Goal: Feedback & Contribution: Contribute content

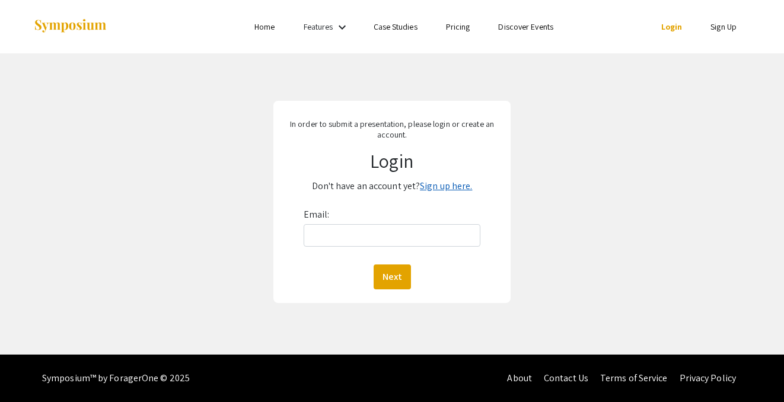
click at [437, 185] on link "Sign up here." at bounding box center [446, 186] width 52 height 12
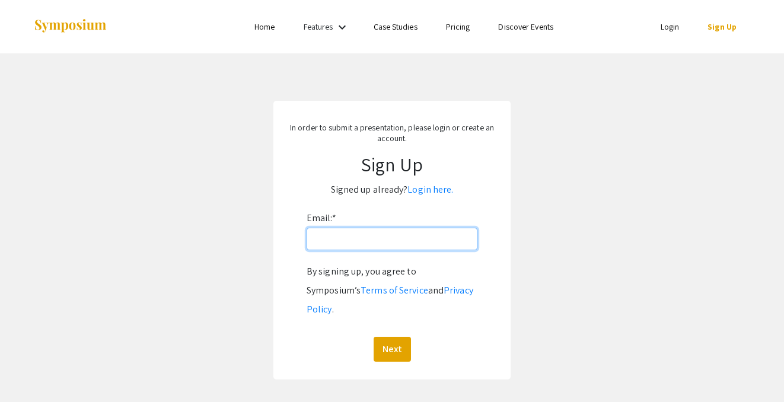
click at [391, 237] on input "Email: *" at bounding box center [391, 239] width 171 height 23
type input "jamieecobar@unr.edu"
click at [373, 337] on button "Next" at bounding box center [391, 349] width 37 height 25
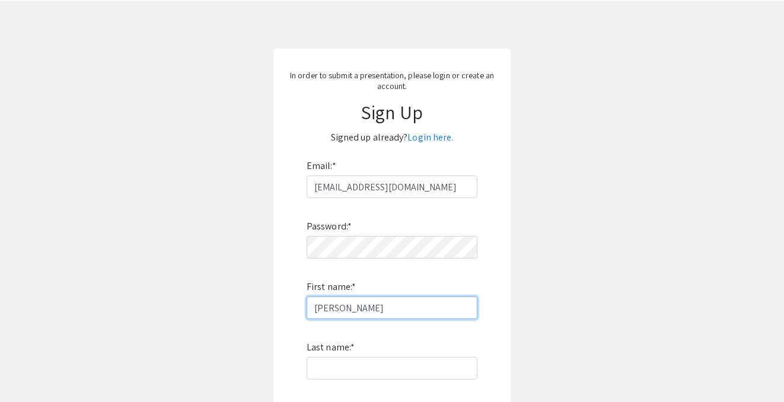
scroll to position [165, 0]
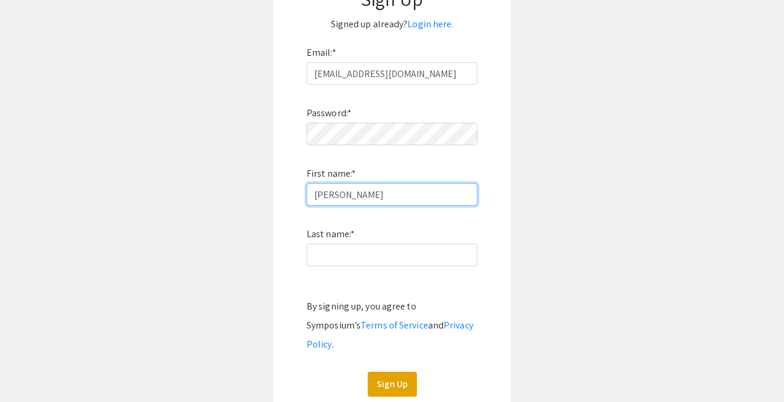
type input "[PERSON_NAME]"
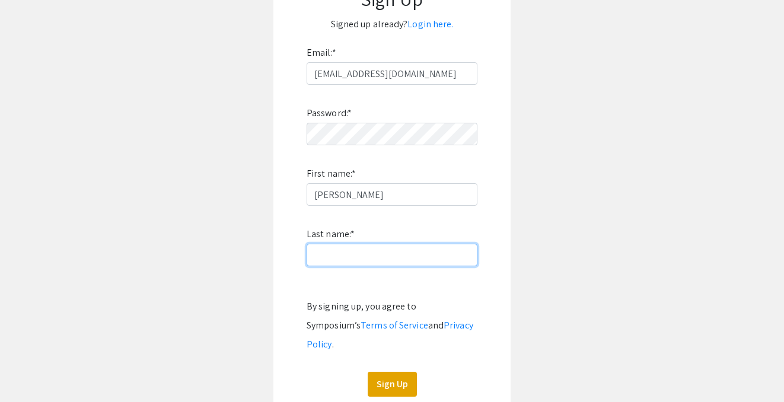
click at [372, 247] on input "Last name: *" at bounding box center [391, 255] width 171 height 23
type input "[PERSON_NAME]"
click at [357, 379] on div "In order to submit a presentation, please login or create an account. Sign Up S…" at bounding box center [391, 174] width 237 height 479
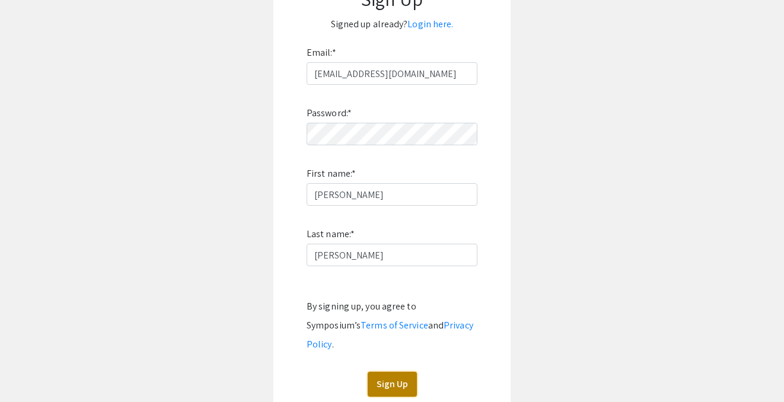
click at [398, 374] on button "Sign Up" at bounding box center [391, 384] width 49 height 25
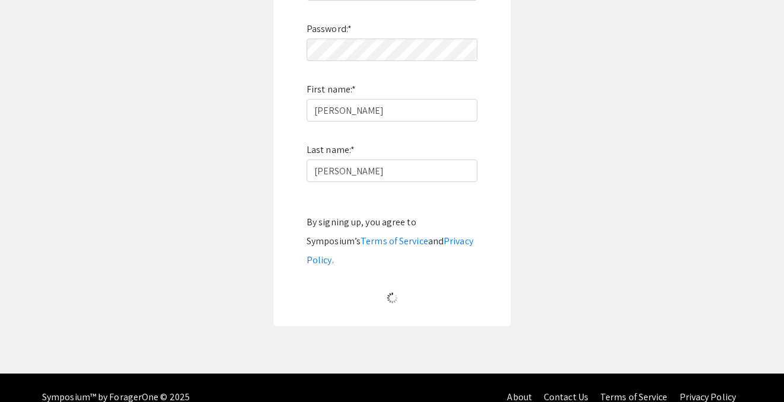
scroll to position [43, 0]
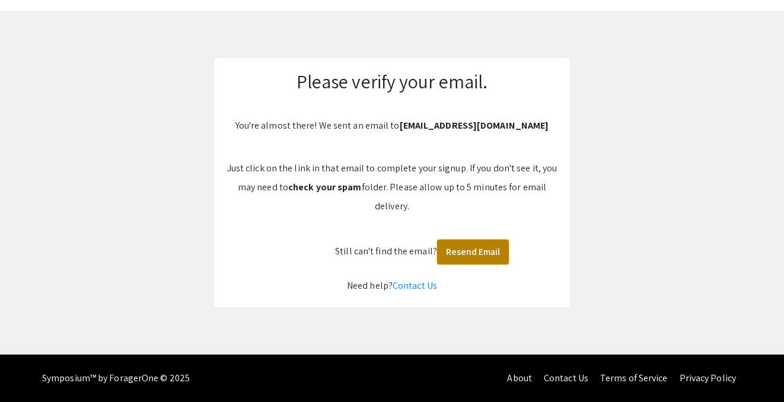
click at [474, 259] on button "Resend Email" at bounding box center [473, 251] width 72 height 25
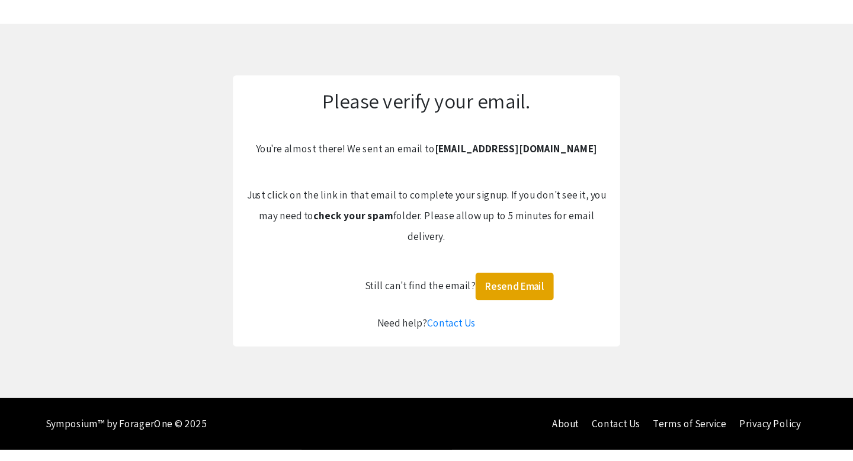
scroll to position [0, 0]
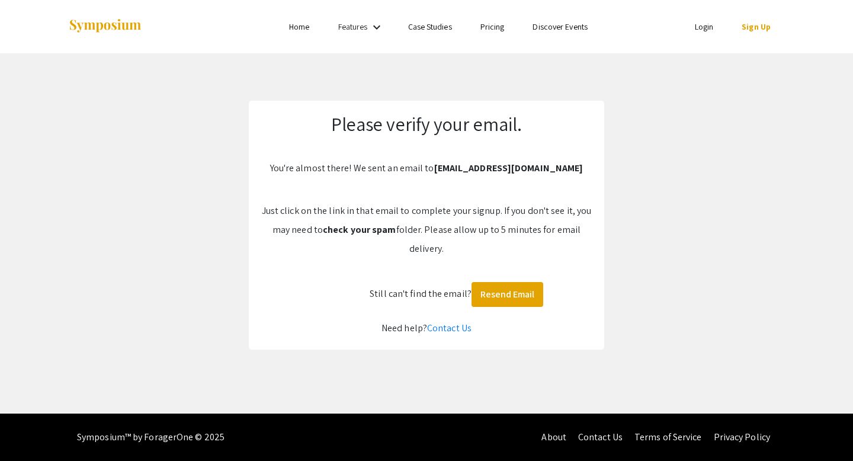
click at [442, 212] on p "Just click on the link in that email to complete your signup. If you don't see …" at bounding box center [427, 230] width 332 height 57
click at [491, 298] on button "Resend Email" at bounding box center [508, 294] width 72 height 25
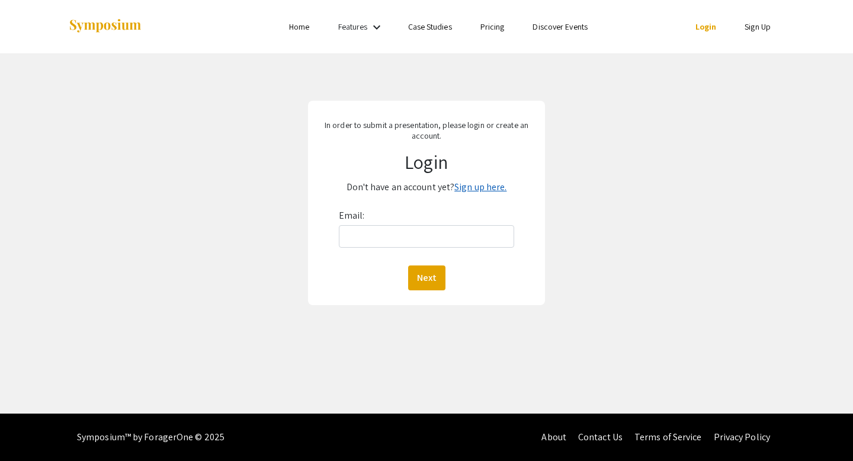
click at [471, 187] on link "Sign up here." at bounding box center [481, 187] width 52 height 12
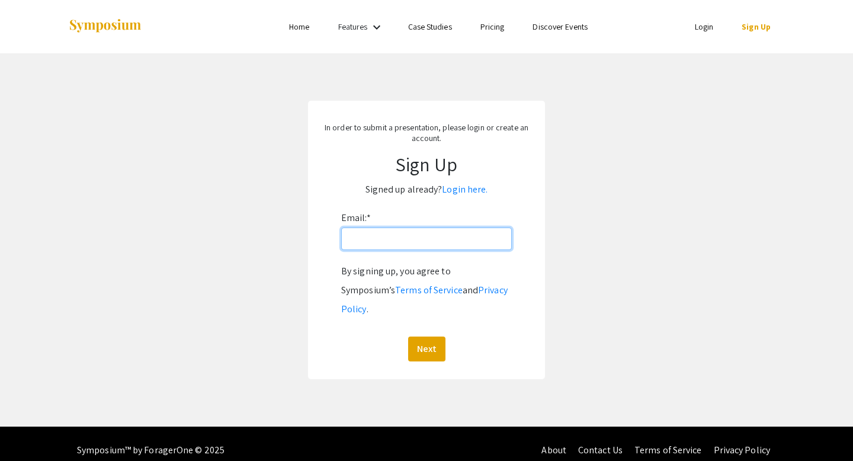
click at [447, 232] on input "Email: *" at bounding box center [426, 239] width 171 height 23
type input "[EMAIL_ADDRESS][DOMAIN_NAME]"
click at [408, 337] on button "Next" at bounding box center [426, 349] width 37 height 25
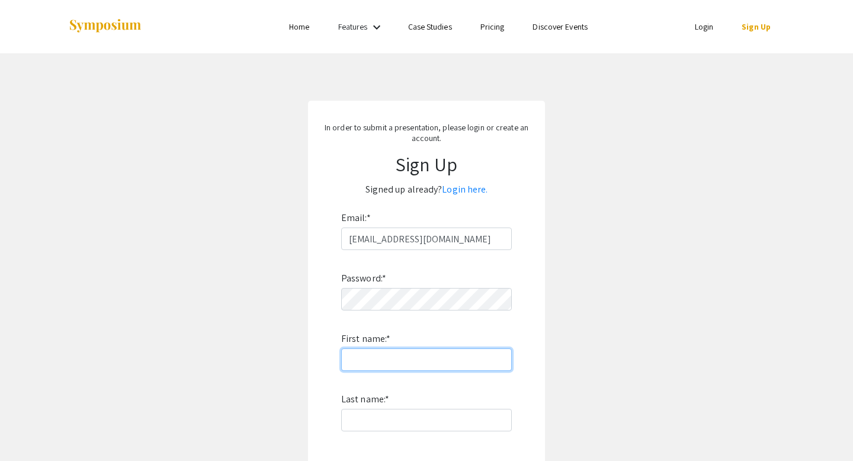
click at [436, 356] on input "First name: *" at bounding box center [426, 360] width 171 height 23
type input "[PERSON_NAME]"
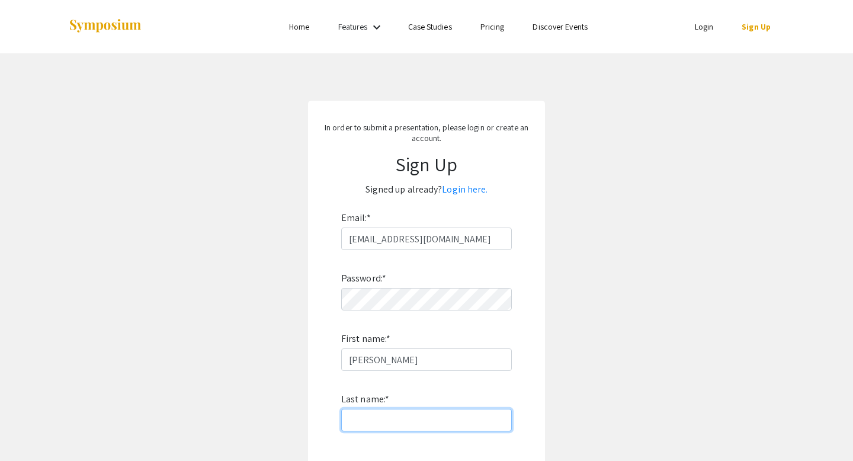
type input "[PERSON_NAME]"
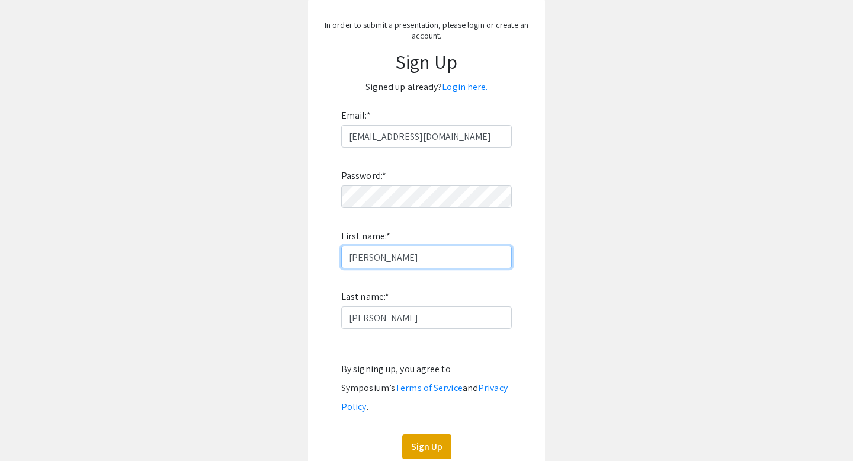
scroll to position [123, 0]
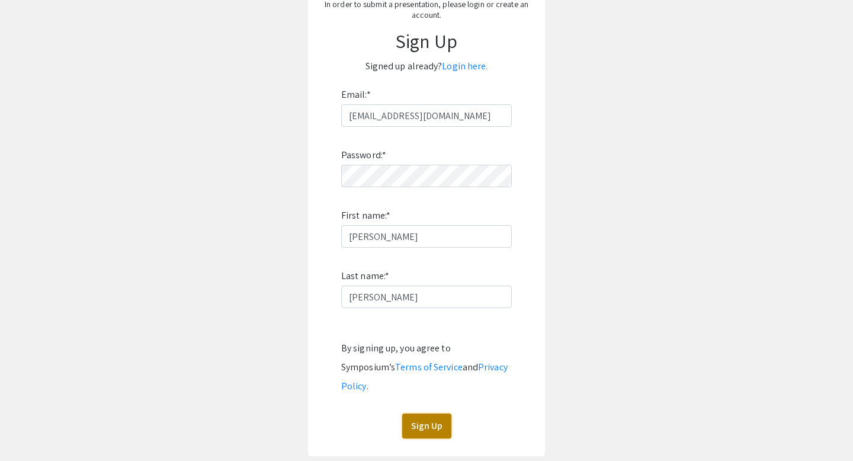
click at [439, 401] on button "Sign Up" at bounding box center [426, 426] width 49 height 25
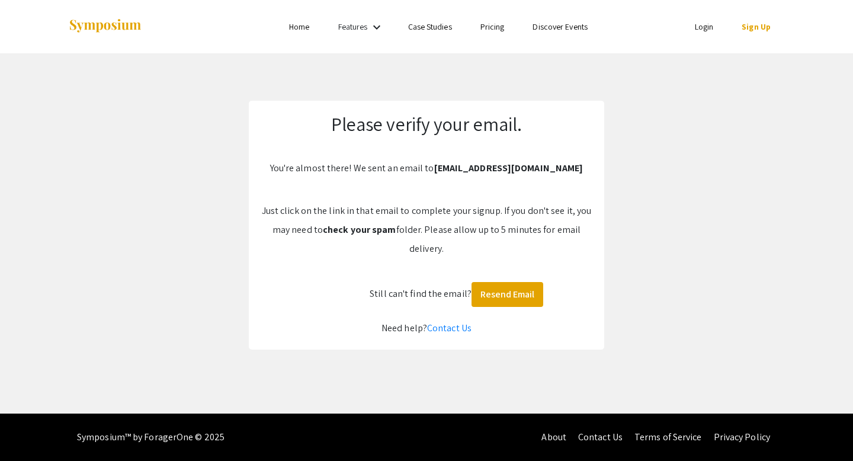
scroll to position [0, 0]
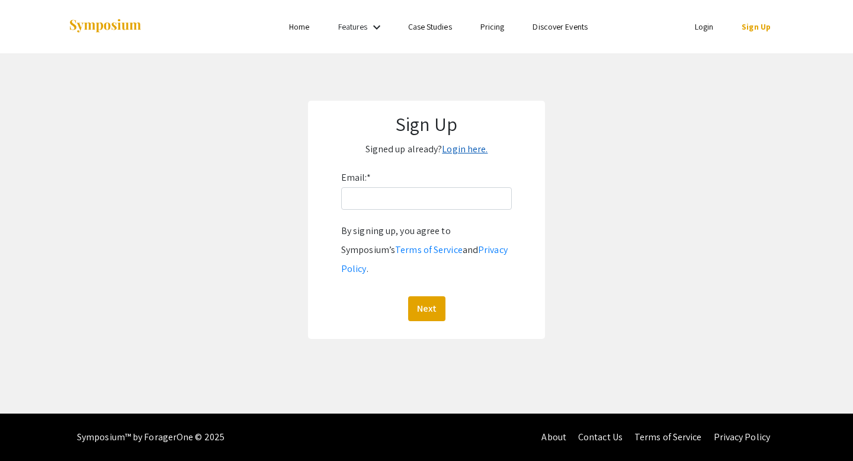
click at [473, 145] on link "Login here." at bounding box center [465, 149] width 46 height 12
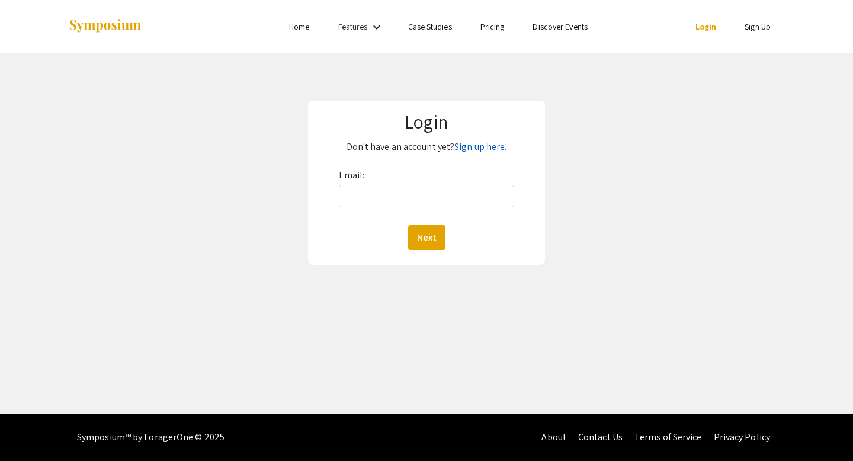
click at [480, 151] on link "Sign up here." at bounding box center [481, 146] width 52 height 12
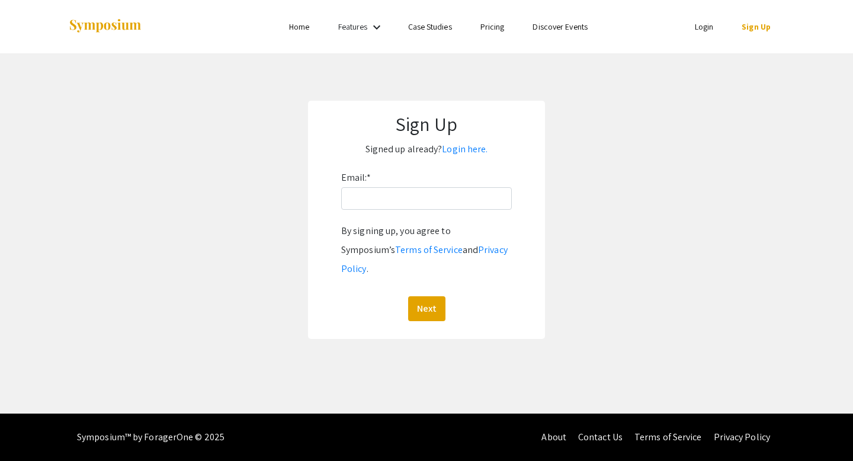
click at [456, 156] on p "Signed up already? Login here." at bounding box center [426, 149] width 213 height 19
click at [456, 151] on link "Login here." at bounding box center [465, 149] width 46 height 12
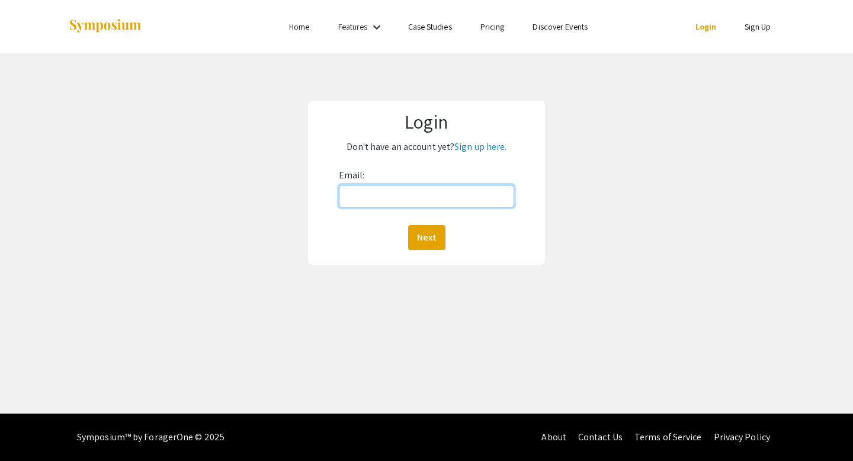
click at [408, 193] on input "Email:" at bounding box center [427, 196] width 176 height 23
type input "mimiluvjc@gmail.com"
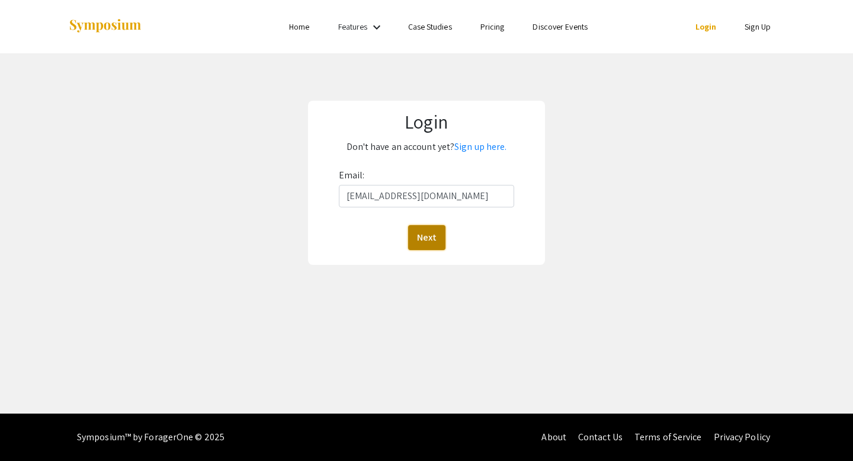
click at [432, 235] on button "Next" at bounding box center [426, 237] width 37 height 25
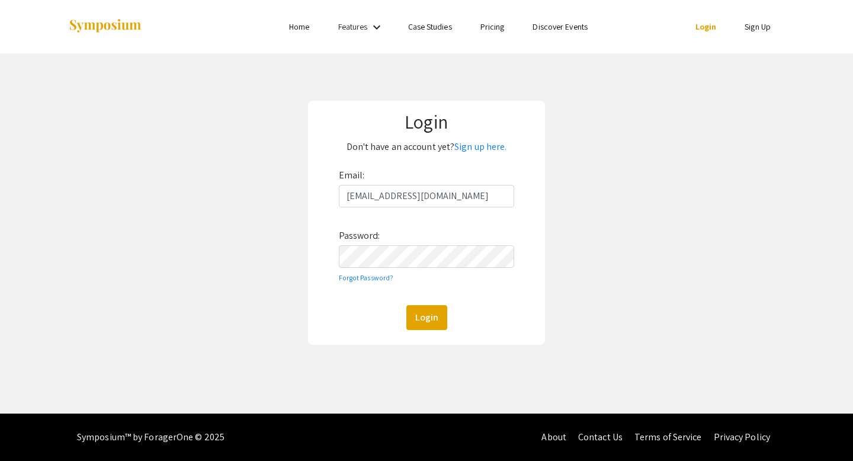
click at [428, 337] on div "Login Don't have an account yet? Sign up here. Email: mimiluvjc@gmail.com Passw…" at bounding box center [426, 223] width 237 height 244
click at [433, 323] on button "Login" at bounding box center [427, 317] width 41 height 25
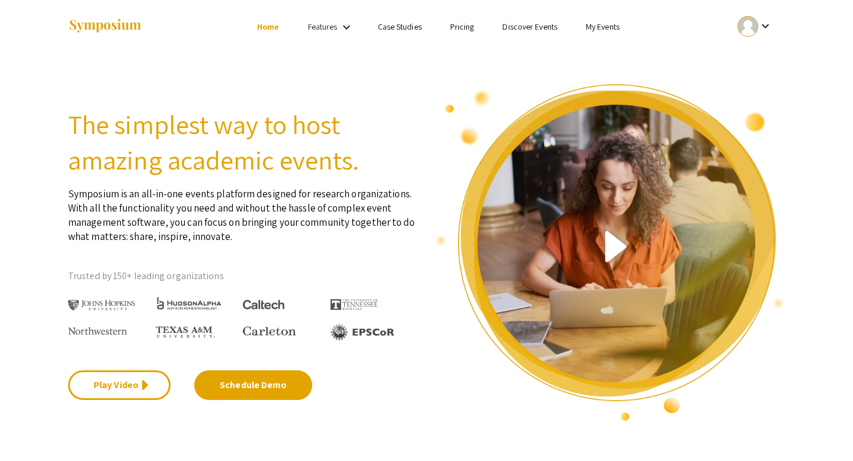
click at [332, 26] on link "Features" at bounding box center [323, 26] width 30 height 11
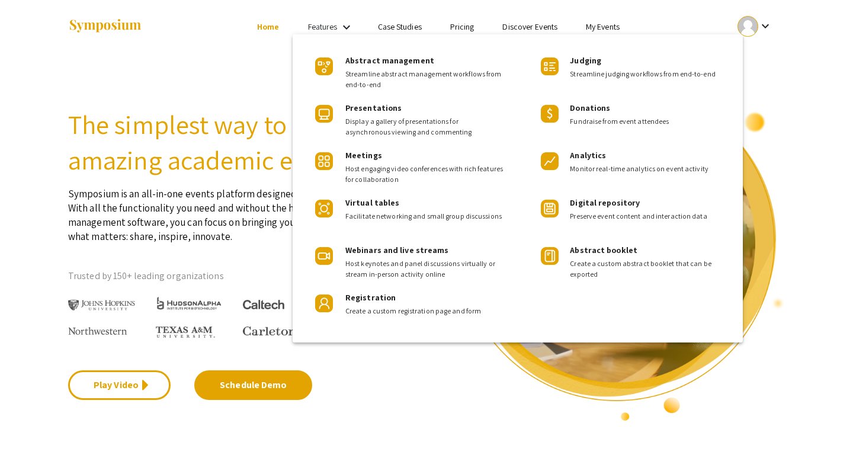
click at [849, 225] on div at bounding box center [426, 230] width 853 height 461
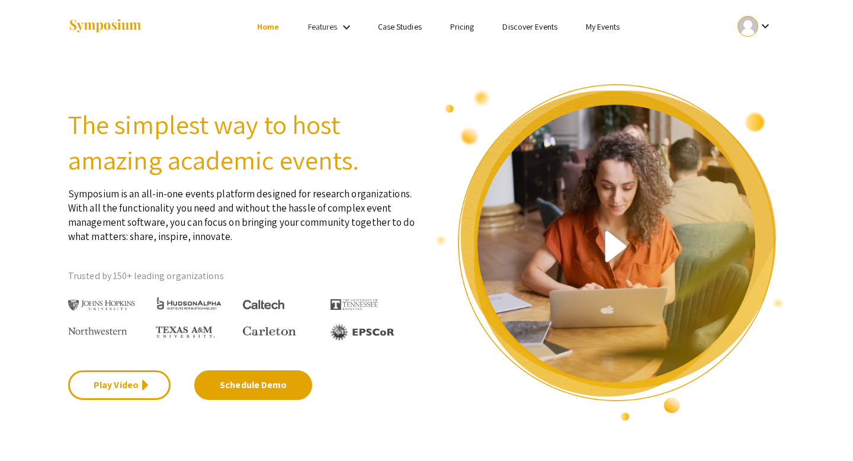
click at [752, 40] on li "keyboard_arrow_down" at bounding box center [755, 27] width 60 height 28
click at [751, 20] on div at bounding box center [748, 26] width 21 height 21
click at [738, 81] on button "My Submissions" at bounding box center [761, 87] width 73 height 28
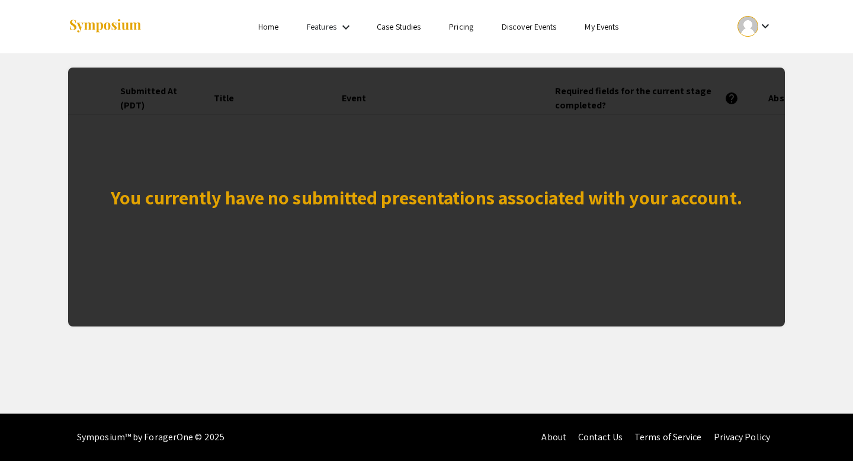
click at [643, 98] on div "You currently have no submitted presentations associated with your account." at bounding box center [426, 197] width 717 height 259
click at [560, 177] on div "You currently have no submitted presentations associated with your account." at bounding box center [426, 197] width 717 height 259
click at [266, 33] on li "Home" at bounding box center [268, 27] width 49 height 14
click at [264, 21] on li "Home" at bounding box center [268, 27] width 49 height 14
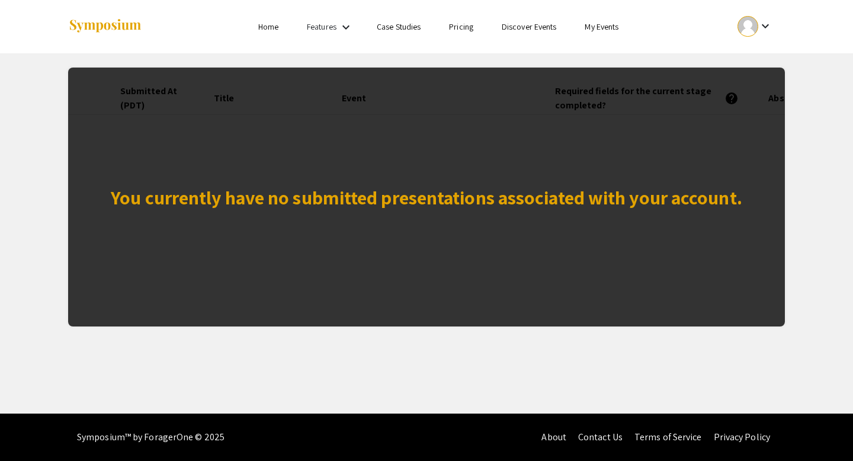
click at [264, 23] on link "Home" at bounding box center [268, 26] width 20 height 11
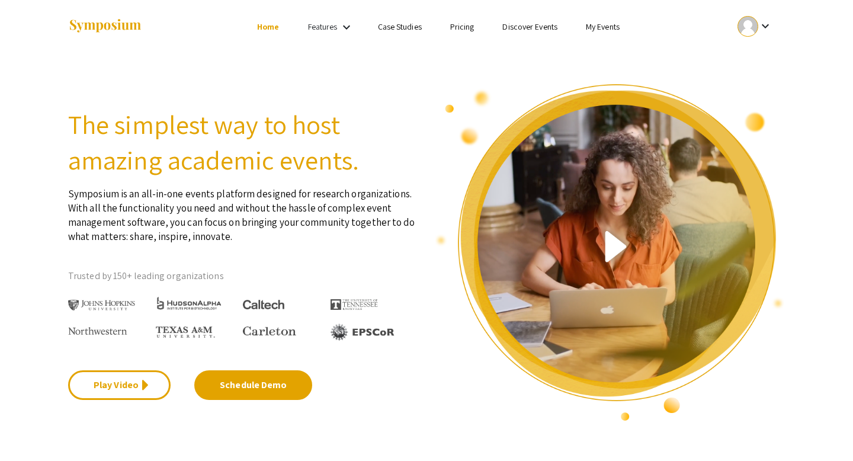
scroll to position [2, 0]
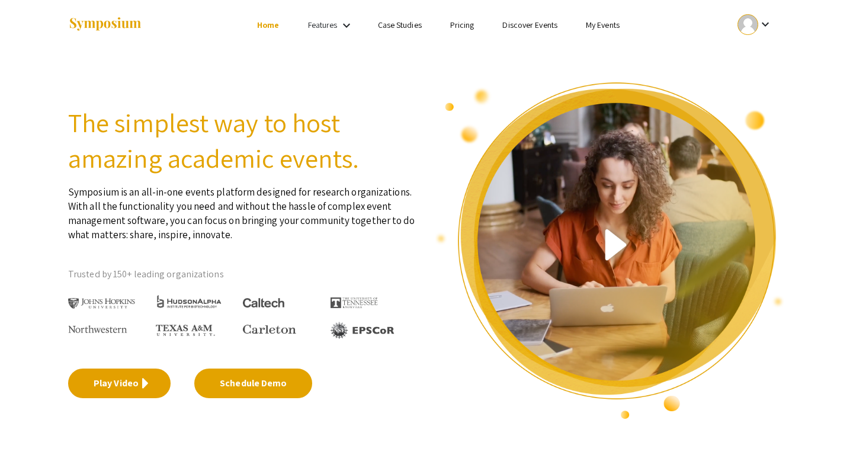
click at [163, 383] on link "Play Video" at bounding box center [119, 384] width 103 height 30
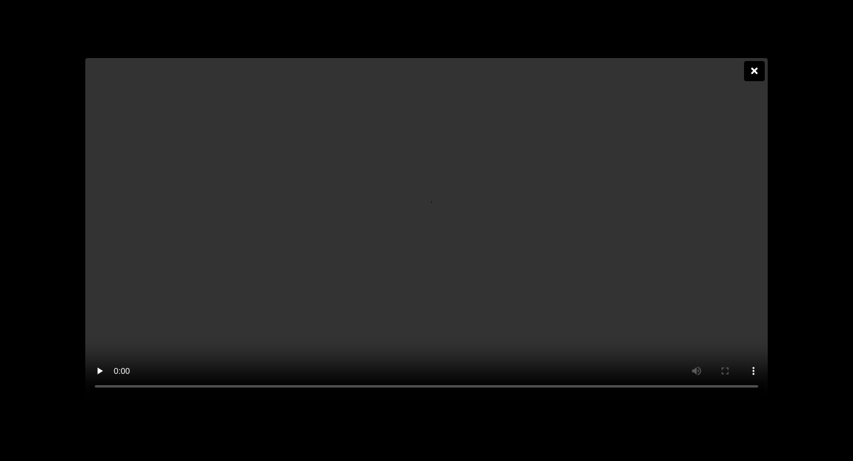
scroll to position [0, 0]
click at [549, 173] on video at bounding box center [426, 228] width 683 height 341
click at [754, 61] on div at bounding box center [754, 71] width 21 height 20
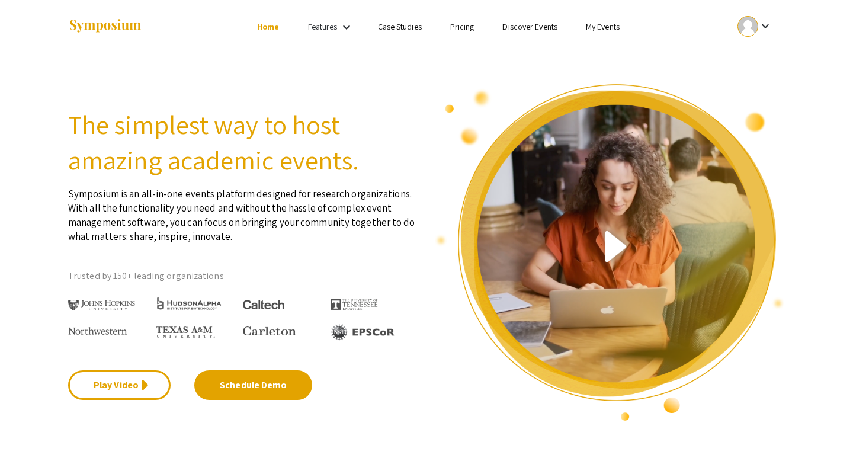
click at [589, 27] on link "My Events" at bounding box center [603, 26] width 34 height 11
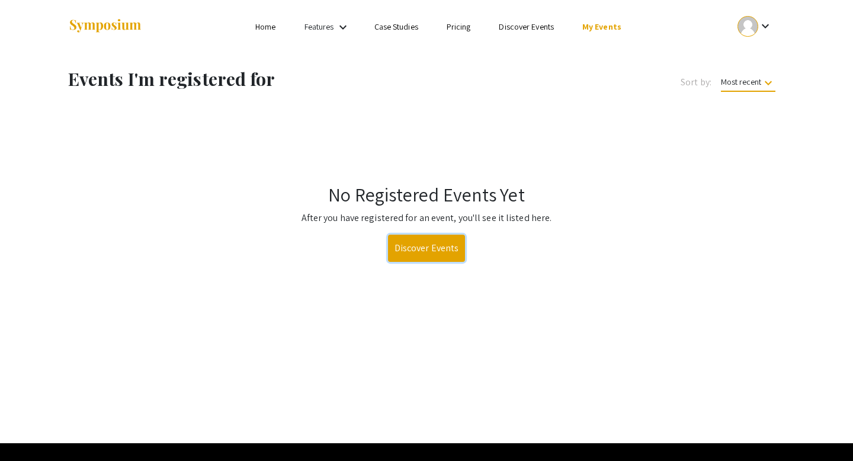
click at [441, 258] on link "Discover Events" at bounding box center [427, 248] width 78 height 27
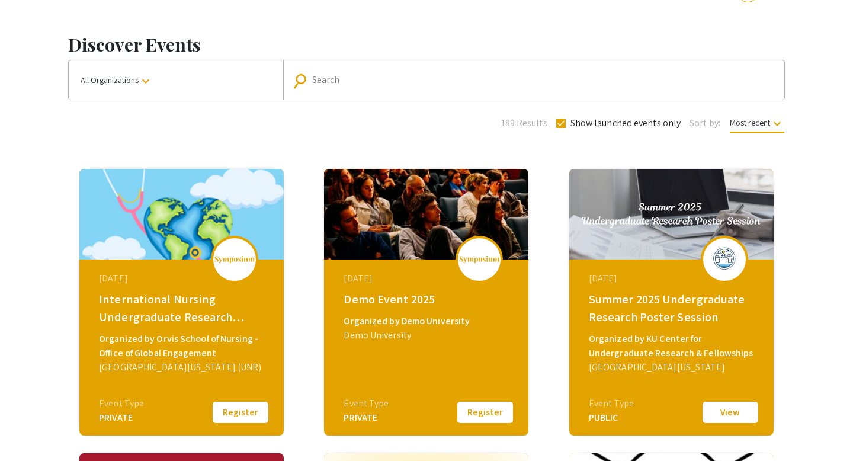
scroll to position [83, 0]
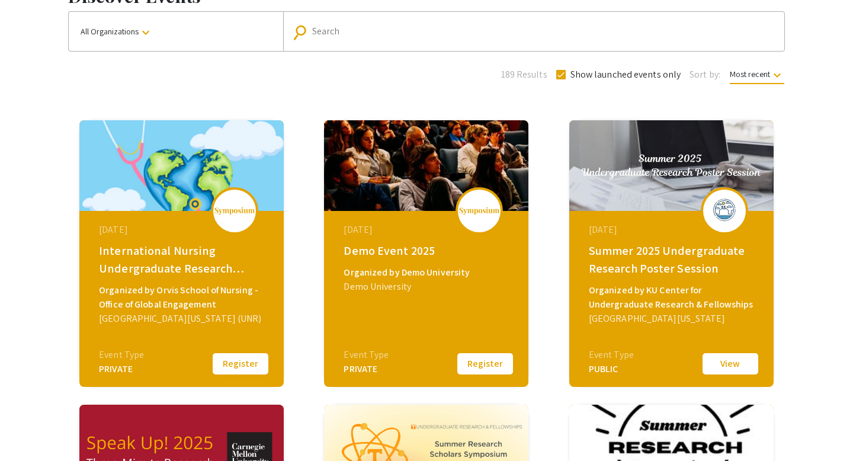
click at [241, 369] on button "Register" at bounding box center [240, 363] width 59 height 25
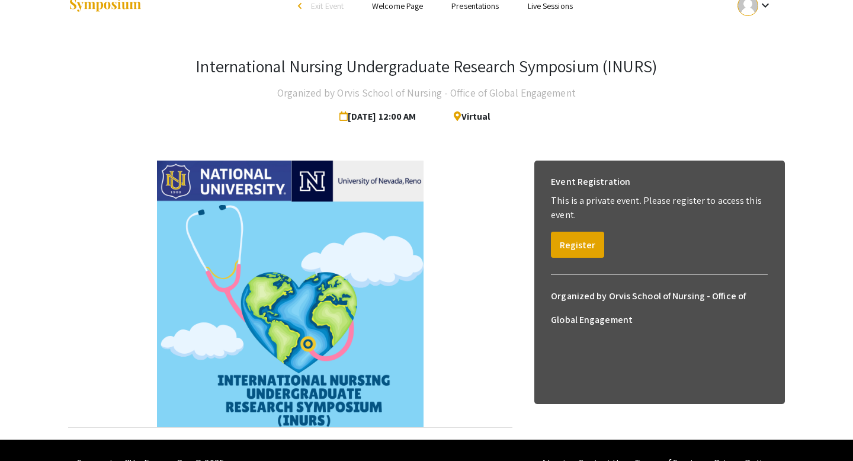
scroll to position [39, 0]
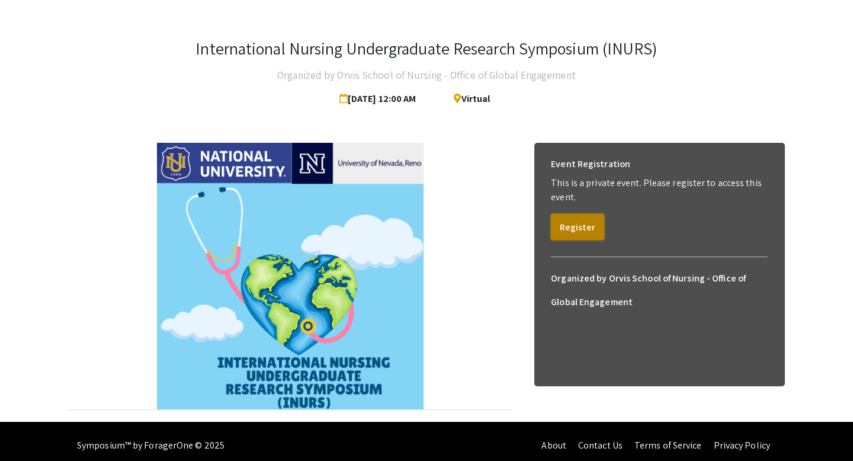
click at [592, 226] on button "Register" at bounding box center [577, 227] width 53 height 26
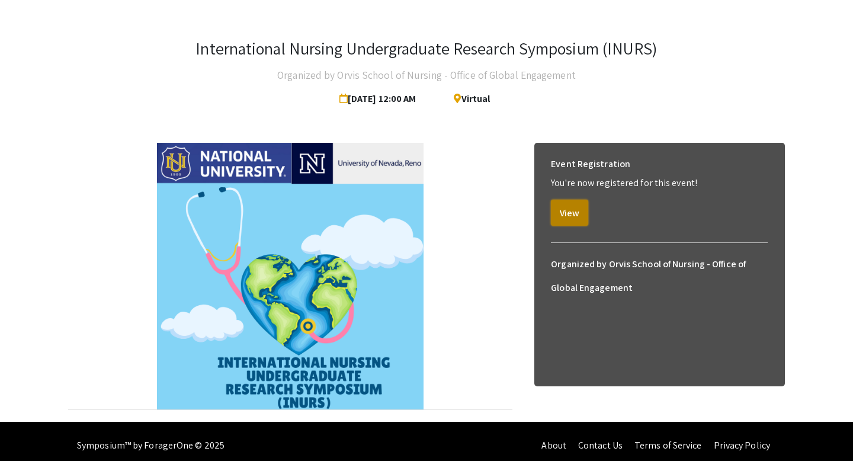
click at [577, 215] on button "View" at bounding box center [569, 213] width 37 height 26
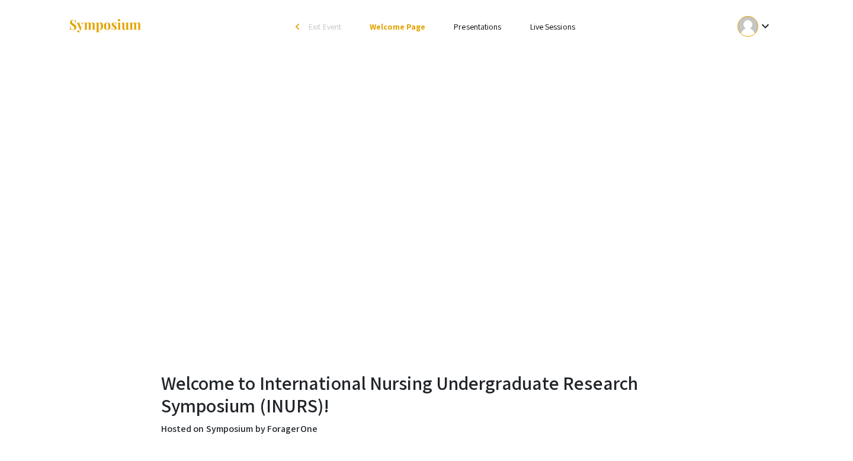
click at [479, 25] on link "Presentations" at bounding box center [477, 26] width 47 height 11
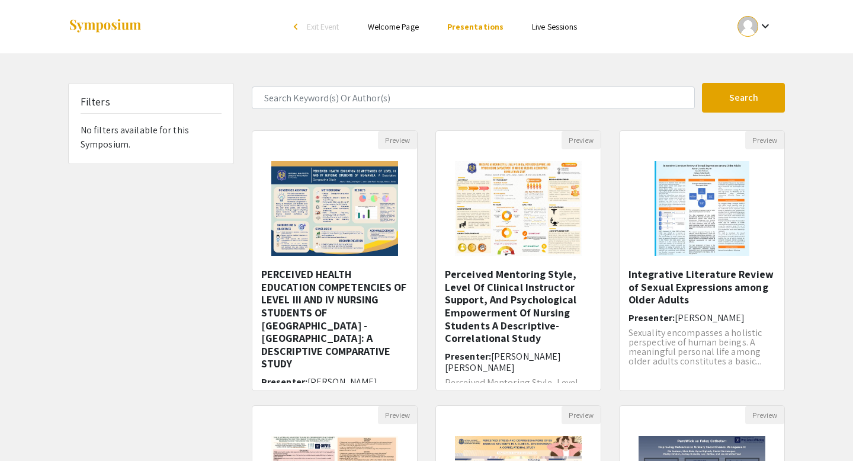
click at [776, 23] on button "keyboard_arrow_down" at bounding box center [755, 26] width 60 height 27
click at [769, 82] on button "My Submissions" at bounding box center [761, 87] width 73 height 28
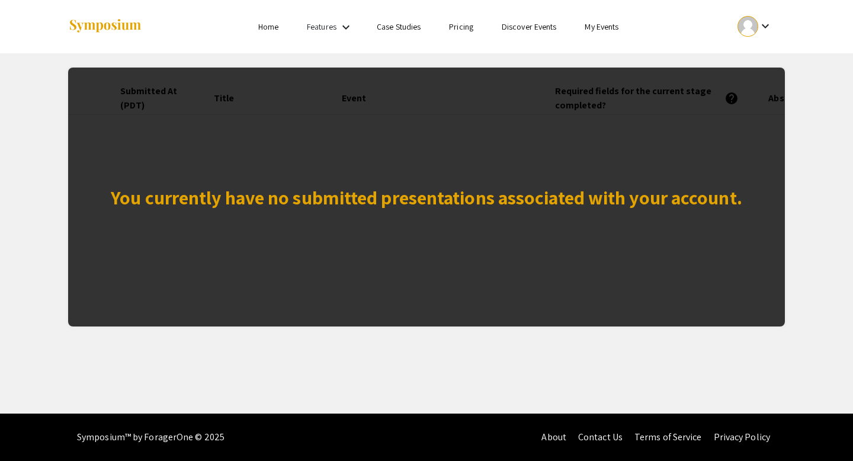
click at [512, 163] on div "You currently have no submitted presentations associated with your account." at bounding box center [426, 197] width 717 height 259
click at [555, 197] on div "You currently have no submitted presentations associated with your account." at bounding box center [427, 197] width 632 height 28
click at [596, 28] on link "My Events" at bounding box center [602, 26] width 34 height 11
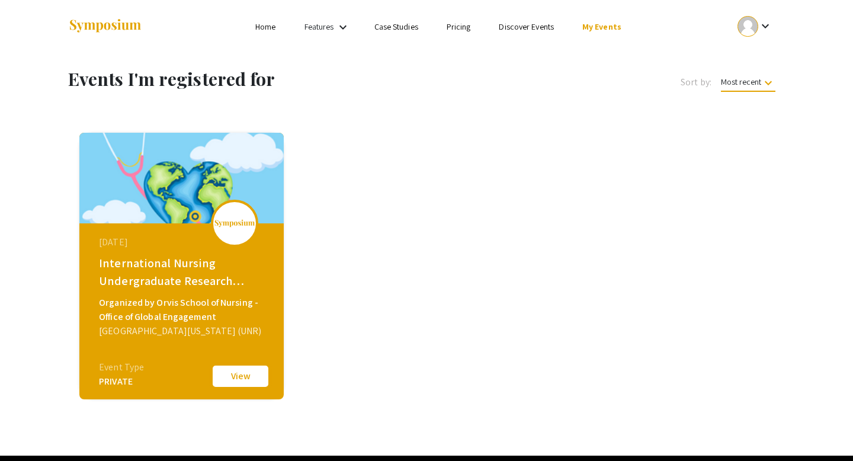
click at [239, 385] on button "View" at bounding box center [240, 376] width 59 height 25
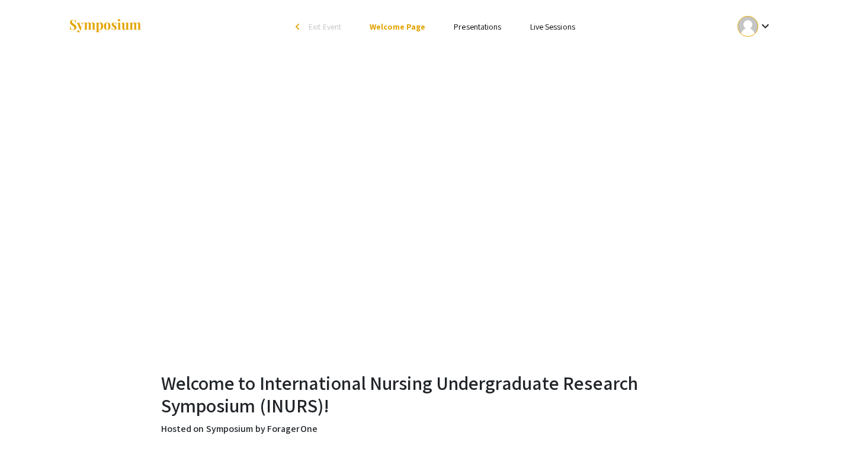
click at [465, 23] on link "Presentations" at bounding box center [477, 26] width 47 height 11
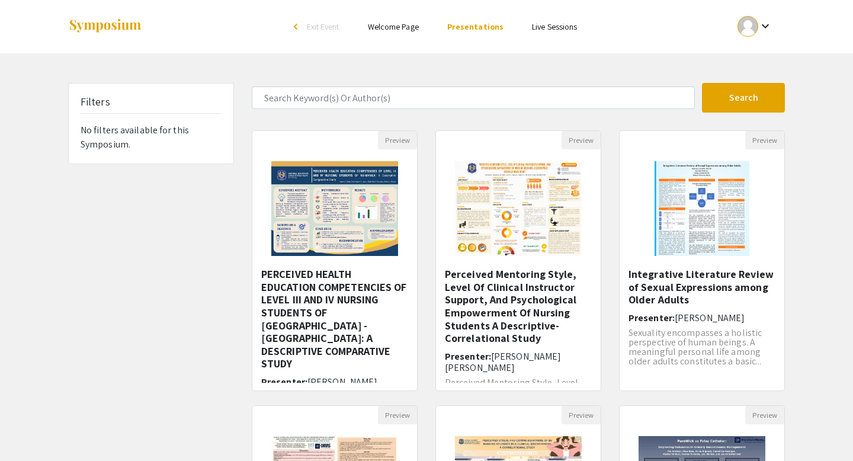
click at [535, 21] on link "Live Sessions" at bounding box center [554, 26] width 45 height 11
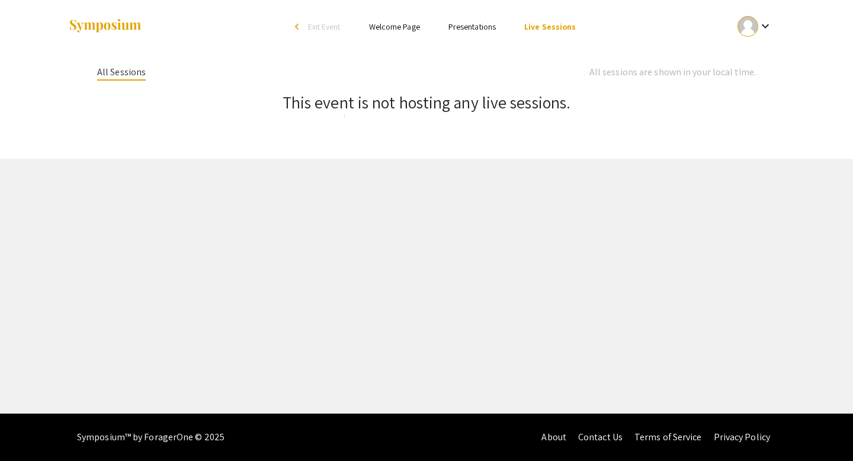
click at [394, 23] on link "Welcome Page" at bounding box center [394, 26] width 51 height 11
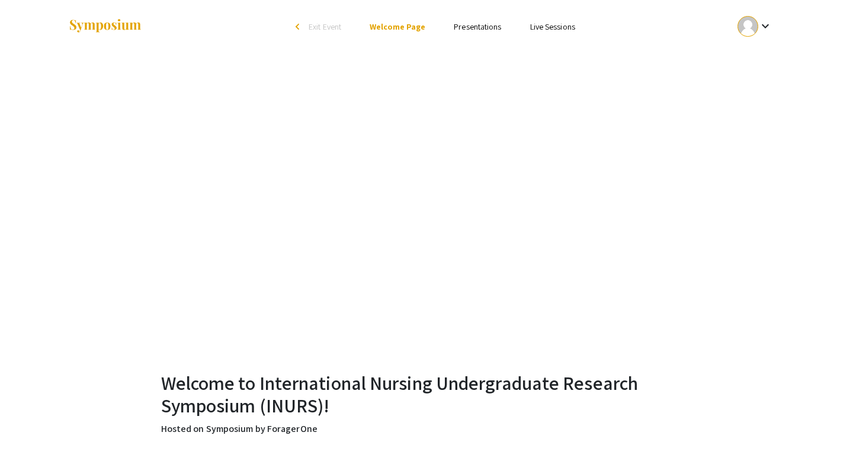
click at [495, 33] on li "Presentations" at bounding box center [478, 27] width 76 height 14
click at [492, 32] on link "Presentations" at bounding box center [477, 26] width 47 height 11
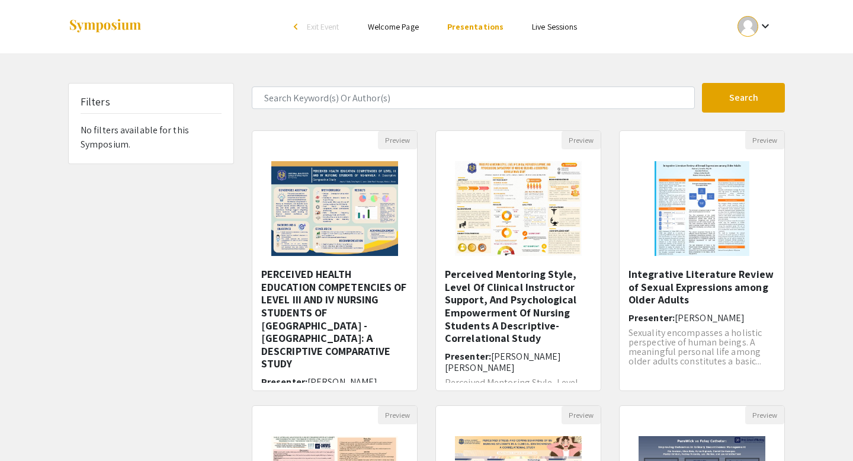
click at [557, 23] on link "Live Sessions" at bounding box center [554, 26] width 45 height 11
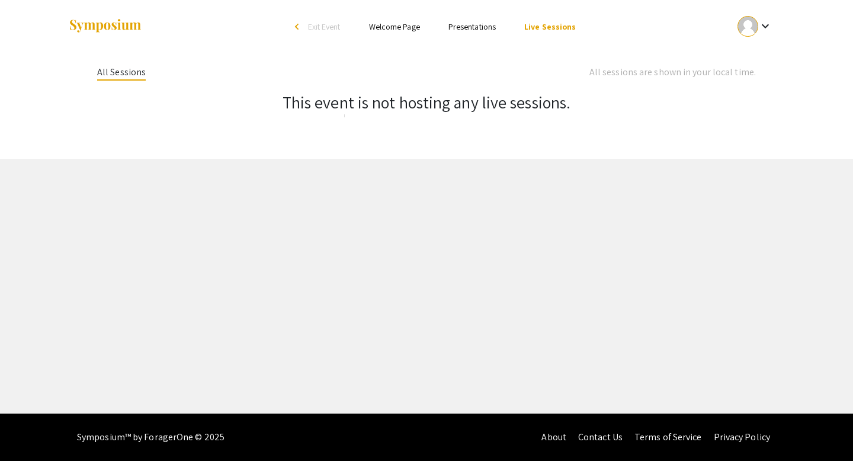
click at [725, 75] on div "All sessions are shown in your local time." at bounding box center [673, 72] width 167 height 14
click at [742, 33] on div at bounding box center [748, 26] width 21 height 21
click at [754, 52] on button "My Account" at bounding box center [761, 58] width 73 height 28
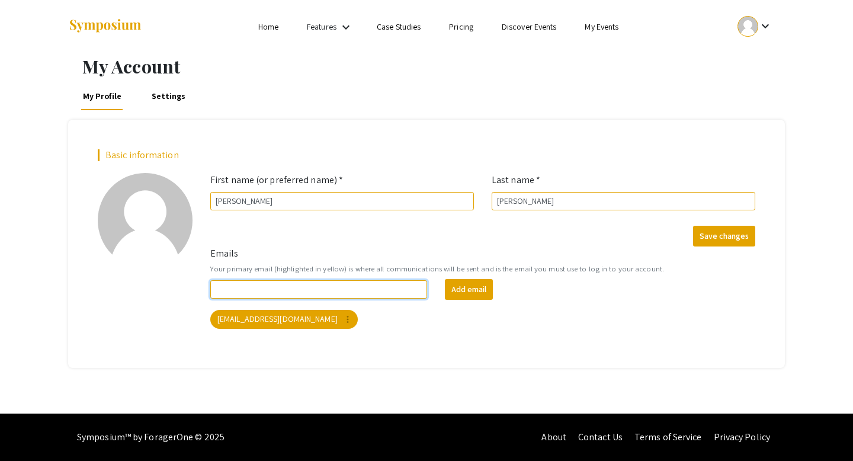
click at [366, 292] on input "Emails" at bounding box center [318, 289] width 217 height 18
type input "[EMAIL_ADDRESS][DOMAIN_NAME]"
click at [470, 289] on button "Add email" at bounding box center [469, 289] width 48 height 21
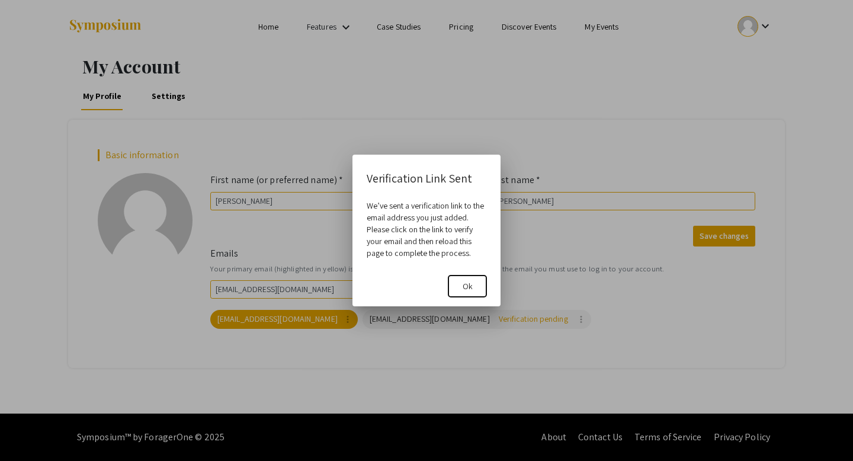
click at [474, 284] on button "Ok" at bounding box center [468, 286] width 38 height 21
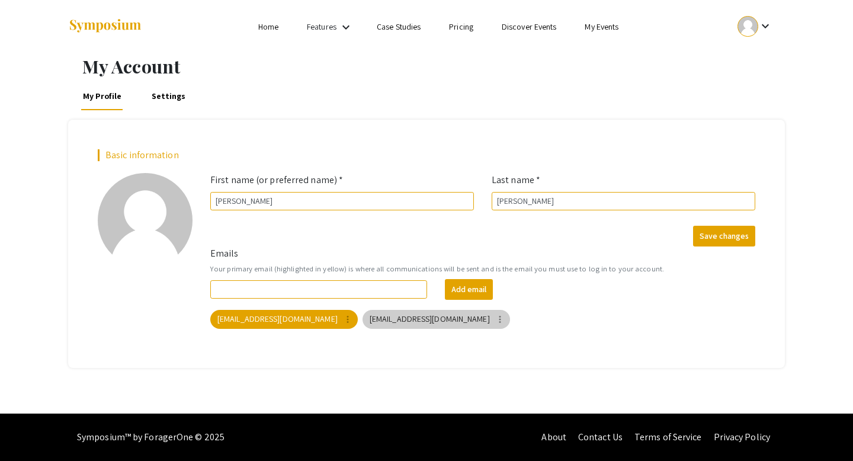
click at [495, 320] on mat-icon "more_vert" at bounding box center [500, 319] width 11 height 11
click at [448, 346] on button "Make primary" at bounding box center [446, 344] width 66 height 28
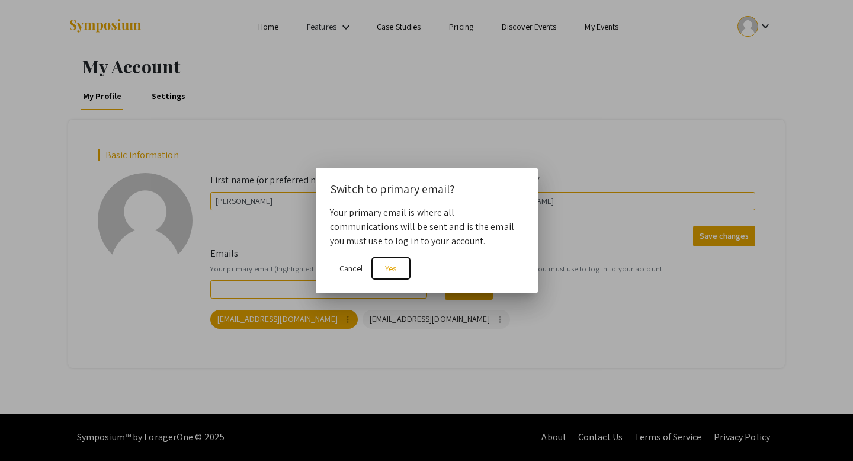
click at [392, 263] on span "Yes" at bounding box center [390, 268] width 11 height 11
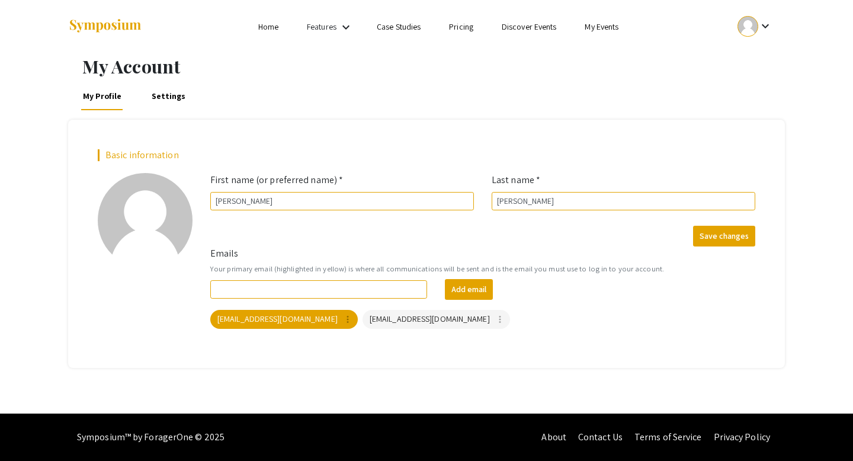
click at [268, 22] on link "Home" at bounding box center [268, 26] width 20 height 11
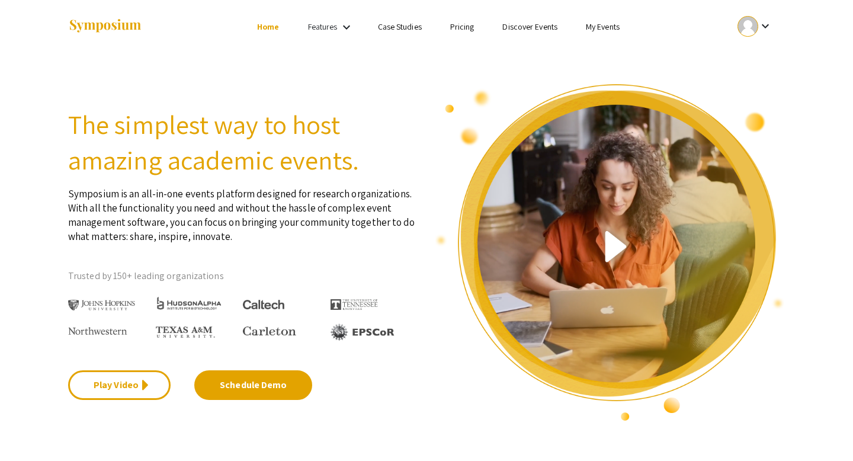
click at [344, 27] on mat-icon "keyboard_arrow_down" at bounding box center [347, 27] width 14 height 14
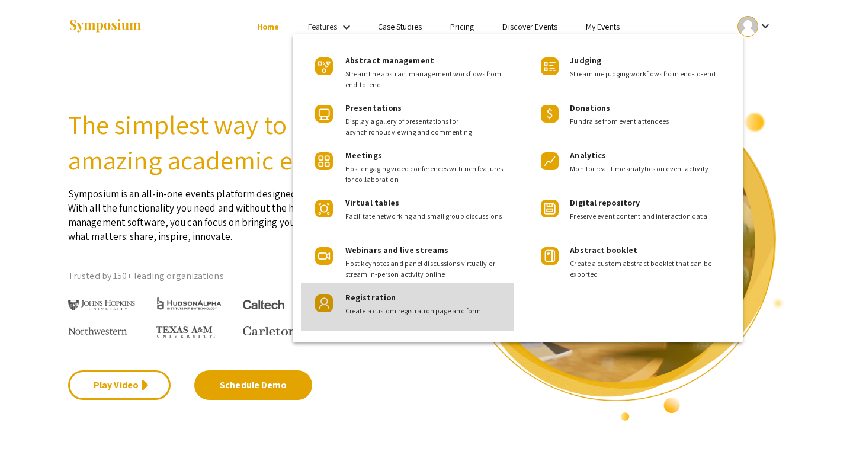
click at [449, 315] on span "Create a custom registration page and form" at bounding box center [425, 311] width 159 height 11
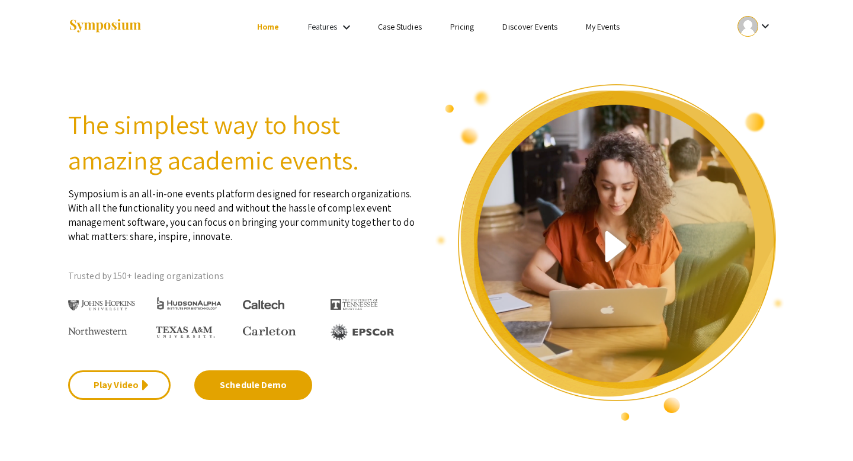
click at [345, 27] on mat-icon "keyboard_arrow_down" at bounding box center [347, 27] width 14 height 14
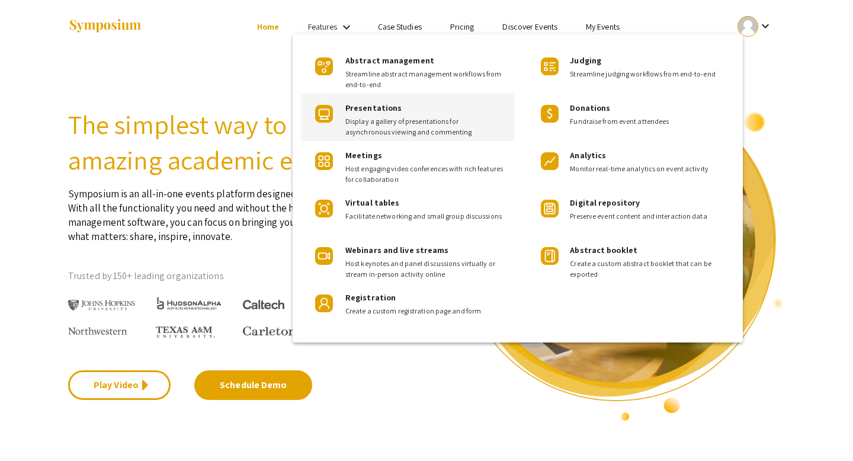
click at [382, 110] on span "Presentations" at bounding box center [374, 108] width 56 height 11
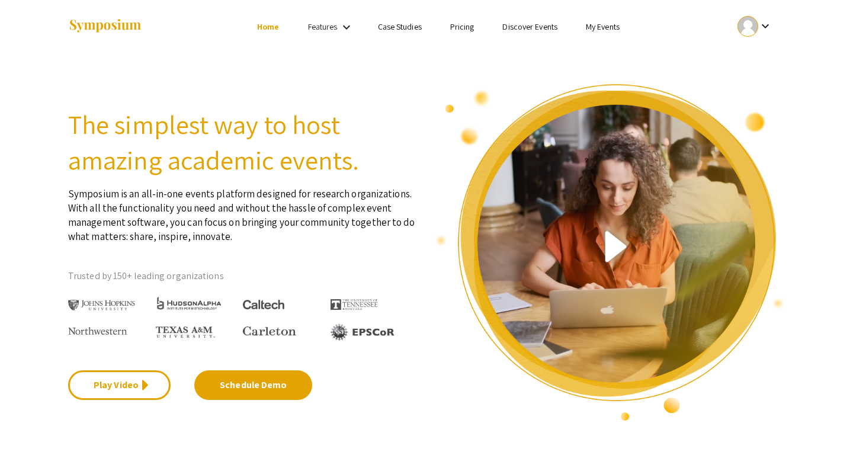
click at [590, 31] on link "My Events" at bounding box center [603, 26] width 34 height 11
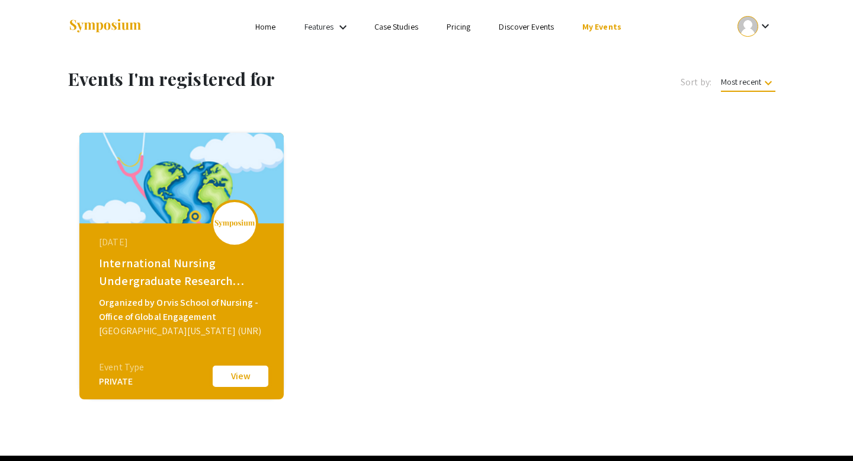
click at [245, 374] on button "View" at bounding box center [240, 376] width 59 height 25
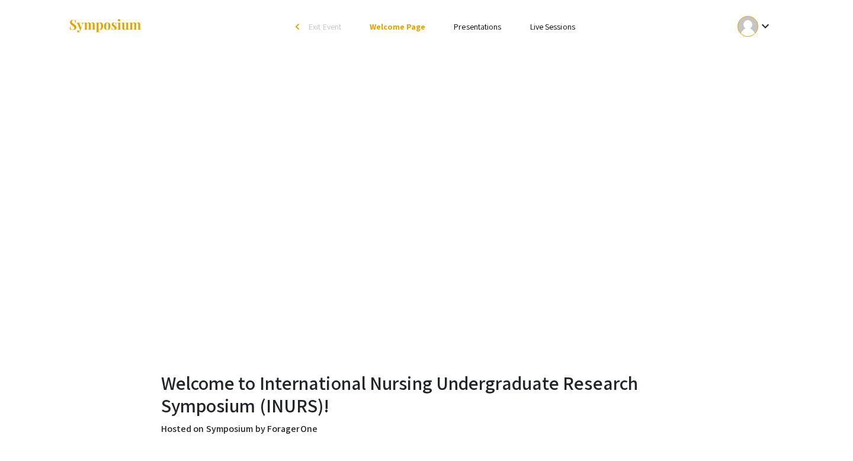
click at [479, 30] on link "Presentations" at bounding box center [477, 26] width 47 height 11
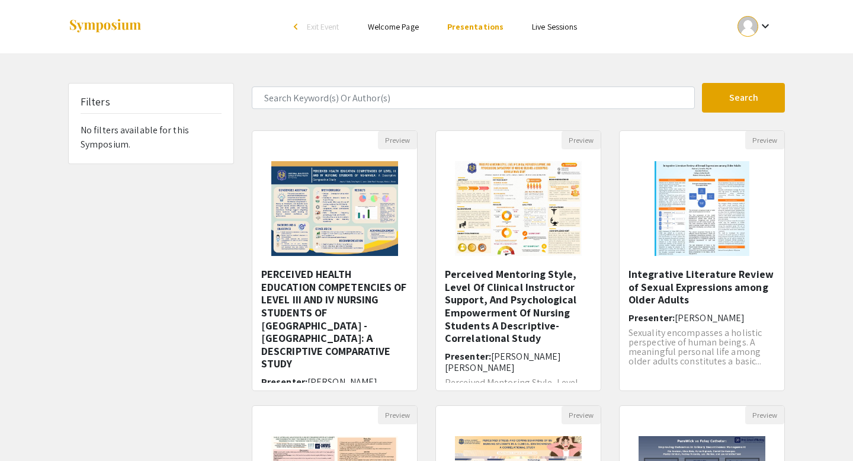
click at [553, 28] on link "Live Sessions" at bounding box center [554, 26] width 45 height 11
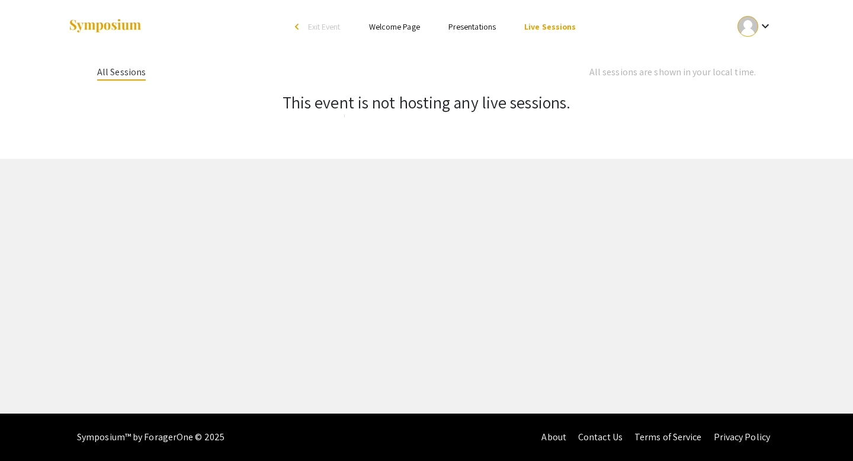
click at [488, 25] on link "Presentations" at bounding box center [472, 26] width 47 height 11
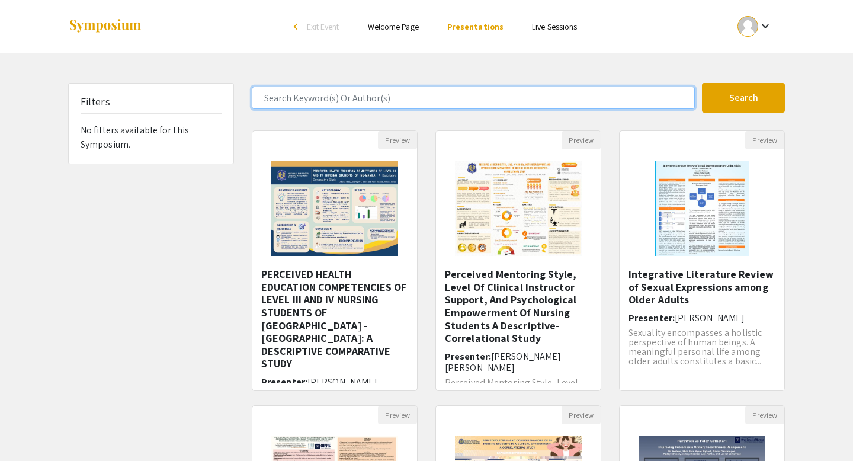
click at [456, 105] on input "Search Keyword(s) Or Author(s)" at bounding box center [473, 98] width 443 height 23
paste input "escobar_Orvis_The Impact of Chlorhexidine Wipes in Reducing Hospital-Acquired I…"
click at [677, 96] on input "escobar_Orvis_The Impact of Chlorhexidine Wipes in Reducing Hospital-Acquired I…" at bounding box center [473, 98] width 443 height 23
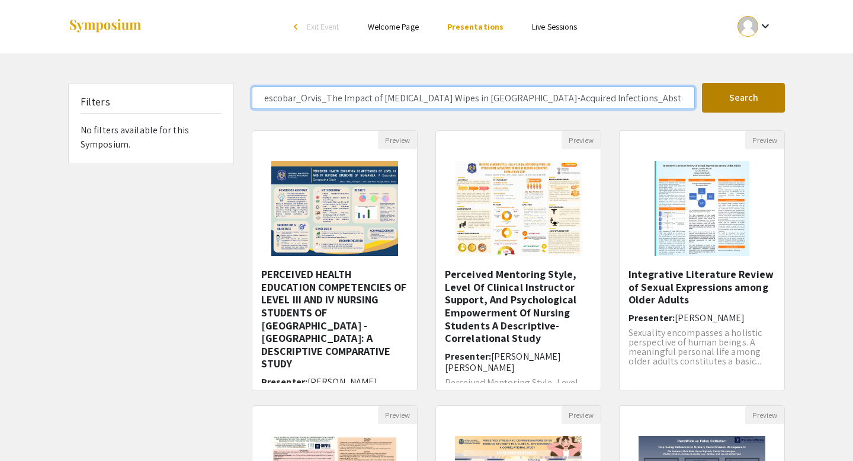
drag, startPoint x: 622, startPoint y: 101, endPoint x: 772, endPoint y: 98, distance: 149.4
click at [769, 100] on form "escobar_Orvis_The Impact of Chlorhexidine Wipes in Reducing Hospital-Acquired I…" at bounding box center [518, 98] width 551 height 30
drag, startPoint x: 326, startPoint y: 98, endPoint x: 0, endPoint y: 84, distance: 326.3
click at [0, 84] on div "Filters No filters available for this Symposium. escobar_Orvis_The Impact of Ch…" at bounding box center [426, 396] width 853 height 626
type input "The Impact of [MEDICAL_DATA] Wipes in [GEOGRAPHIC_DATA]-Acquired Infections​"
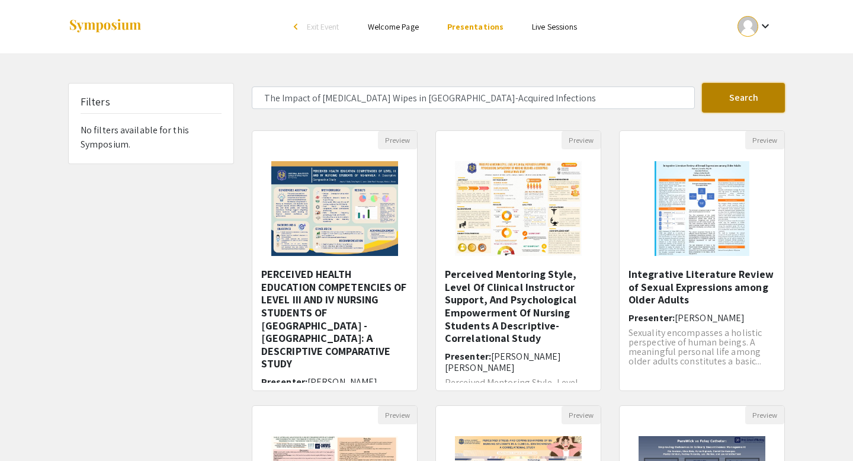
click at [712, 103] on button "Search" at bounding box center [743, 98] width 83 height 30
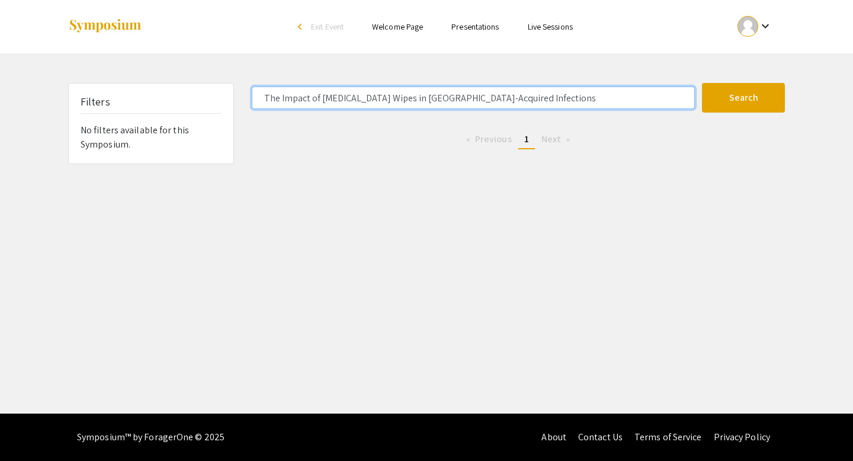
click at [584, 100] on input "The Impact of [MEDICAL_DATA] Wipes in [GEOGRAPHIC_DATA]-Acquired Infections​" at bounding box center [473, 98] width 443 height 23
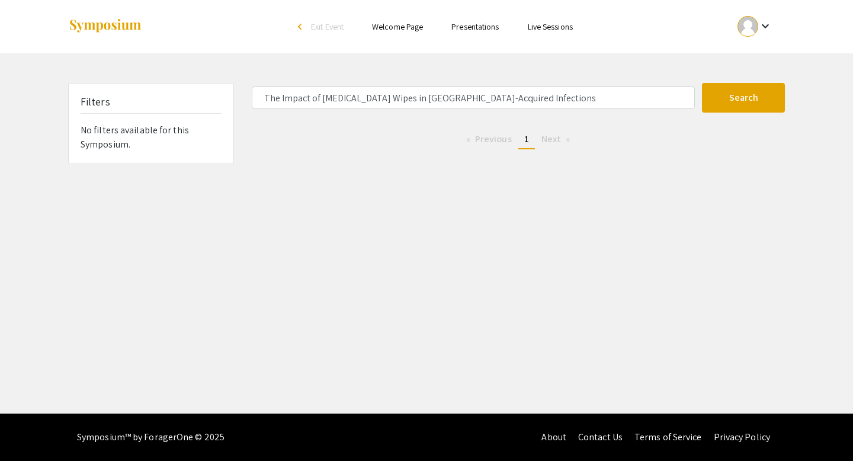
click at [477, 24] on link "Presentations" at bounding box center [475, 26] width 47 height 11
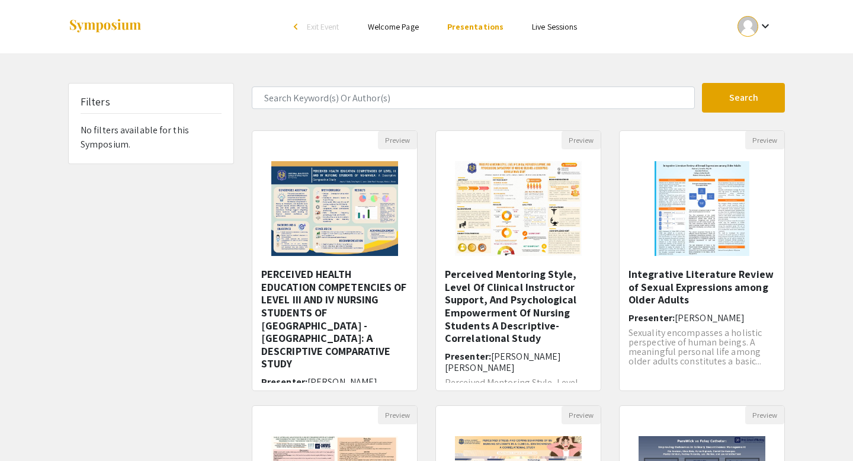
click at [539, 30] on link "Live Sessions" at bounding box center [554, 26] width 45 height 11
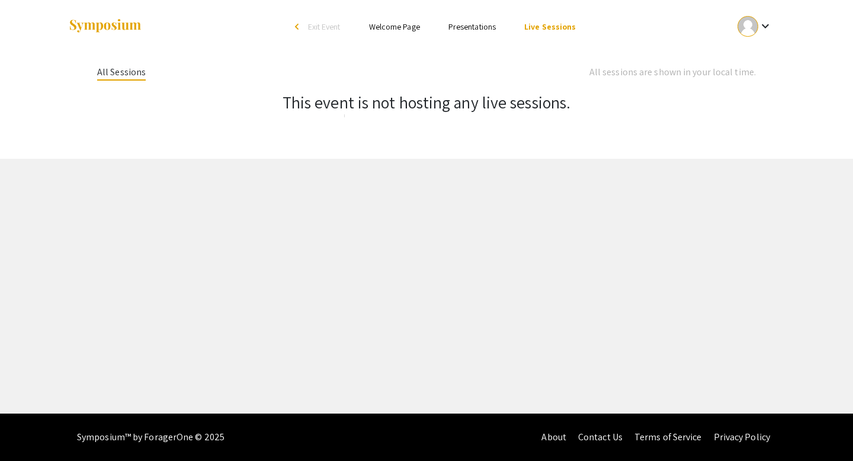
click at [761, 33] on mat-icon "keyboard_arrow_down" at bounding box center [766, 26] width 14 height 14
click at [764, 95] on button "My Submissions" at bounding box center [761, 87] width 73 height 28
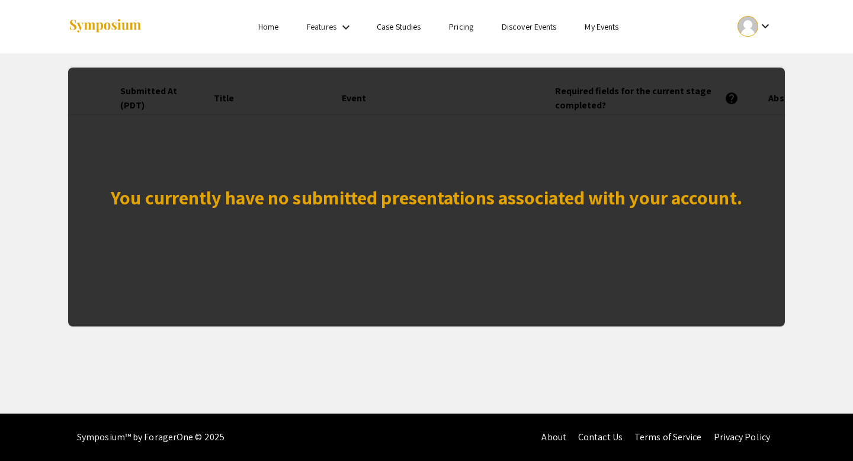
click at [519, 29] on link "Discover Events" at bounding box center [529, 26] width 55 height 11
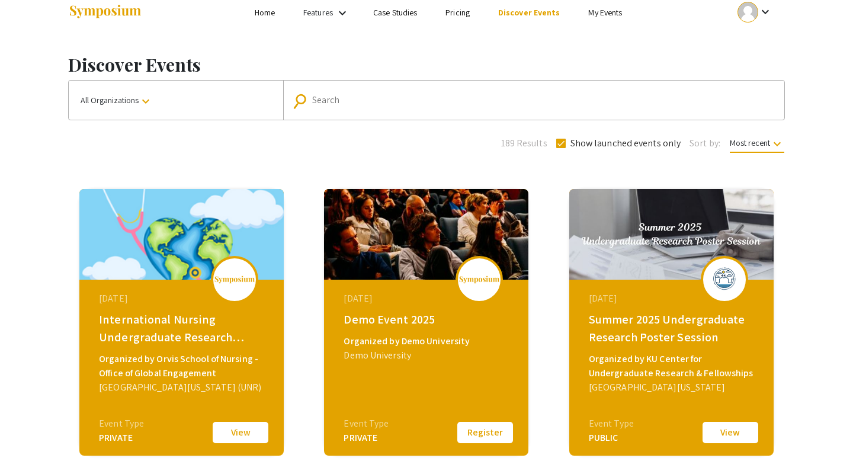
scroll to position [18, 0]
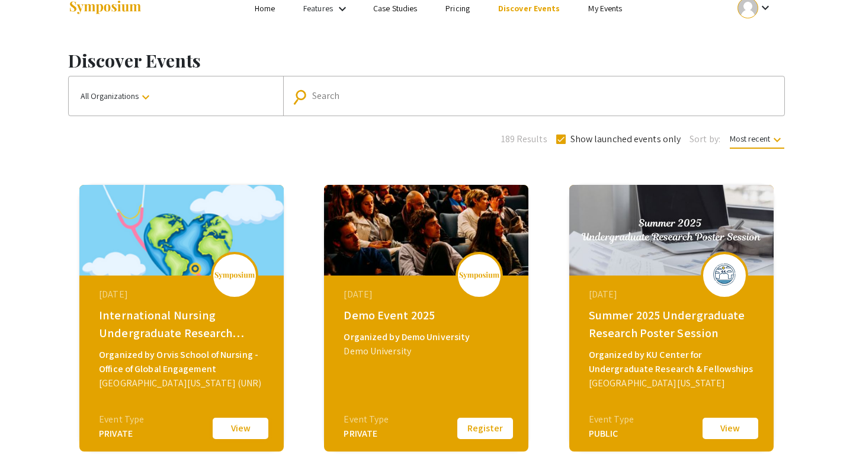
click at [238, 420] on button "View" at bounding box center [240, 428] width 59 height 25
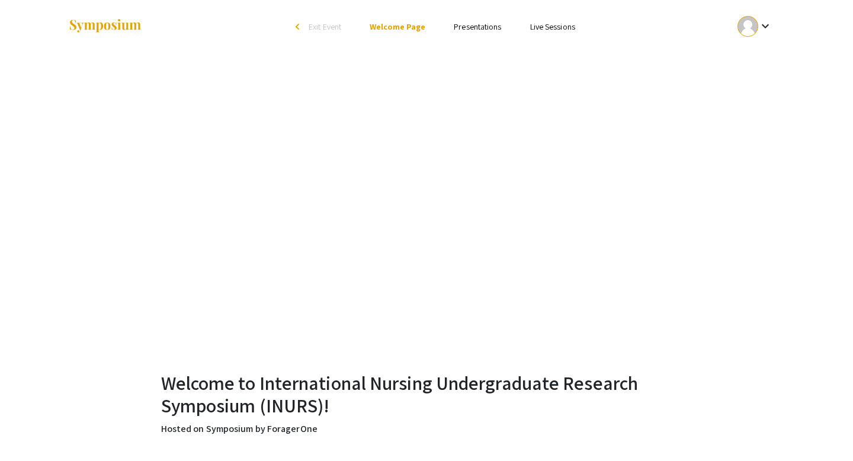
click at [485, 27] on link "Presentations" at bounding box center [477, 26] width 47 height 11
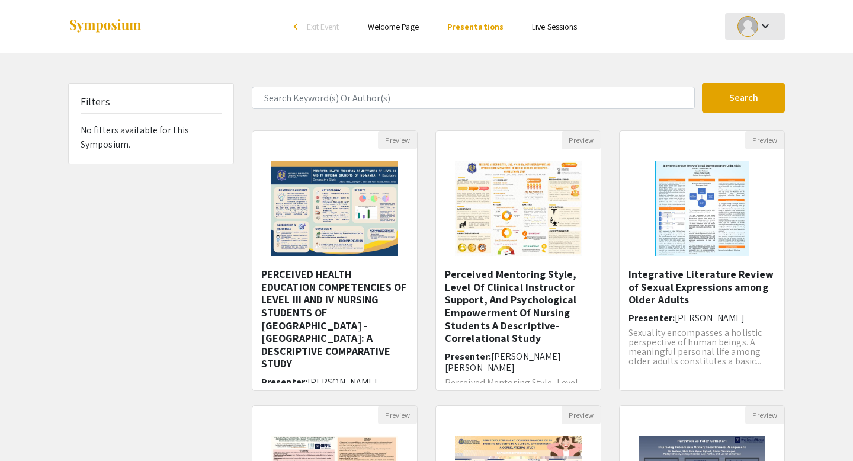
click at [756, 23] on div at bounding box center [748, 26] width 21 height 21
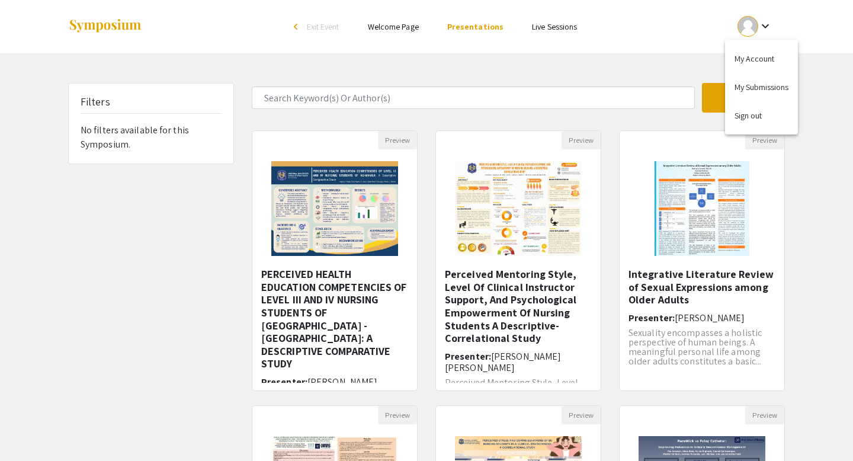
click at [770, 65] on button "My Account" at bounding box center [761, 58] width 73 height 28
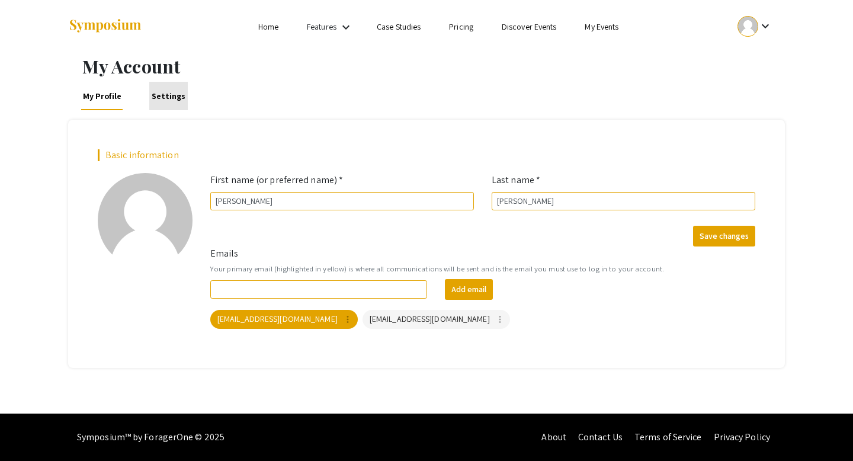
click at [172, 90] on link "Settings" at bounding box center [168, 96] width 39 height 28
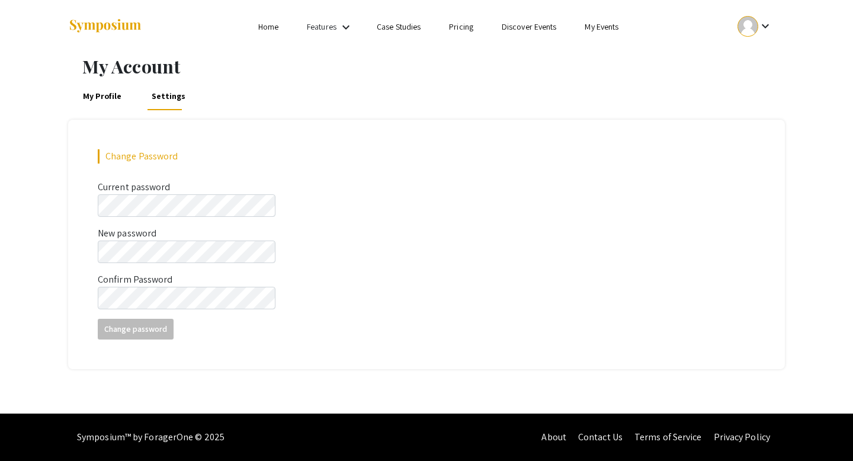
click at [266, 28] on link "Home" at bounding box center [268, 26] width 20 height 11
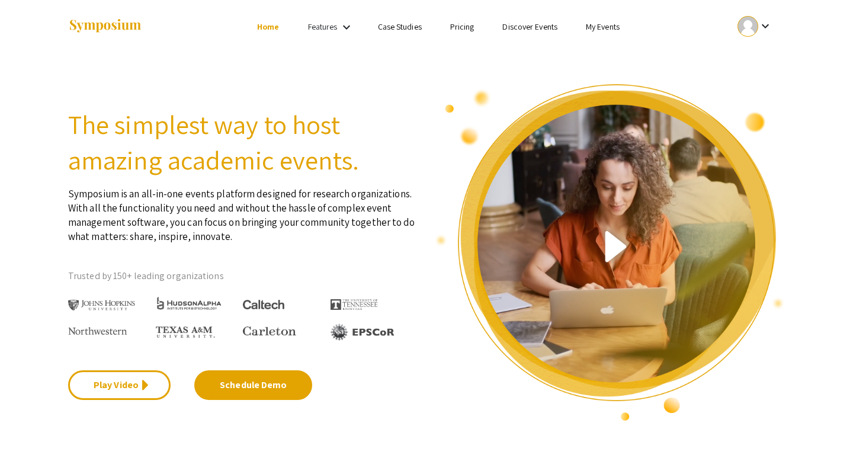
click at [762, 24] on mat-icon "keyboard_arrow_down" at bounding box center [766, 26] width 14 height 14
click at [759, 83] on button "My Submissions" at bounding box center [761, 87] width 73 height 28
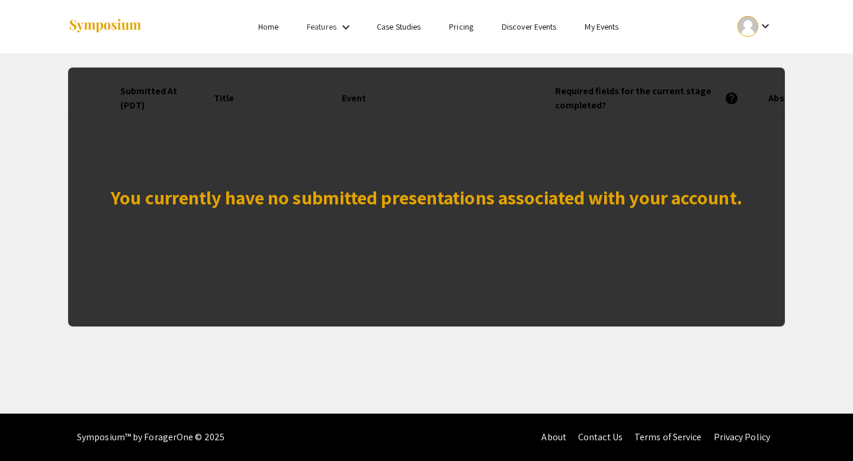
click at [522, 150] on div "You currently have no submitted presentations associated with your account." at bounding box center [426, 197] width 717 height 259
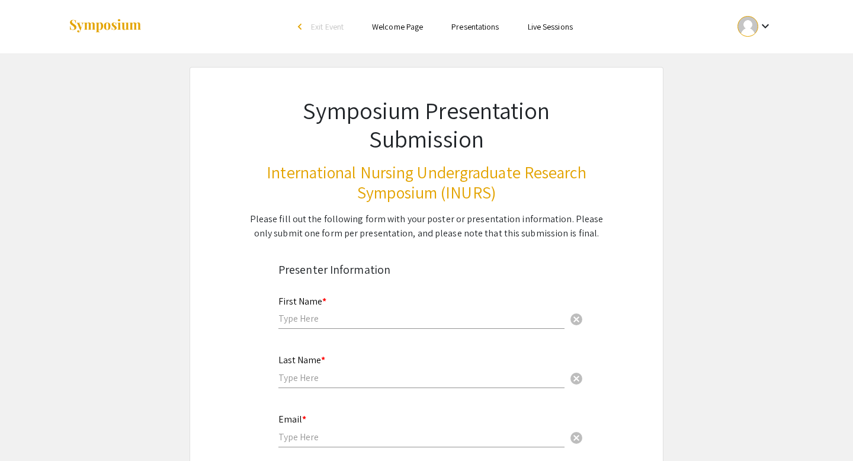
click at [350, 323] on input "text" at bounding box center [422, 318] width 286 height 12
type input "[PERSON_NAME]"
click at [292, 381] on input "text" at bounding box center [422, 378] width 286 height 12
type input "[PERSON_NAME]"
click at [292, 436] on input "email" at bounding box center [422, 437] width 286 height 12
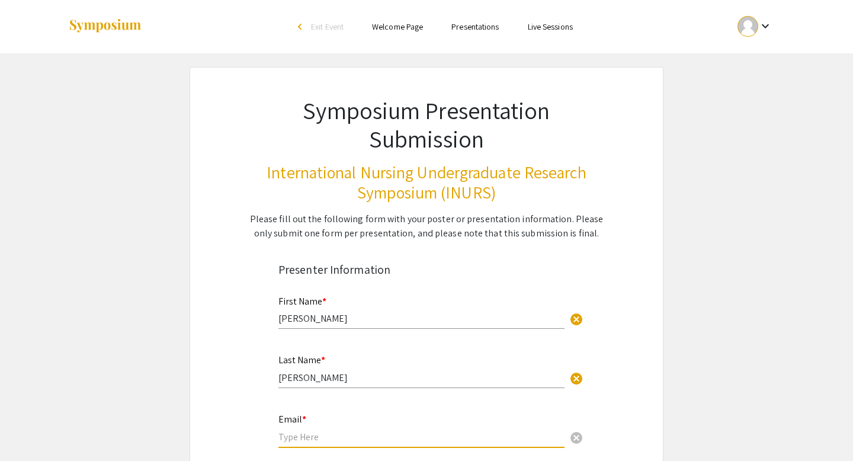
type input "[EMAIL_ADDRESS][DOMAIN_NAME]"
type input "[GEOGRAPHIC_DATA]"
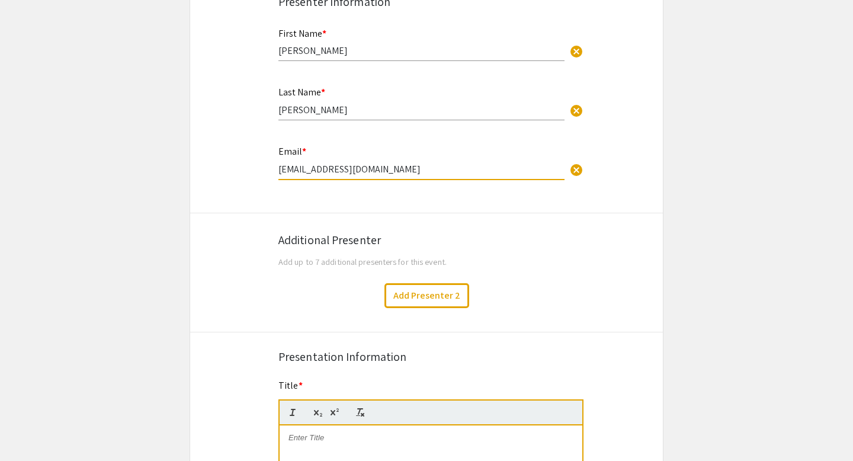
scroll to position [396, 0]
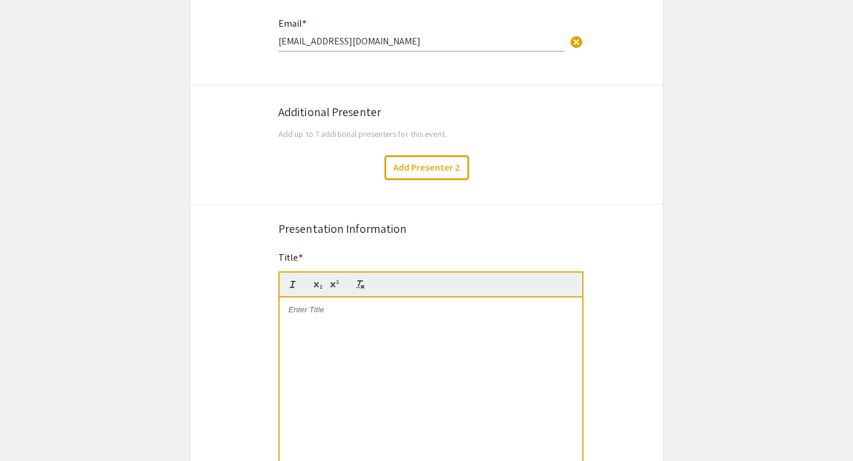
click at [410, 347] on div at bounding box center [431, 387] width 303 height 178
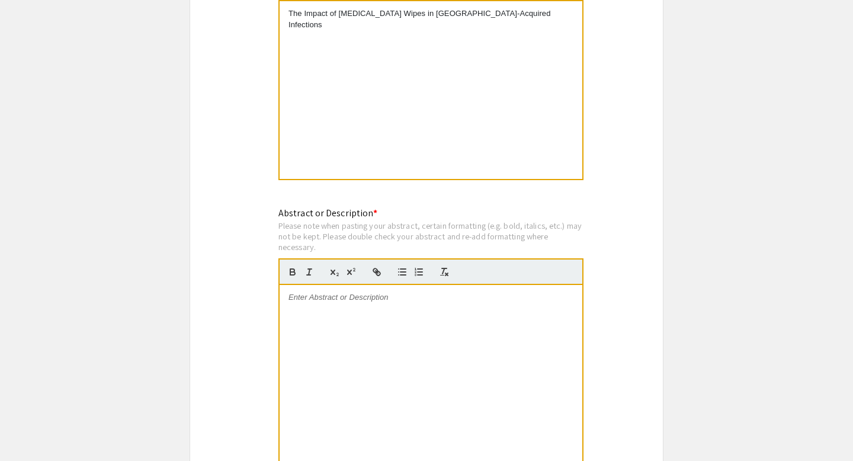
scroll to position [738, 0]
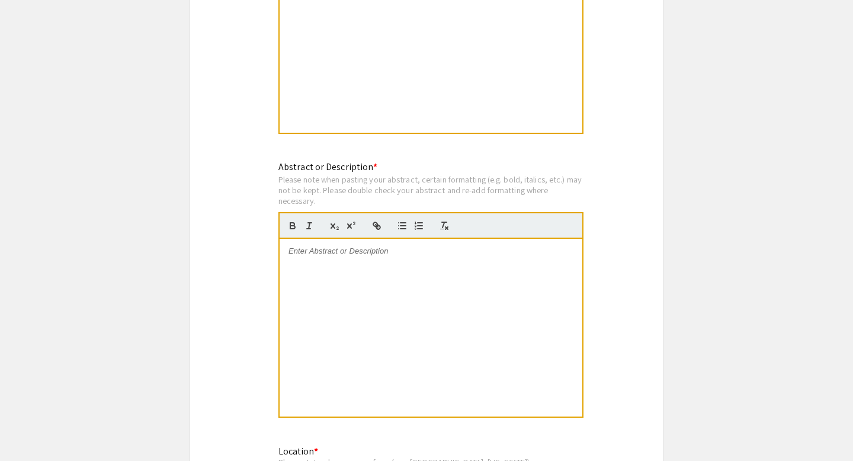
click at [405, 261] on div at bounding box center [431, 328] width 303 height 178
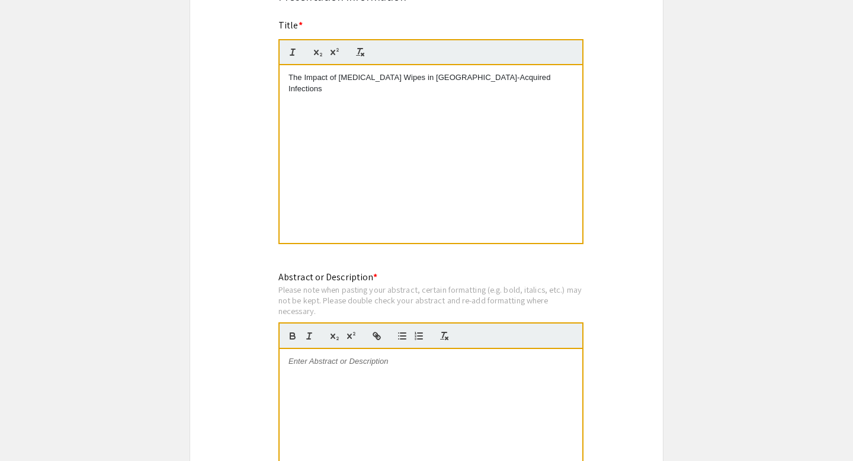
scroll to position [657, 0]
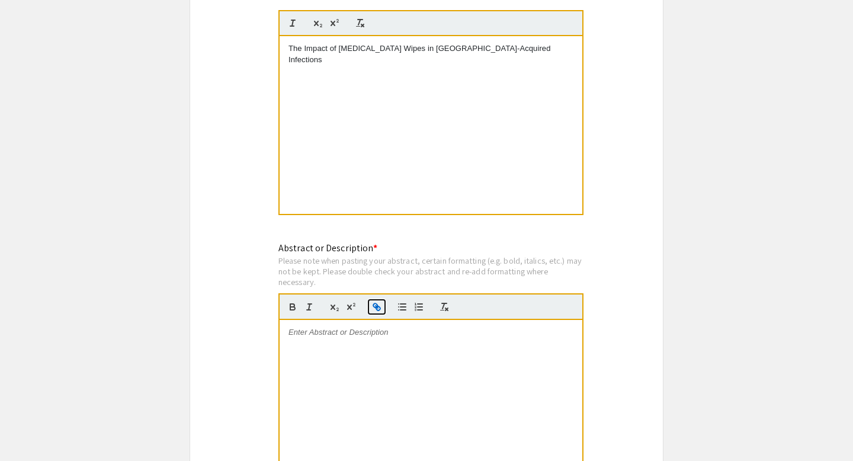
click at [382, 311] on button "button" at bounding box center [377, 307] width 17 height 14
click at [423, 279] on div "Please note when pasting your abstract, certain formatting (e.g. bold, italics,…" at bounding box center [431, 270] width 305 height 31
click at [394, 340] on div at bounding box center [431, 409] width 303 height 178
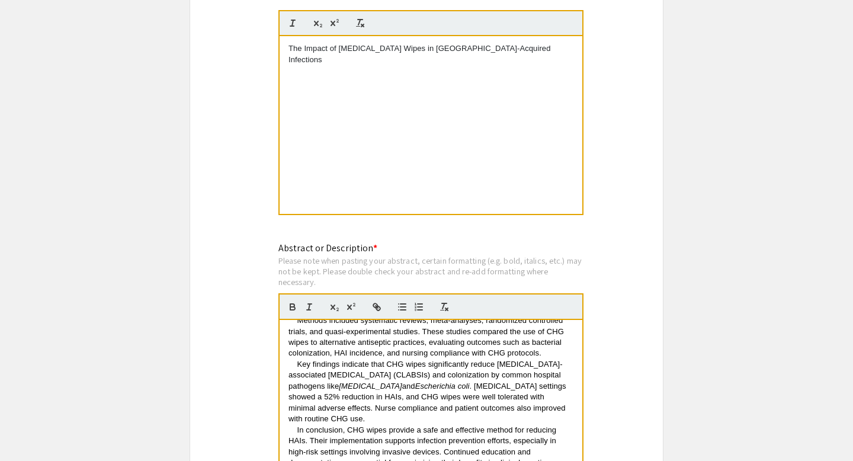
scroll to position [77, 0]
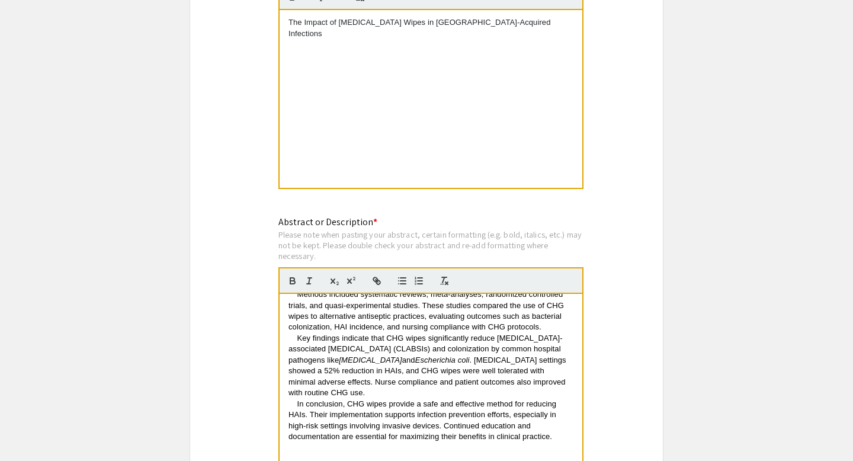
click at [685, 330] on app-submissions "Symposium Presentation Submission International Nursing Undergraduate Research …" at bounding box center [426, 59] width 853 height 1351
click at [622, 330] on div "Symposium Presentation Submission International Nursing Undergraduate Research …" at bounding box center [427, 59] width 474 height 1351
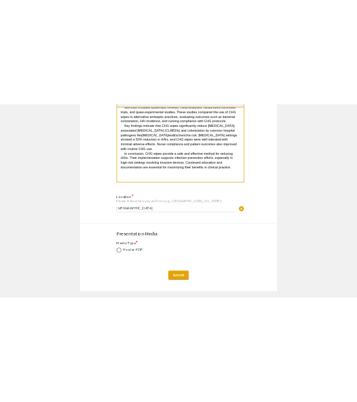
scroll to position [1020, 0]
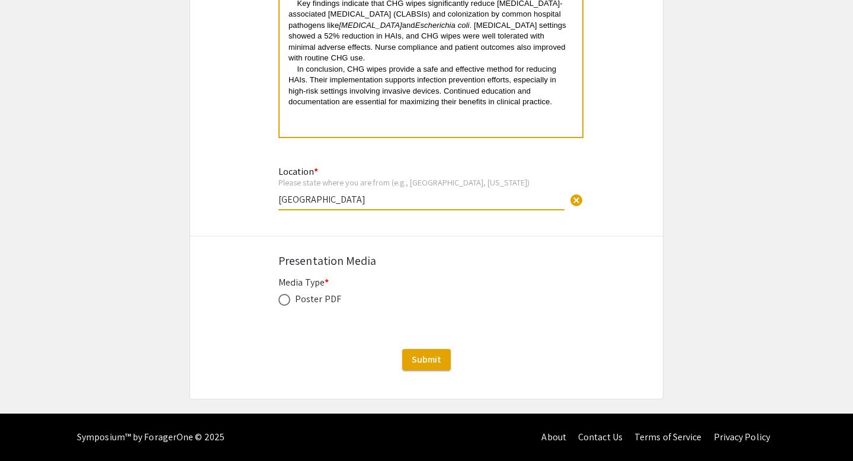
click at [402, 202] on input "United States" at bounding box center [422, 199] width 286 height 12
click at [316, 296] on div "Poster PDF" at bounding box center [318, 299] width 46 height 14
click at [288, 302] on span at bounding box center [285, 300] width 12 height 12
click at [288, 302] on input "radio" at bounding box center [285, 300] width 12 height 12
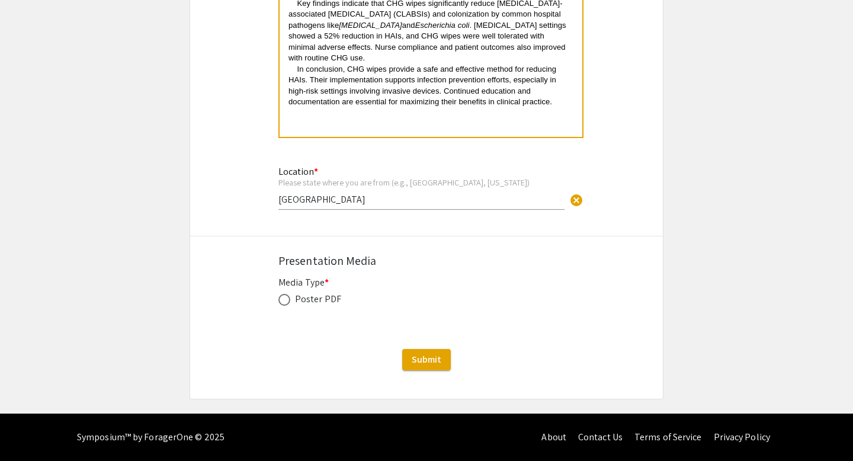
radio input "true"
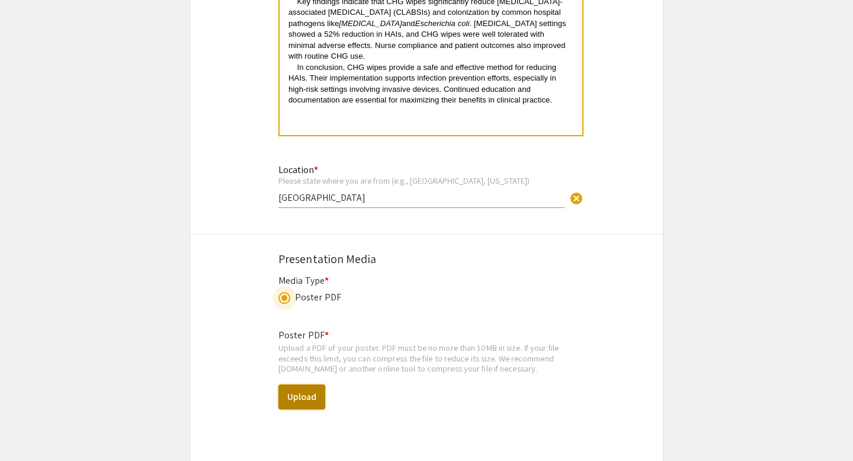
click at [303, 391] on button "Upload" at bounding box center [302, 397] width 47 height 25
click at [300, 406] on button "Upload" at bounding box center [302, 397] width 47 height 25
click at [307, 398] on button "Upload" at bounding box center [302, 397] width 47 height 25
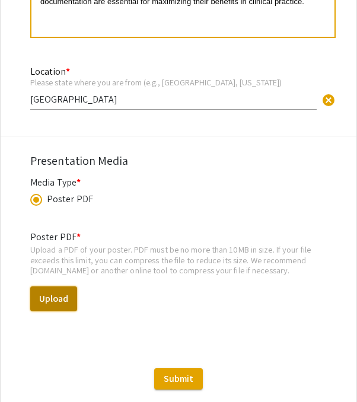
scroll to position [1256, 0]
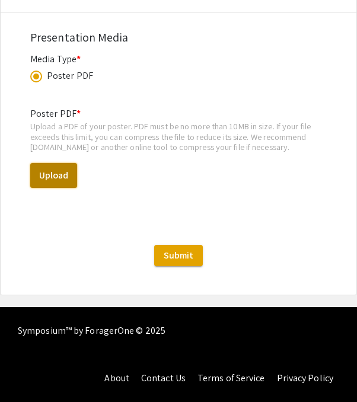
click at [62, 180] on button "Upload" at bounding box center [53, 175] width 47 height 25
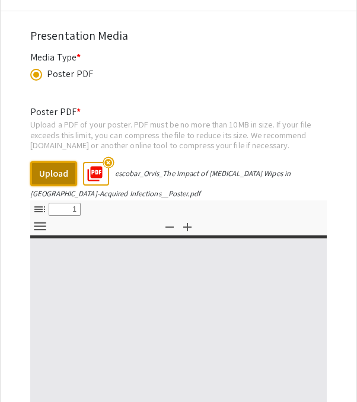
select select "custom"
type input "0"
select select "custom"
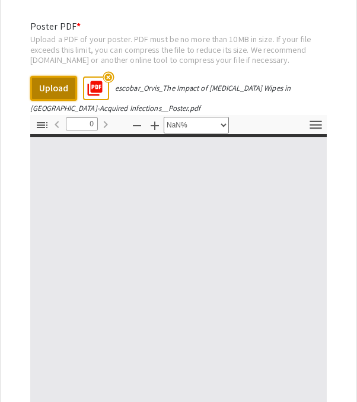
scroll to position [1397, 0]
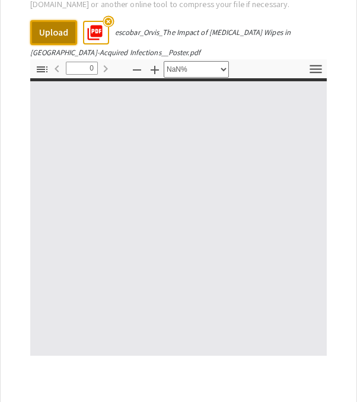
type input "1"
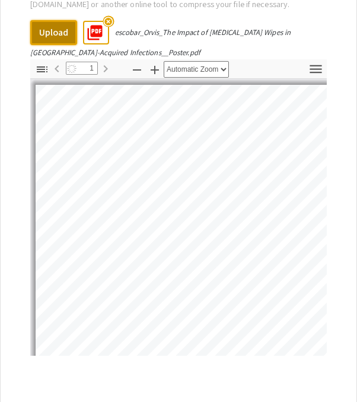
scroll to position [58, 0]
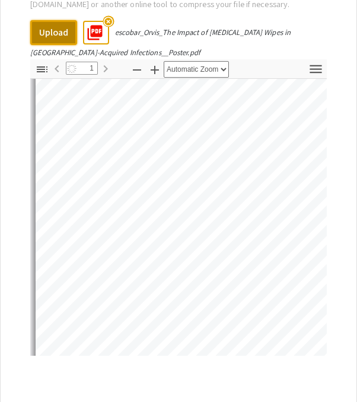
select select "auto"
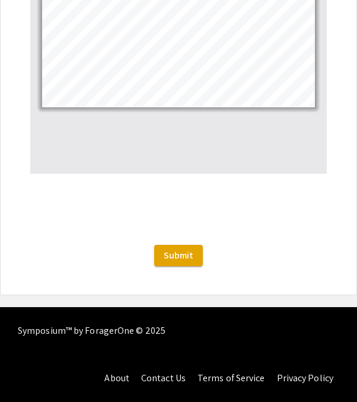
scroll to position [1581, 0]
click at [194, 254] on button "Submit" at bounding box center [178, 255] width 49 height 21
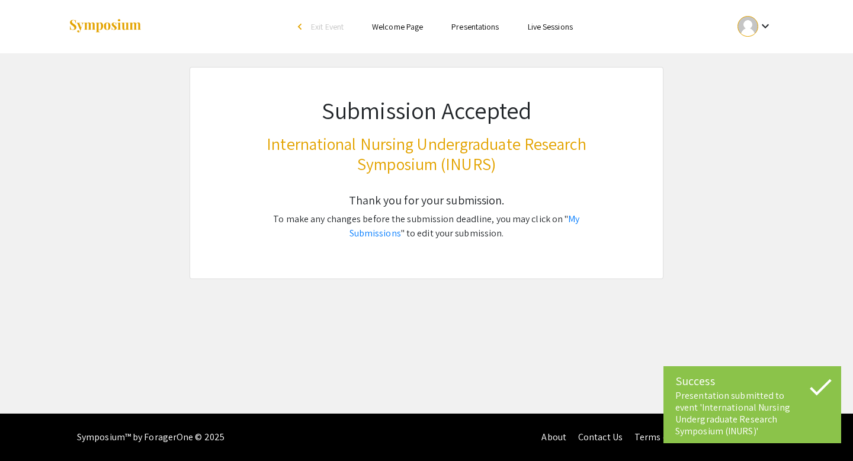
scroll to position [0, 0]
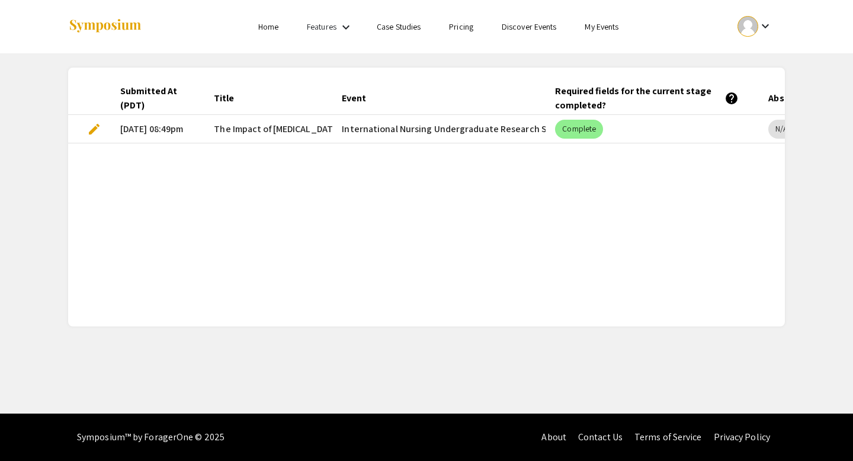
click at [772, 28] on mat-icon "keyboard_arrow_down" at bounding box center [766, 26] width 14 height 14
click at [514, 284] on div at bounding box center [426, 230] width 853 height 461
click at [502, 140] on mat-cell "International Nursing Undergraduate Research Symposium (INURS)" at bounding box center [439, 129] width 213 height 28
click at [222, 125] on span "The Impact of [MEDICAL_DATA] Wipes in [GEOGRAPHIC_DATA]-Acquired Infections​" at bounding box center [382, 129] width 337 height 14
click at [87, 133] on span "edit" at bounding box center [94, 129] width 14 height 14
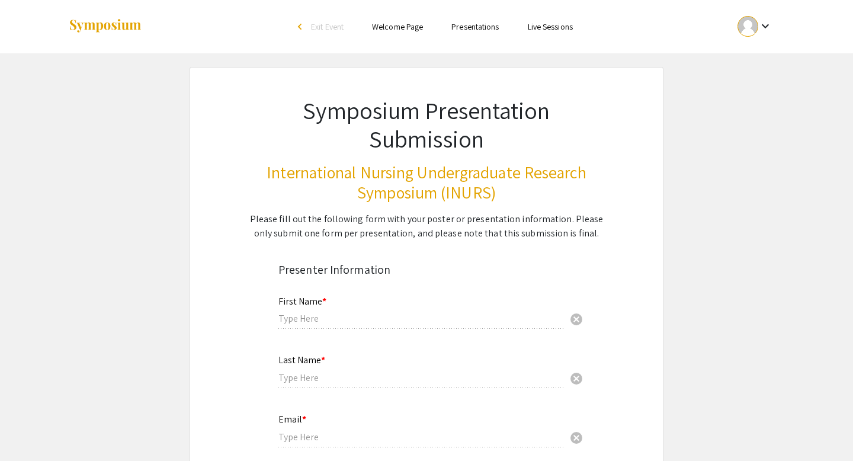
type input "[PERSON_NAME]"
type input "[EMAIL_ADDRESS][DOMAIN_NAME]"
type input "[GEOGRAPHIC_DATA]"
radio input "true"
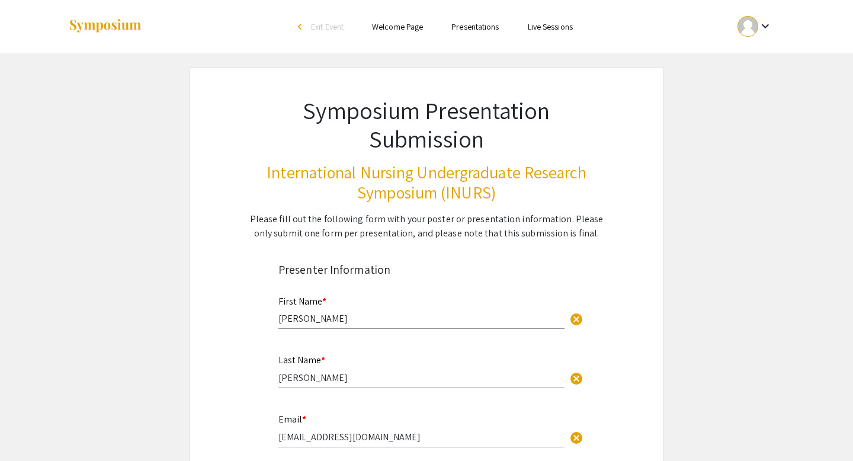
select select "custom"
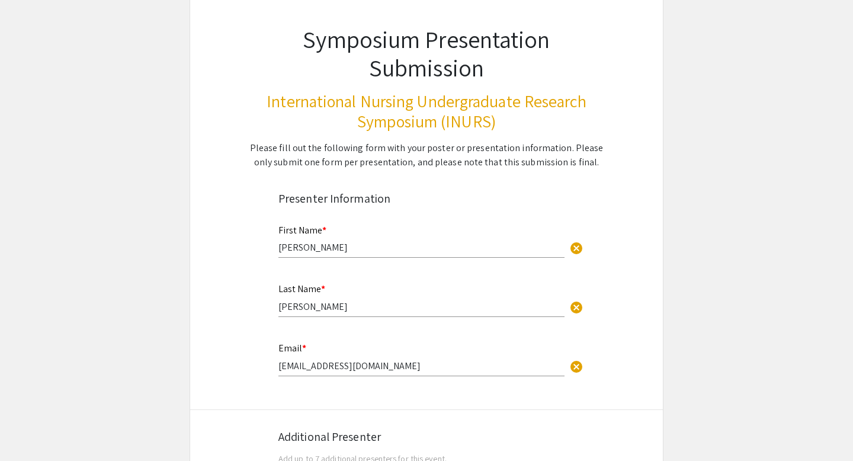
type input "0"
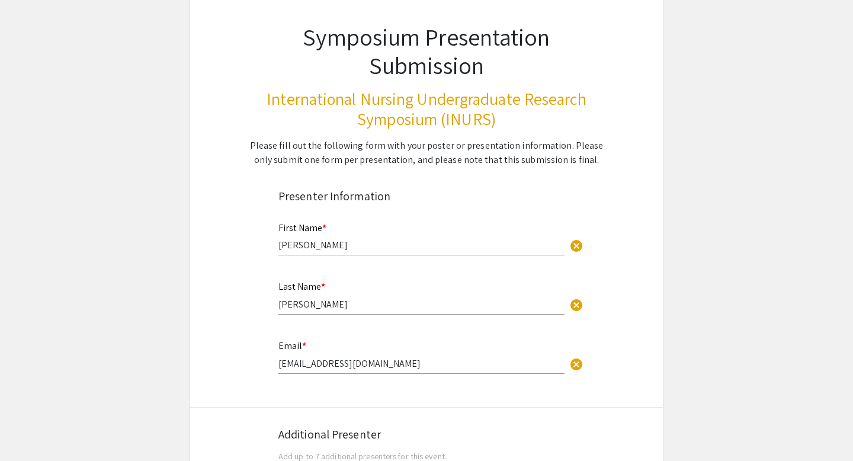
select select "custom"
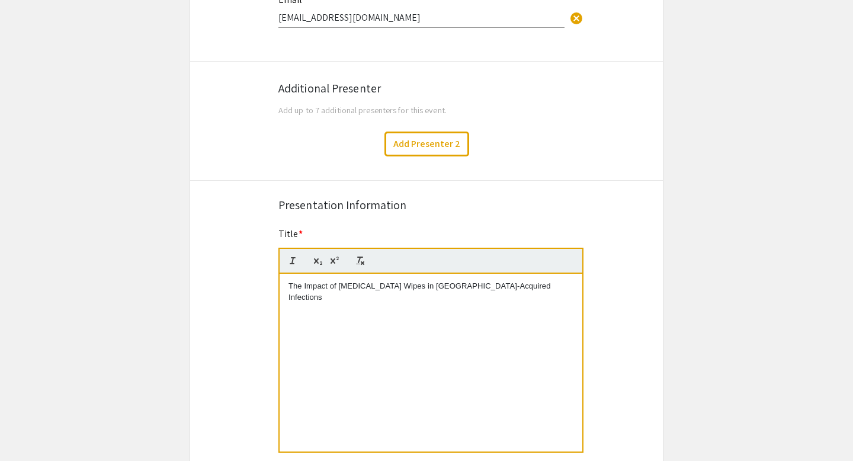
type input "1"
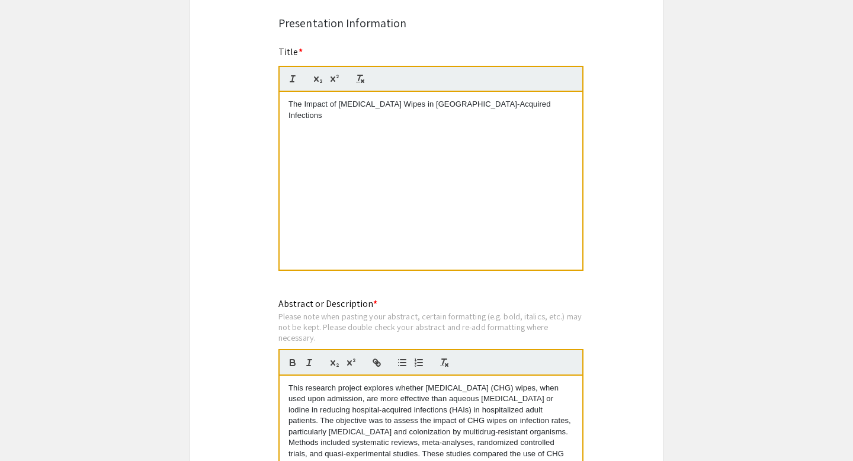
select select "auto"
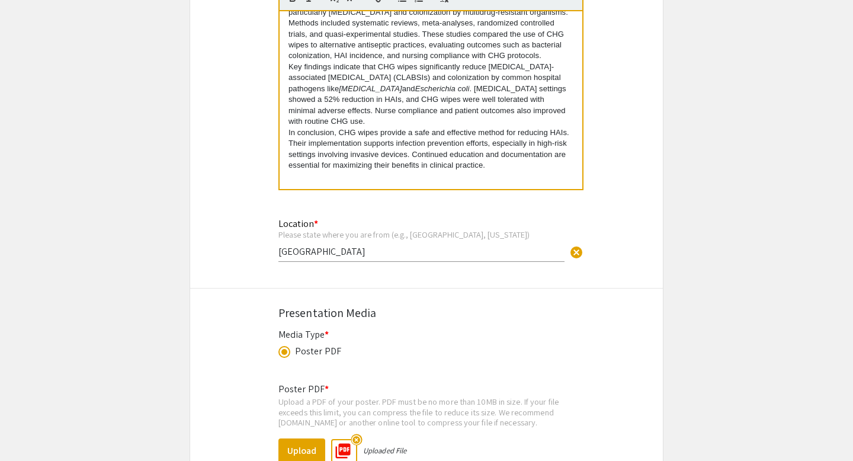
scroll to position [949, 0]
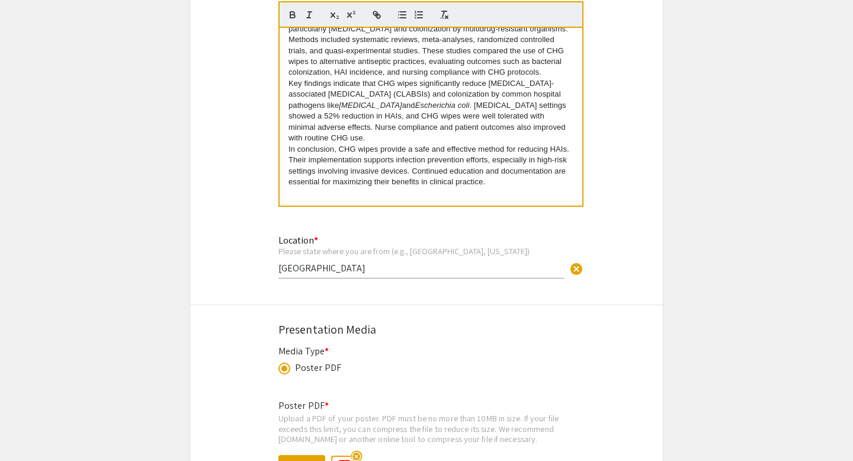
click at [393, 274] on input "[GEOGRAPHIC_DATA]" at bounding box center [422, 268] width 286 height 12
click at [396, 295] on div "Location * Please state where you are from (e.g., [GEOGRAPHIC_DATA], [US_STATE]…" at bounding box center [426, 260] width 473 height 69
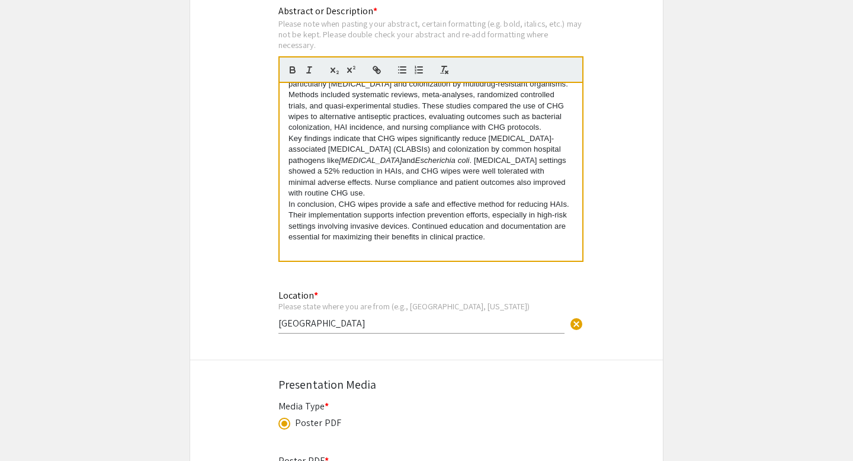
scroll to position [832, 0]
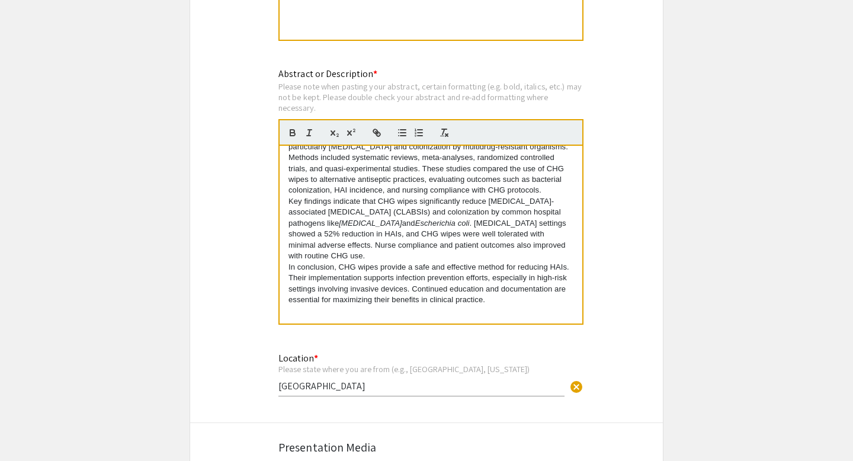
click at [340, 391] on input "[GEOGRAPHIC_DATA]" at bounding box center [422, 386] width 286 height 12
type input "[GEOGRAPHIC_DATA]"
click at [328, 310] on p at bounding box center [431, 310] width 285 height 11
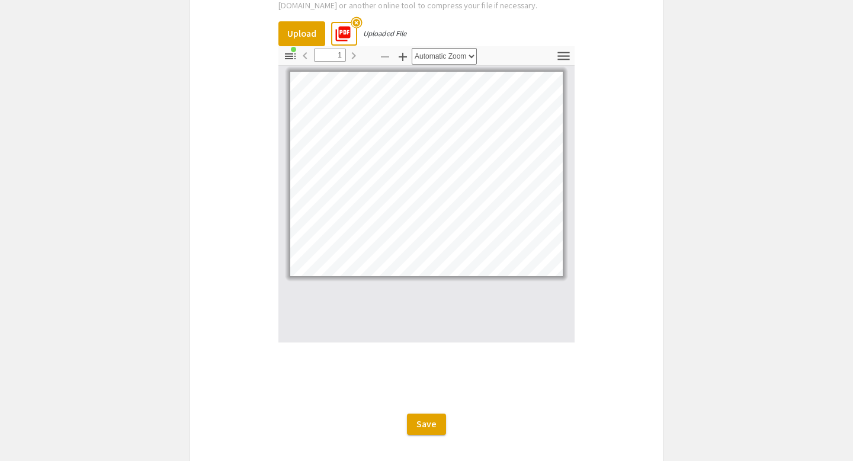
scroll to position [1245, 0]
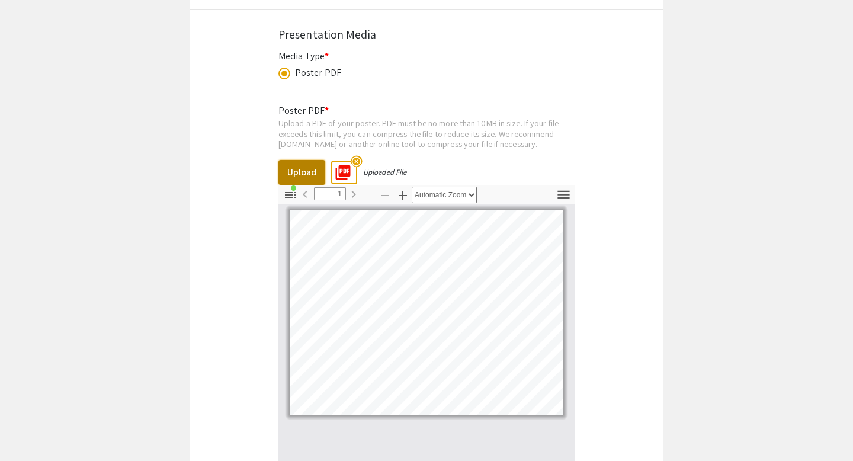
click at [308, 179] on button "Upload" at bounding box center [302, 172] width 47 height 25
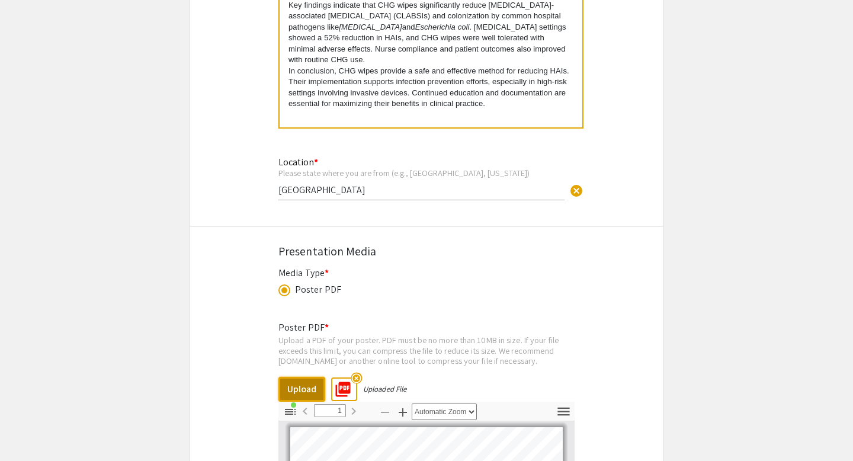
scroll to position [13, 0]
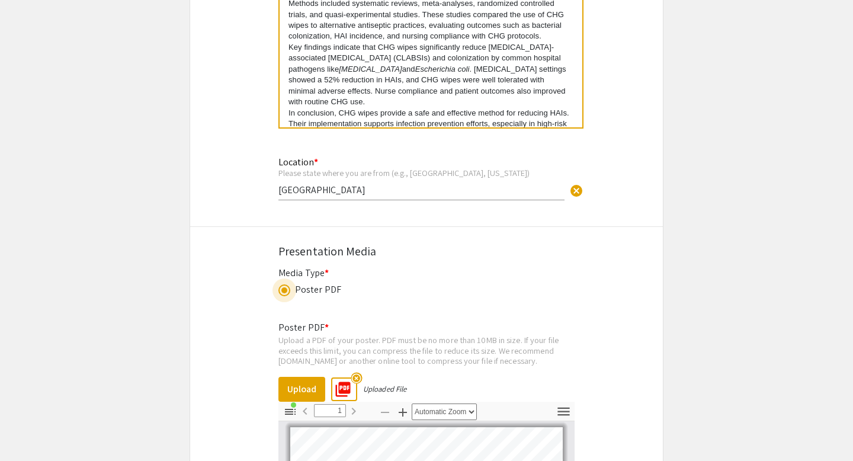
click at [282, 293] on span at bounding box center [285, 290] width 6 height 6
click at [282, 293] on input "radio" at bounding box center [285, 290] width 12 height 12
click at [283, 292] on span at bounding box center [285, 290] width 6 height 6
click at [283, 292] on input "radio" at bounding box center [285, 290] width 12 height 12
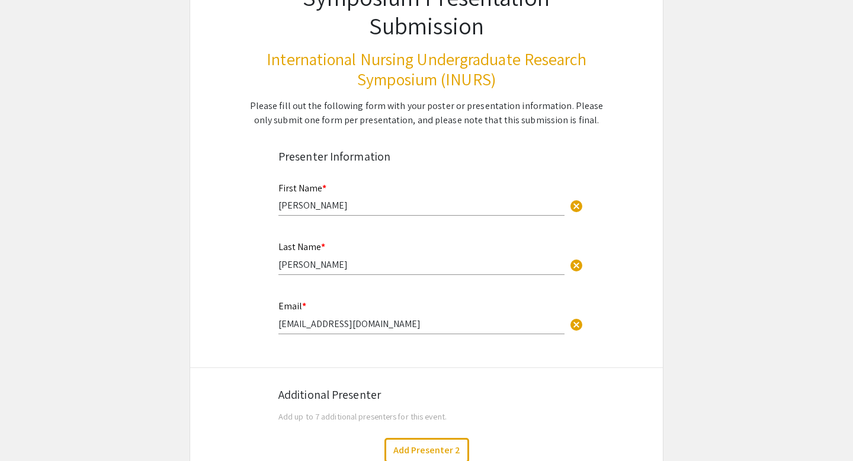
scroll to position [287, 0]
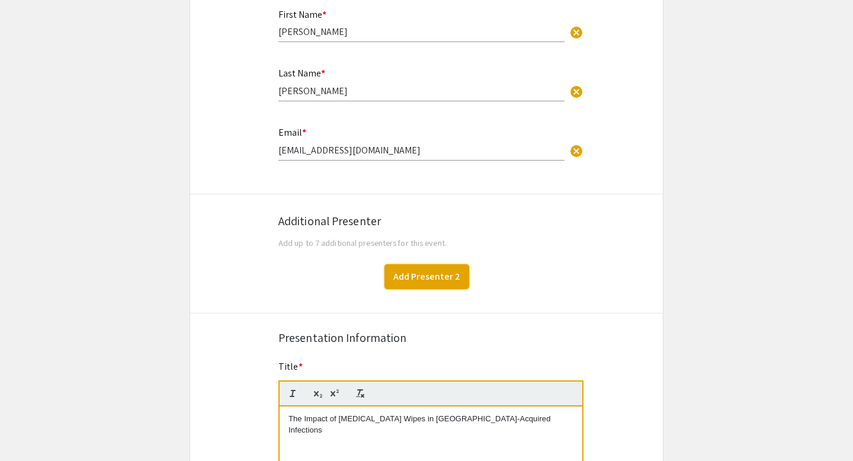
click at [414, 277] on button "Add Presenter 2" at bounding box center [427, 276] width 85 height 25
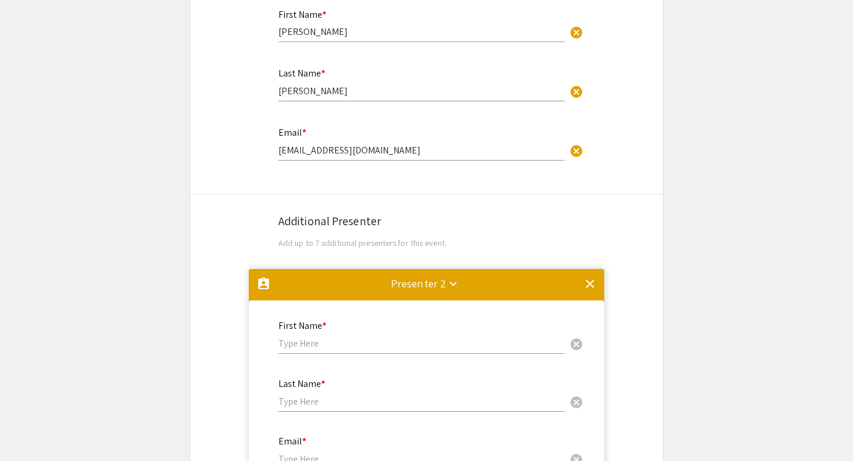
scroll to position [557, 0]
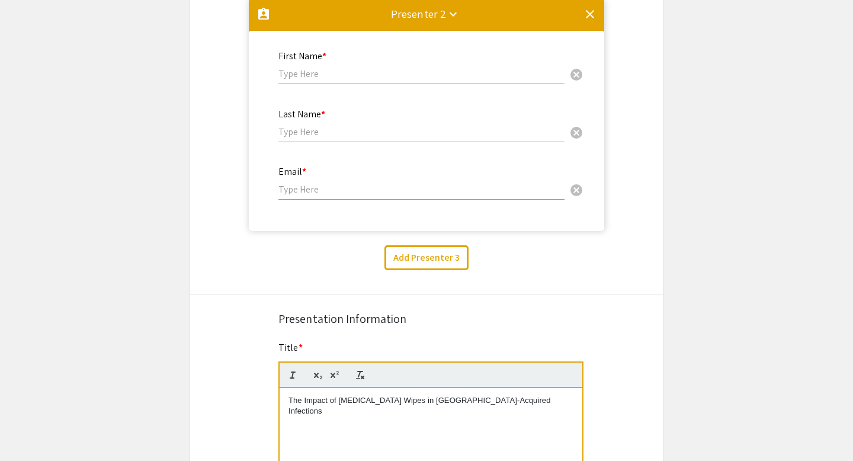
click at [595, 8] on mat-icon "clear" at bounding box center [590, 14] width 14 height 14
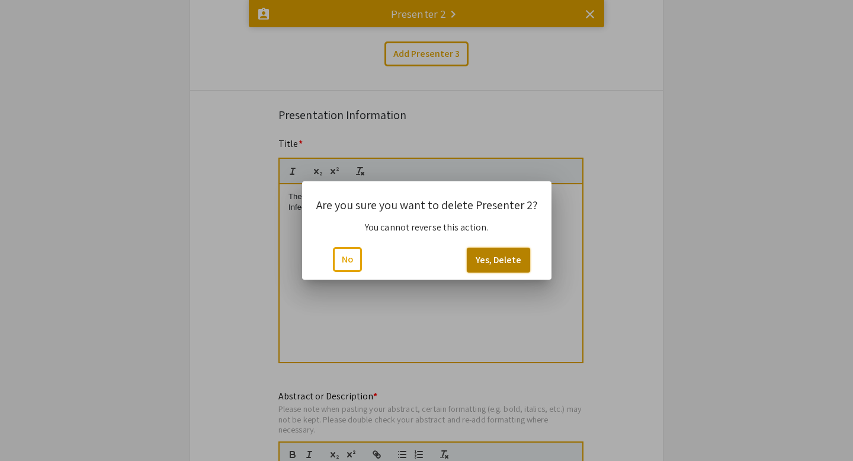
click at [506, 269] on button "Yes, Delete" at bounding box center [498, 260] width 63 height 25
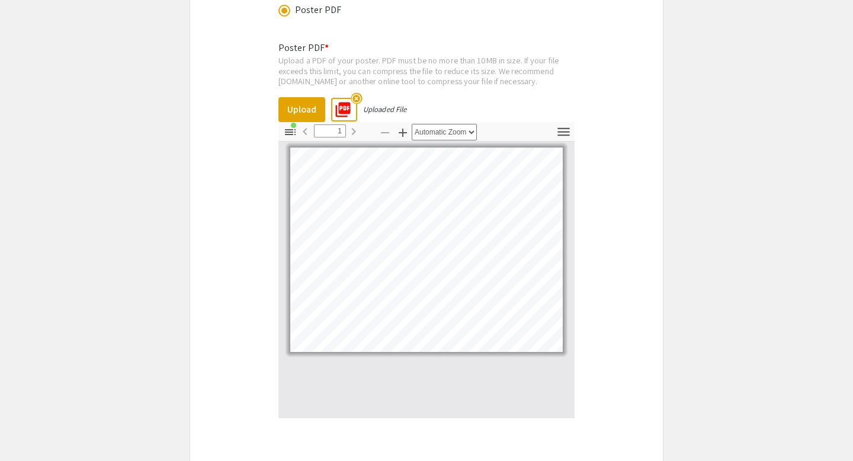
scroll to position [1449, 0]
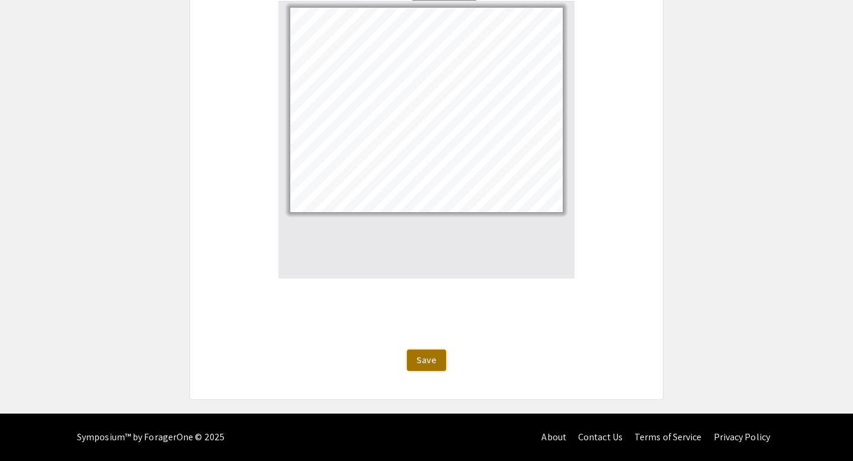
click at [436, 363] on span "Save" at bounding box center [427, 360] width 20 height 12
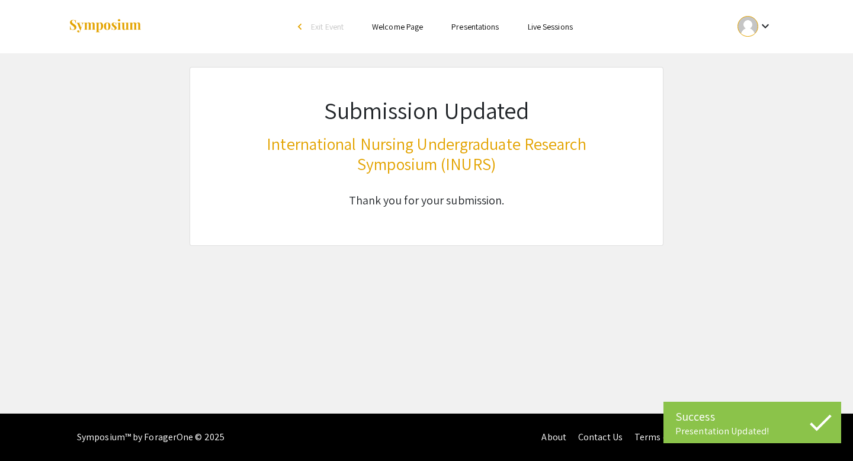
scroll to position [0, 0]
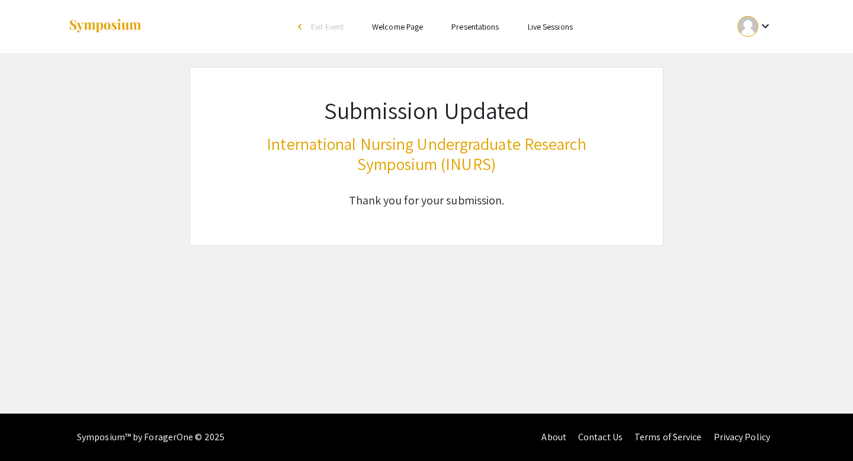
click at [743, 24] on div at bounding box center [748, 26] width 21 height 21
click at [746, 62] on button "My Account" at bounding box center [761, 58] width 73 height 28
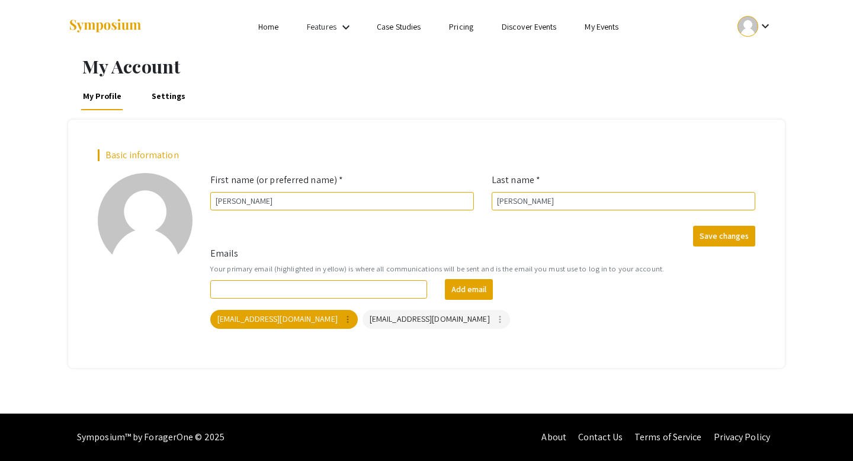
click at [753, 24] on div at bounding box center [748, 26] width 21 height 21
click at [760, 82] on button "My Submissions" at bounding box center [761, 87] width 73 height 28
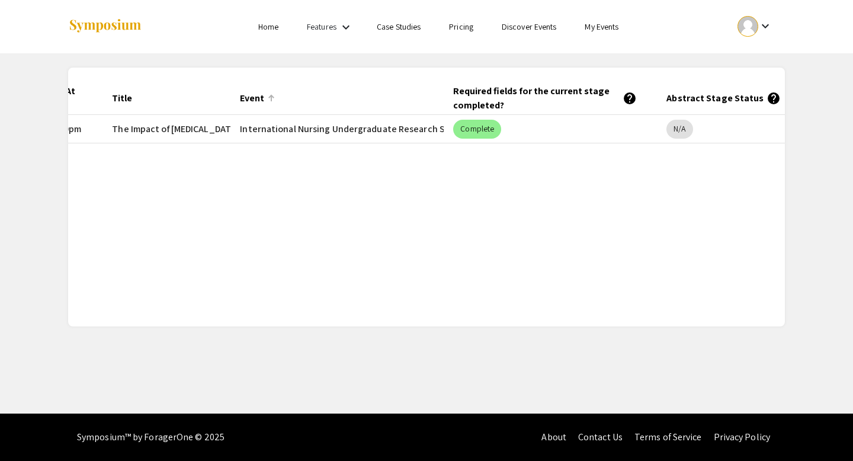
scroll to position [0, 187]
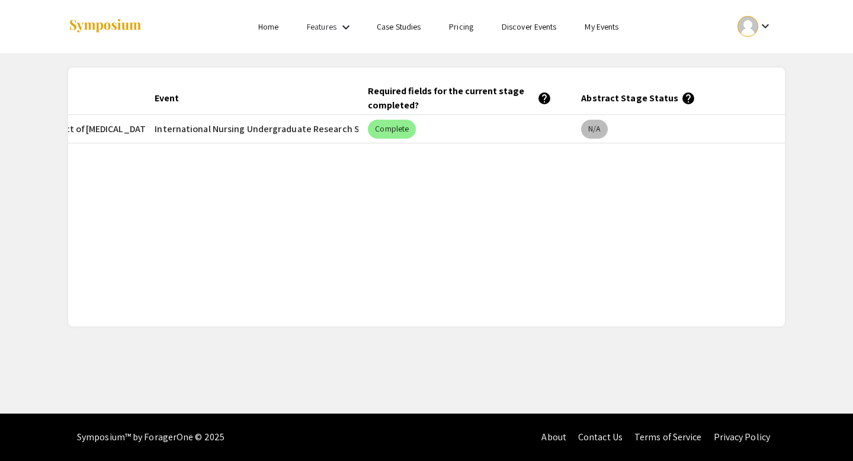
click at [597, 124] on mat-chip "N/A" at bounding box center [594, 129] width 26 height 19
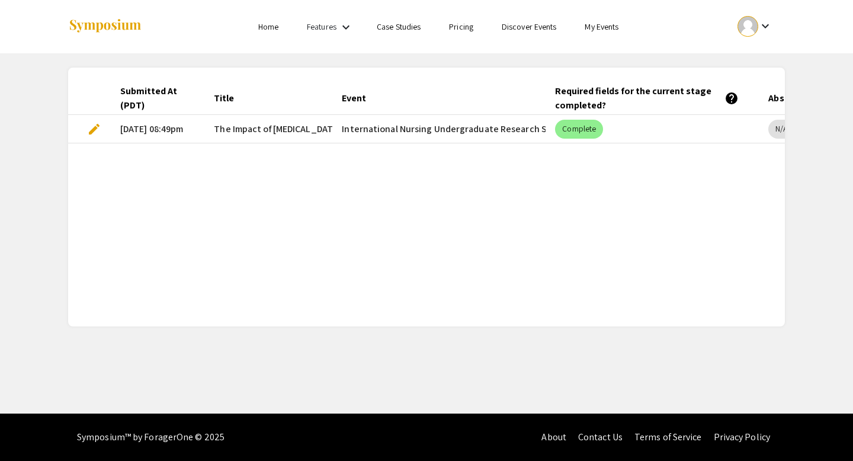
click at [91, 130] on span "edit" at bounding box center [94, 129] width 14 height 14
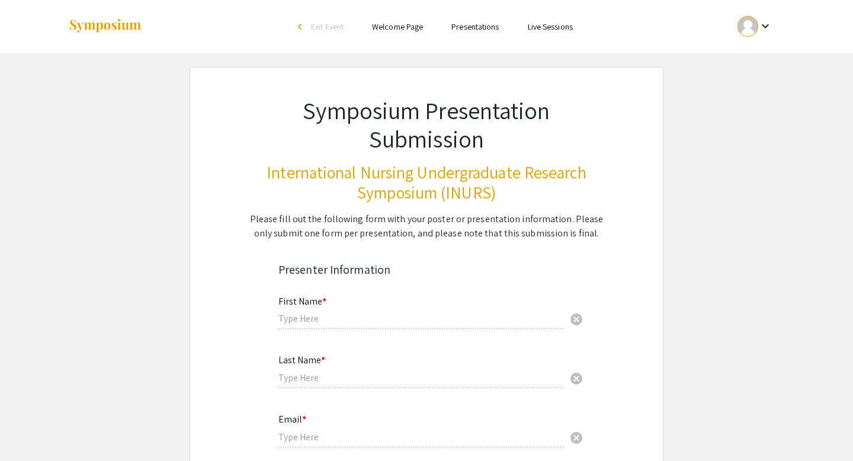
type input "[PERSON_NAME]"
type input "[EMAIL_ADDRESS][DOMAIN_NAME]"
type input "[GEOGRAPHIC_DATA]"
radio input "true"
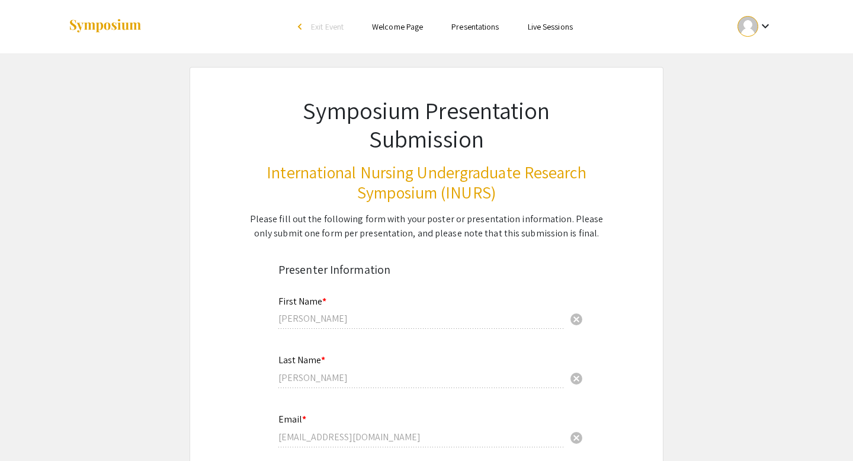
select select "custom"
type input "0"
select select "custom"
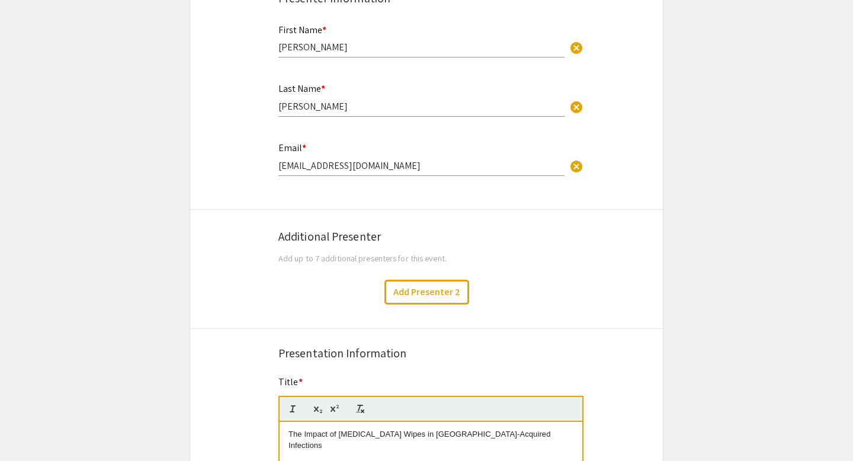
type input "1"
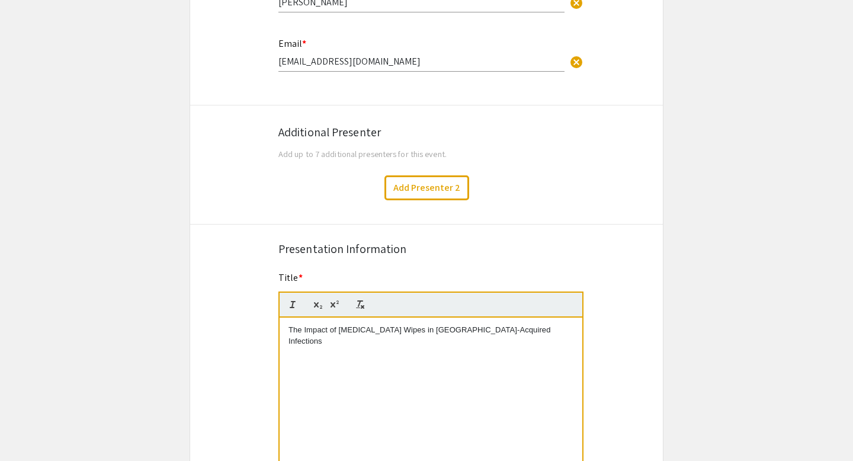
select select "auto"
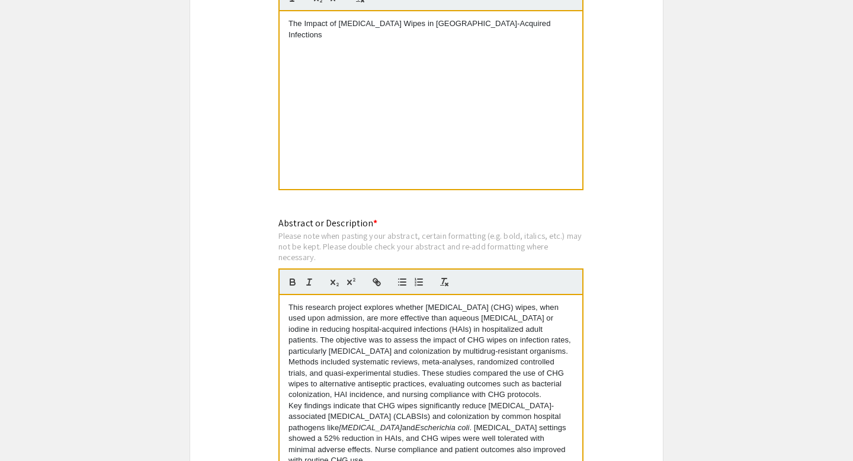
scroll to position [672, 0]
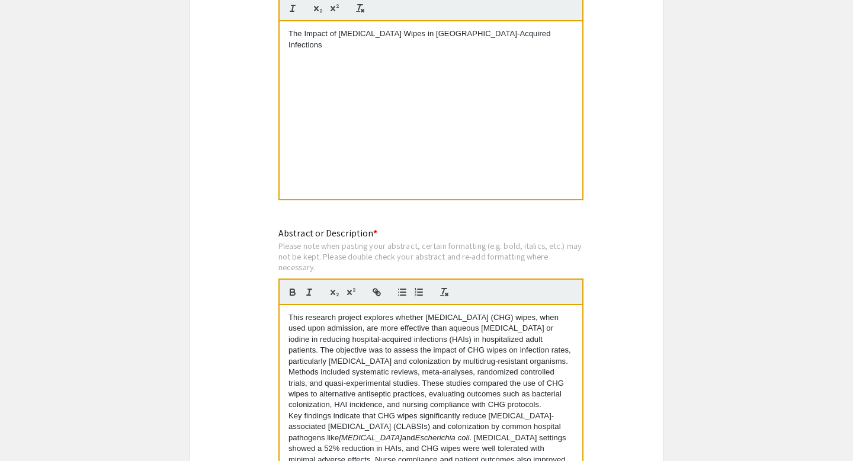
click at [565, 56] on div "The Impact of [MEDICAL_DATA] Wipes in [GEOGRAPHIC_DATA]-Acquired Infections​" at bounding box center [431, 110] width 303 height 178
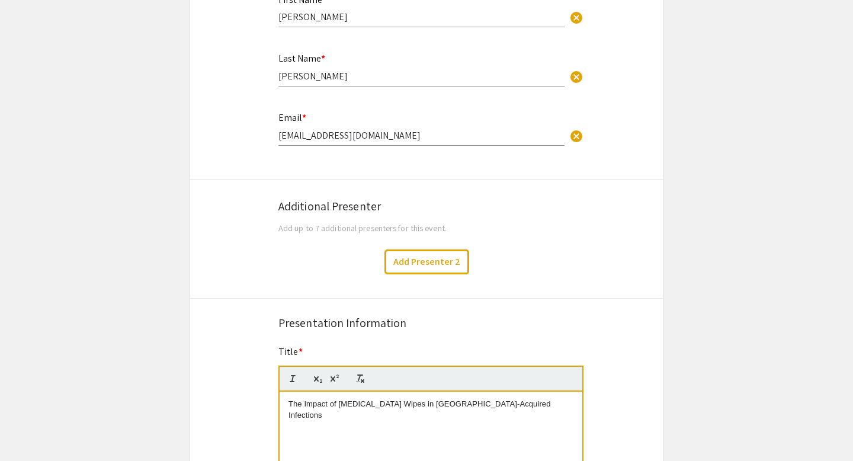
scroll to position [0, 0]
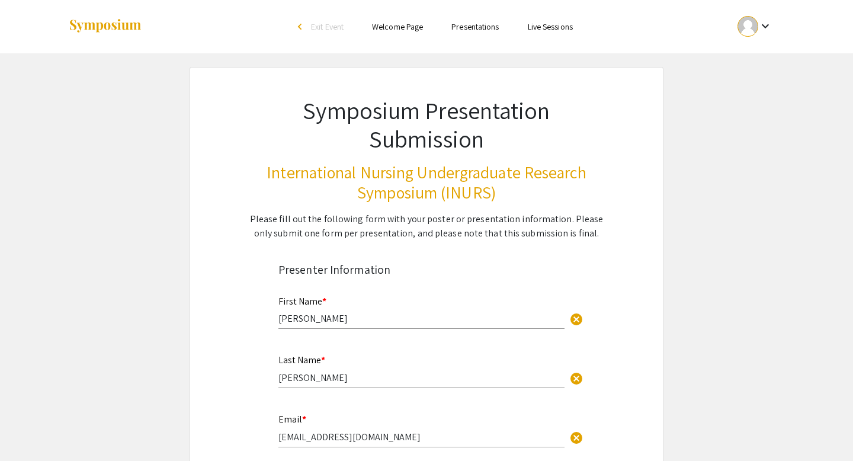
click at [479, 21] on link "Presentations" at bounding box center [475, 26] width 47 height 11
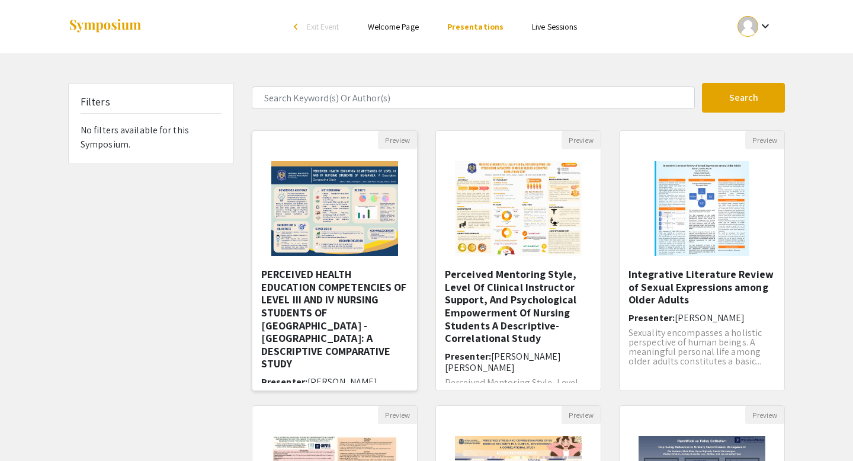
click at [394, 281] on h5 "PERCEIVED HEALTH EDUCATION COMPETENCIES OF LEVEL III AND IV NURSING STUDENTS OF…" at bounding box center [334, 319] width 147 height 103
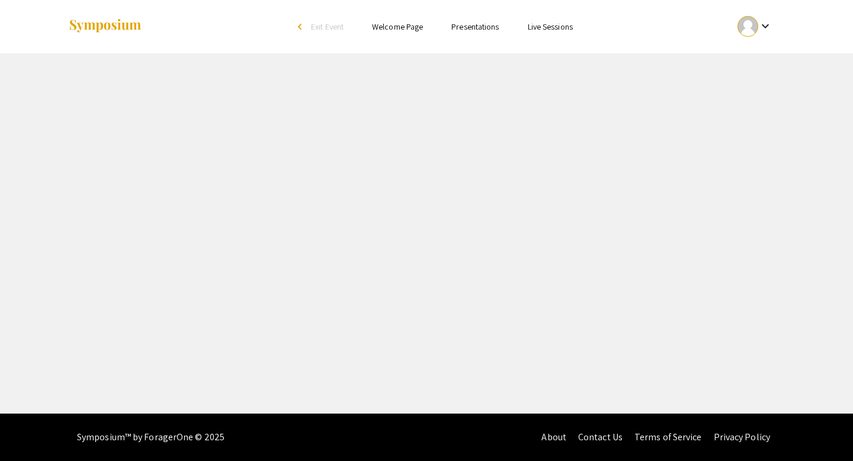
select select "custom"
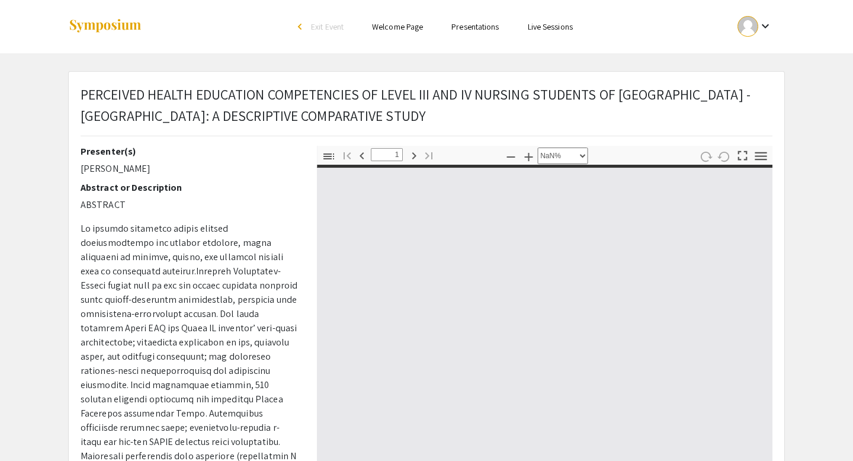
type input "0"
select select "custom"
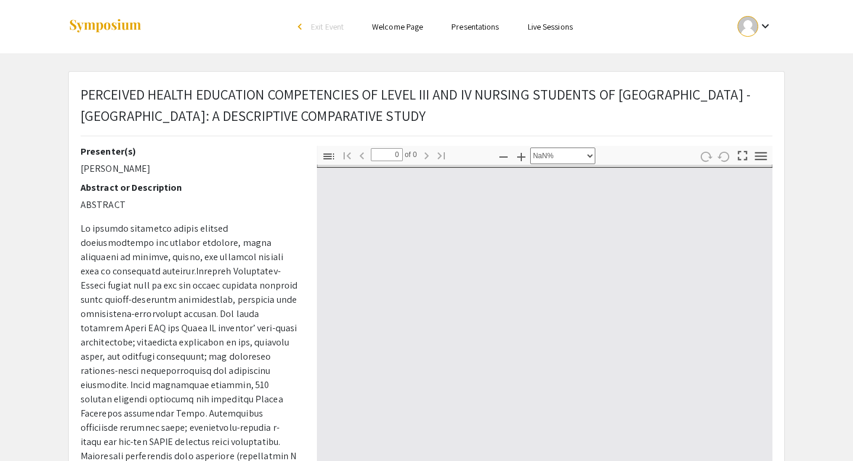
type input "1"
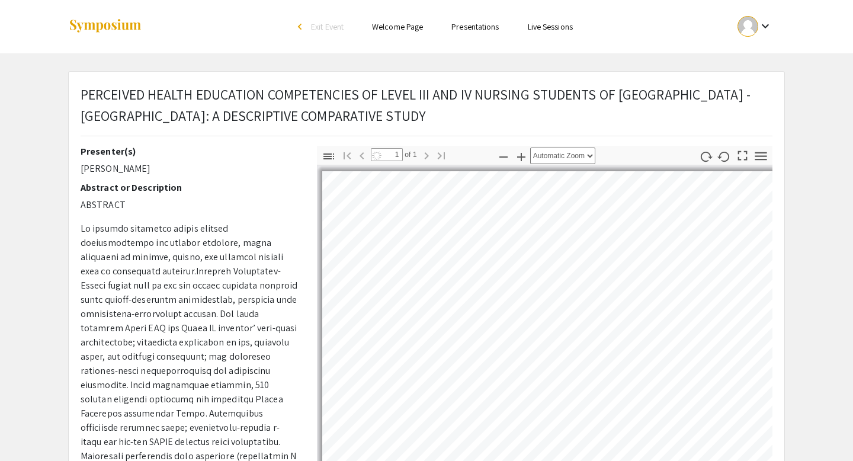
select select "auto"
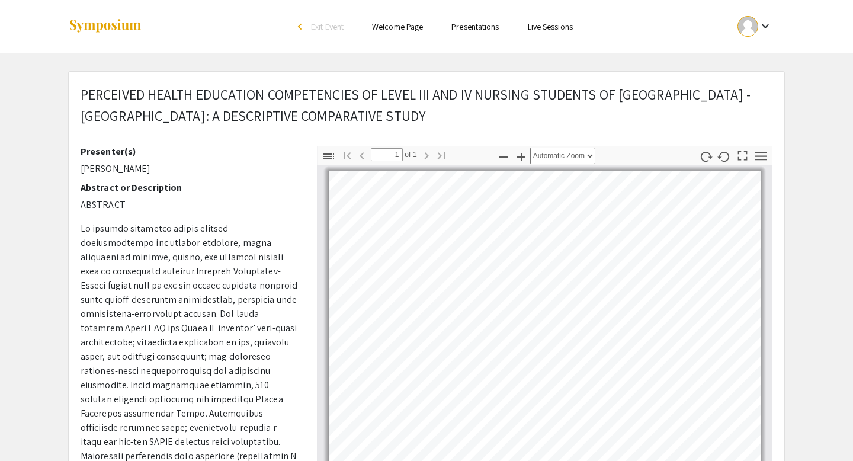
click at [316, 26] on span "Exit Event" at bounding box center [327, 26] width 33 height 11
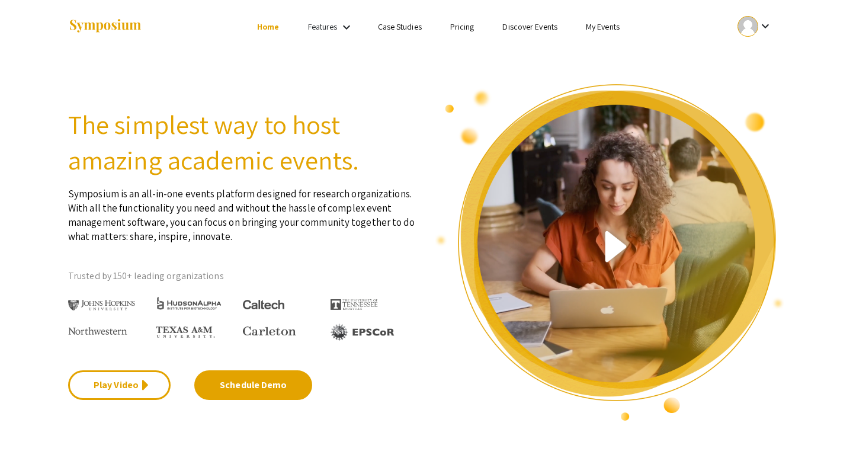
click at [751, 34] on div at bounding box center [748, 26] width 21 height 21
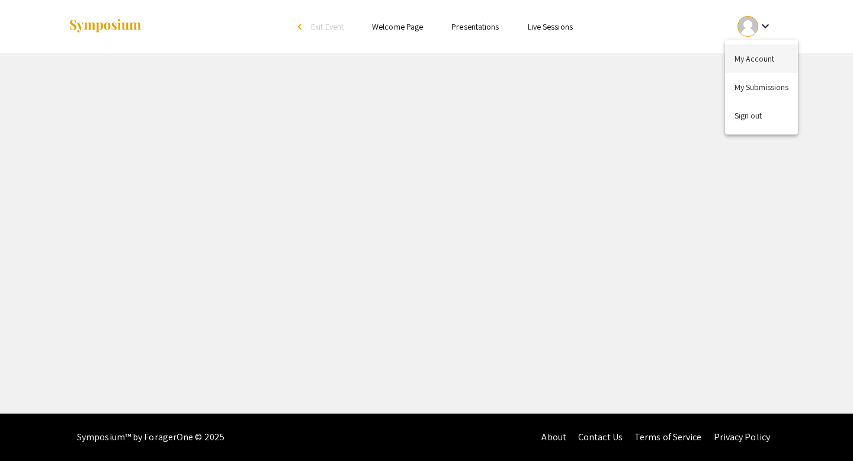
select select "custom"
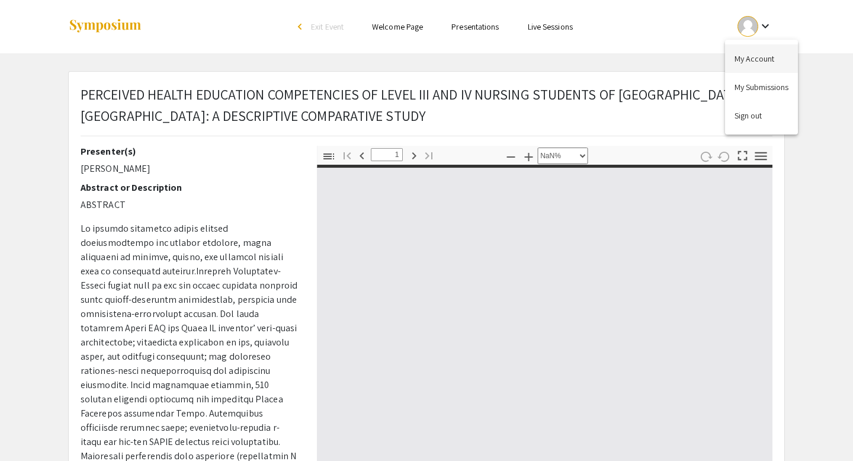
type input "0"
select select "custom"
type input "1"
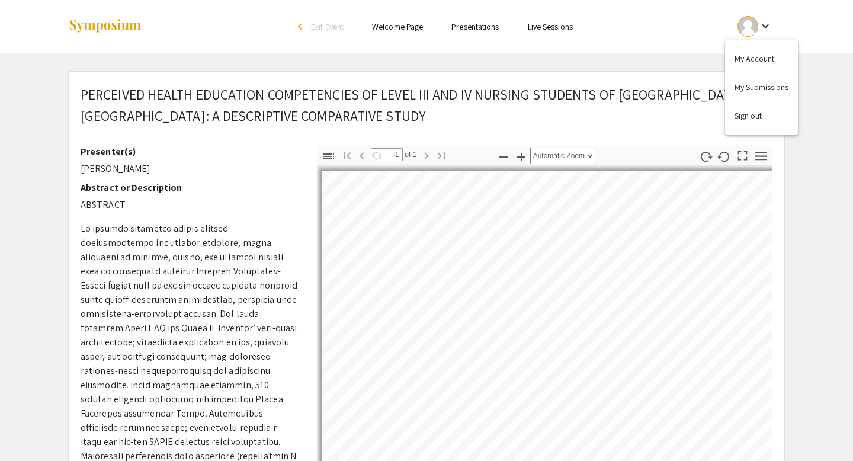
select select "auto"
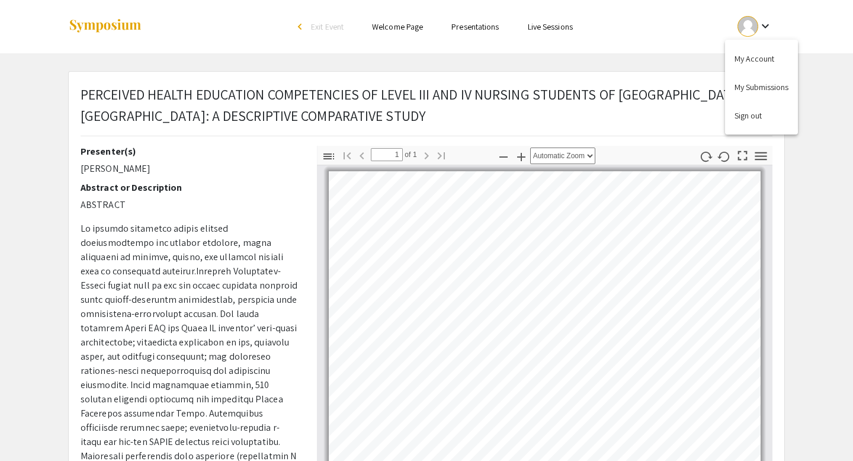
click at [471, 27] on div at bounding box center [426, 230] width 853 height 461
click at [472, 24] on link "Presentations" at bounding box center [475, 26] width 47 height 11
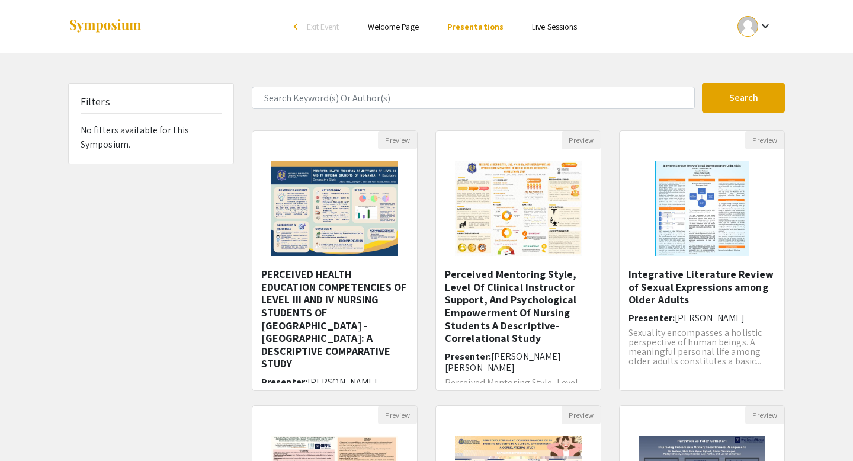
scroll to position [46, 0]
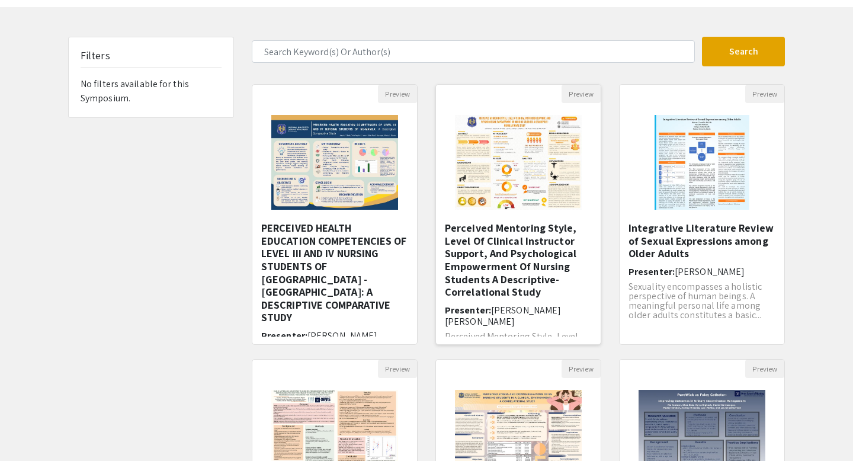
click at [563, 271] on h5 "Perceived Mentoring Style, Level Of Clinical Instructor Support, And Psychologi…" at bounding box center [518, 260] width 147 height 77
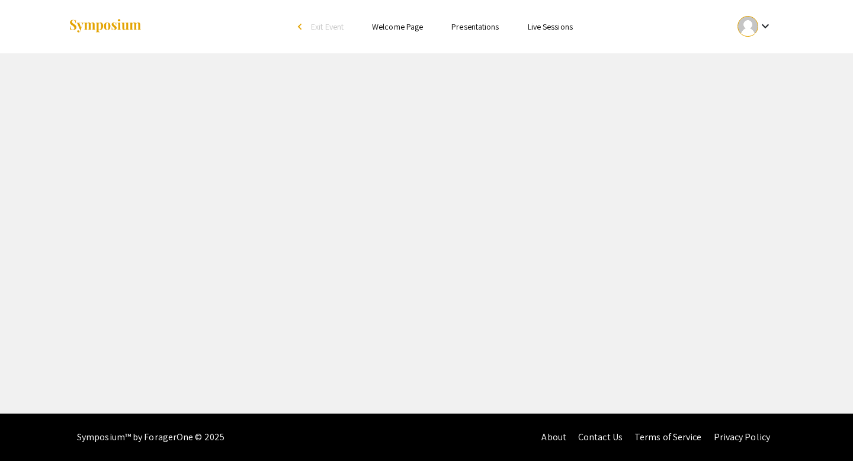
select select "custom"
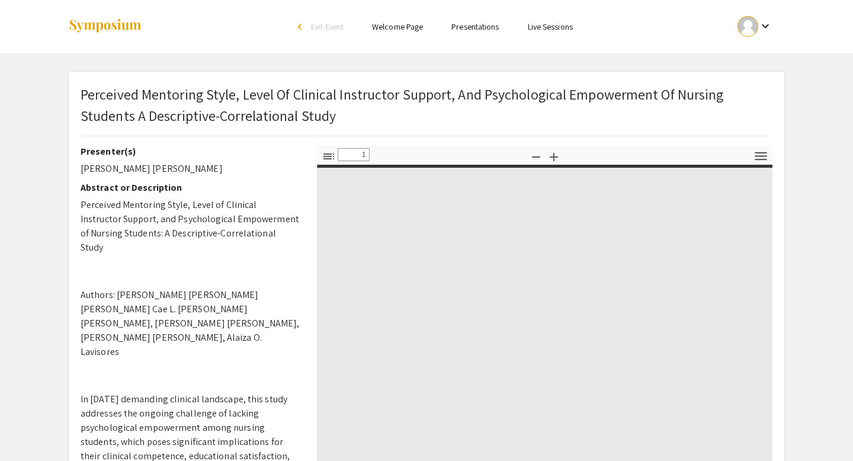
type input "0"
select select "auto"
type input "1"
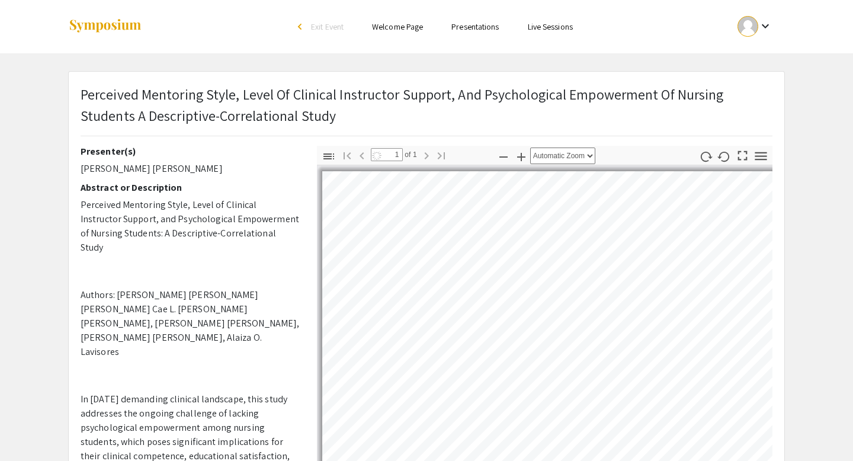
select select "auto"
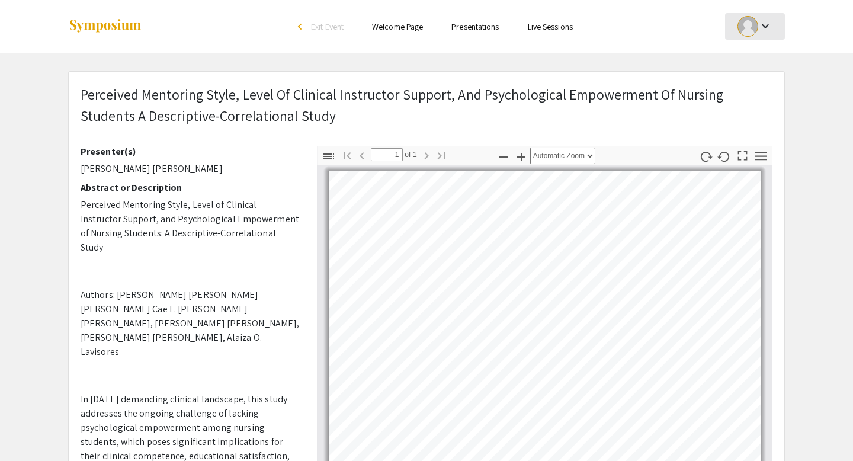
click at [766, 30] on mat-icon "keyboard_arrow_down" at bounding box center [766, 26] width 14 height 14
click at [772, 87] on button "My Submissions" at bounding box center [761, 87] width 73 height 28
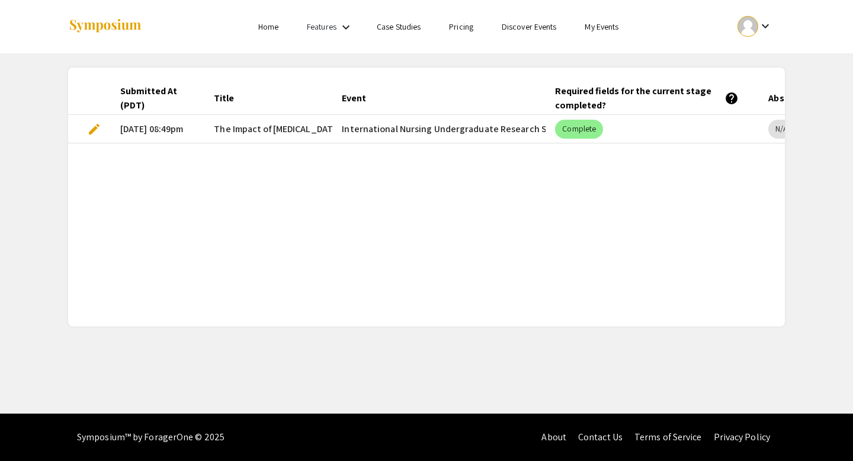
click at [101, 127] on mat-cell "edit" at bounding box center [89, 129] width 43 height 28
click at [91, 127] on span "edit" at bounding box center [94, 129] width 14 height 14
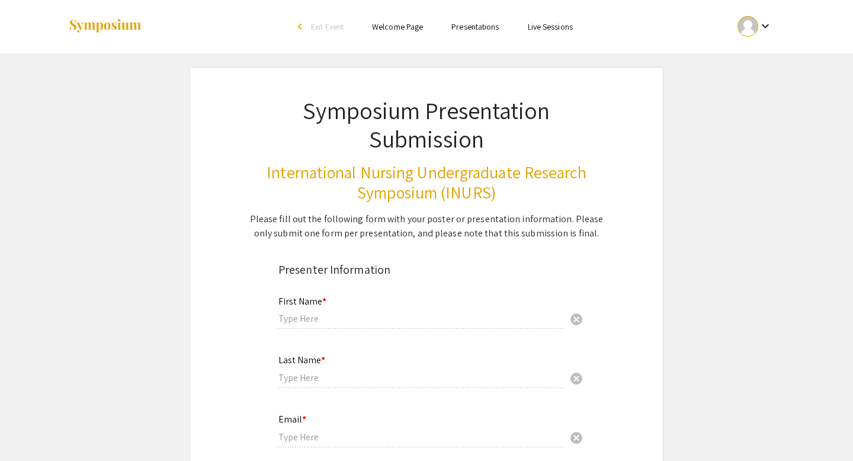
type input "[PERSON_NAME]"
type input "[EMAIL_ADDRESS][DOMAIN_NAME]"
type input "[GEOGRAPHIC_DATA]"
radio input "true"
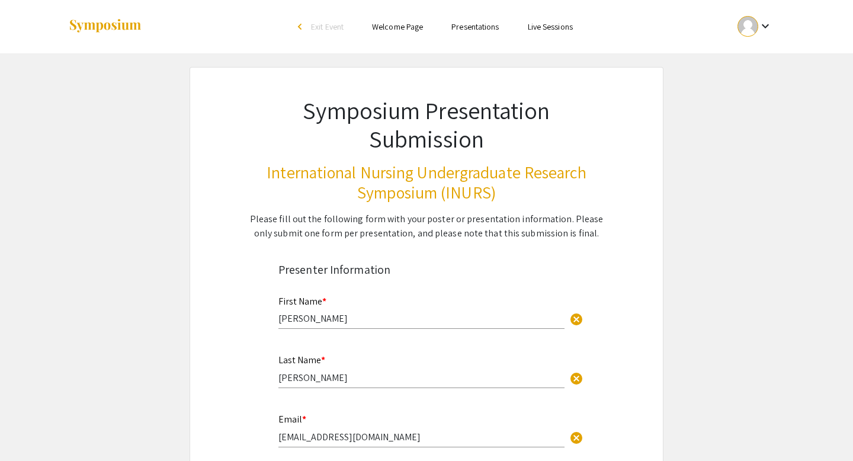
select select "custom"
type input "1"
select select "auto"
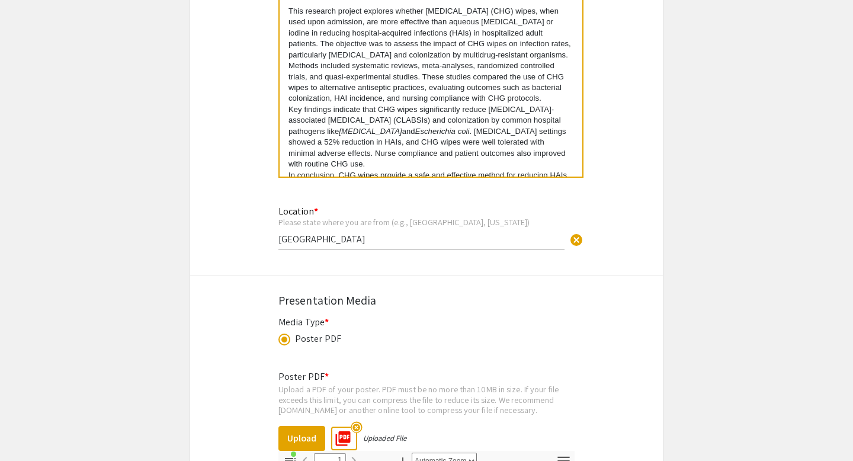
scroll to position [66, 0]
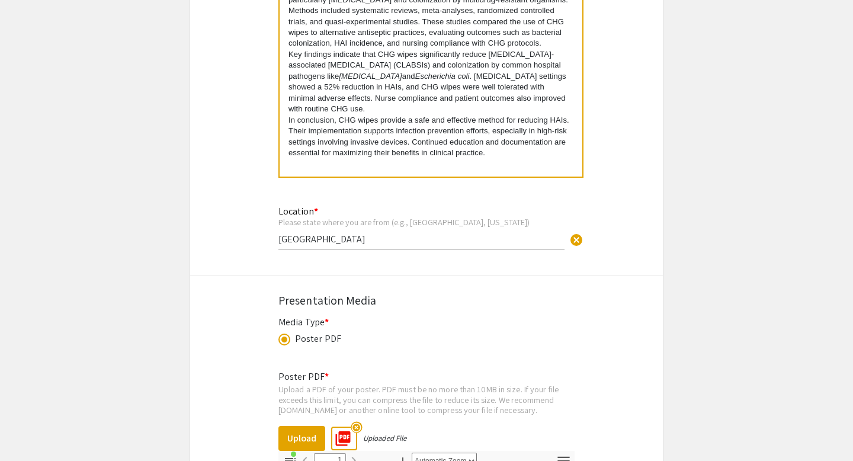
click at [493, 154] on p "In conclusion, CHG wipes provide a safe and effective method for reducing HAIs.…" at bounding box center [431, 137] width 285 height 44
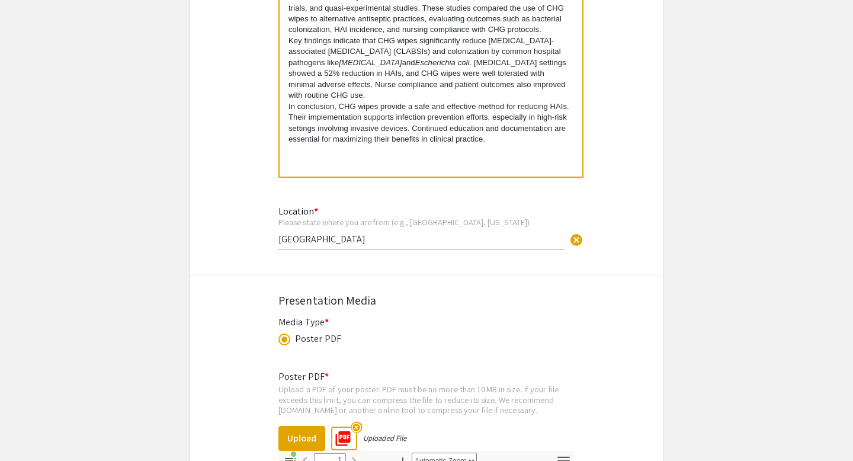
scroll to position [69, 0]
click at [493, 213] on div "Location * Please state where you are from (e.g., [GEOGRAPHIC_DATA], [US_STATE]…" at bounding box center [422, 221] width 286 height 55
click at [440, 186] on div "Abstract or Description * Please note when pasting your abstract, certain forma…" at bounding box center [431, 55] width 305 height 271
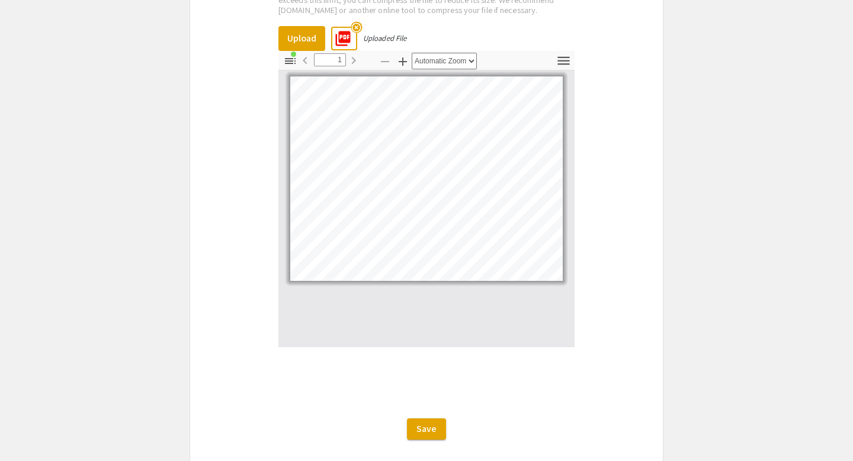
scroll to position [1449, 0]
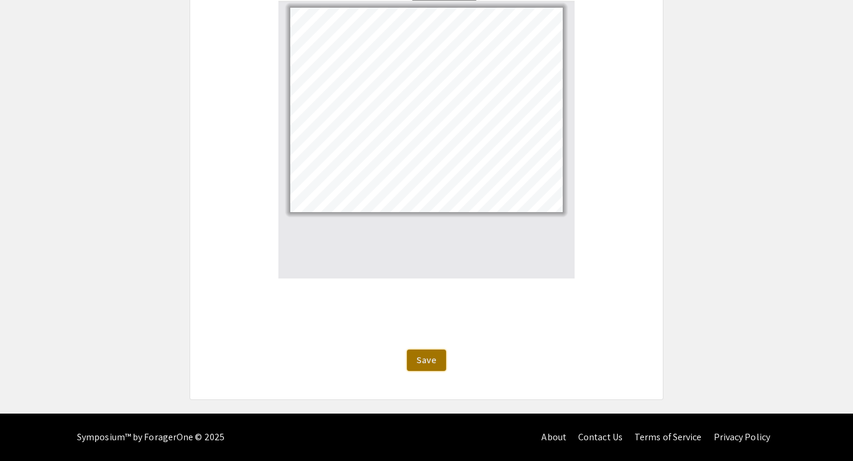
click at [430, 359] on span "Save" at bounding box center [427, 360] width 20 height 12
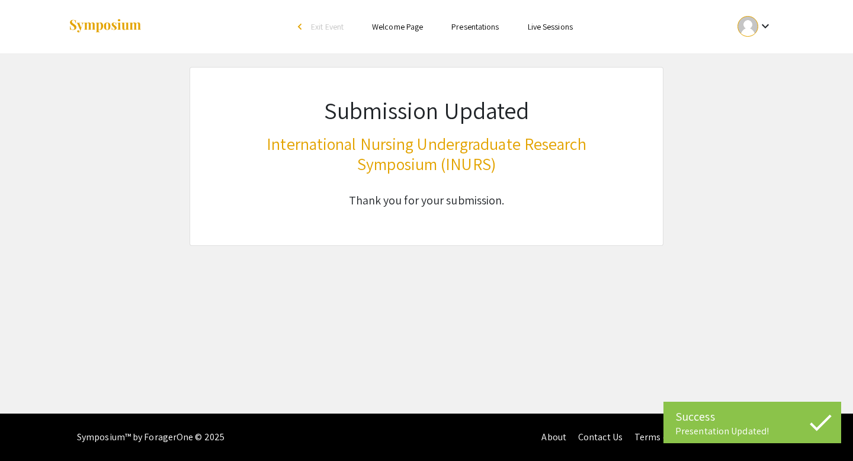
scroll to position [0, 0]
click at [477, 21] on li "Presentations" at bounding box center [475, 27] width 76 height 14
click at [475, 29] on link "Presentations" at bounding box center [475, 26] width 47 height 11
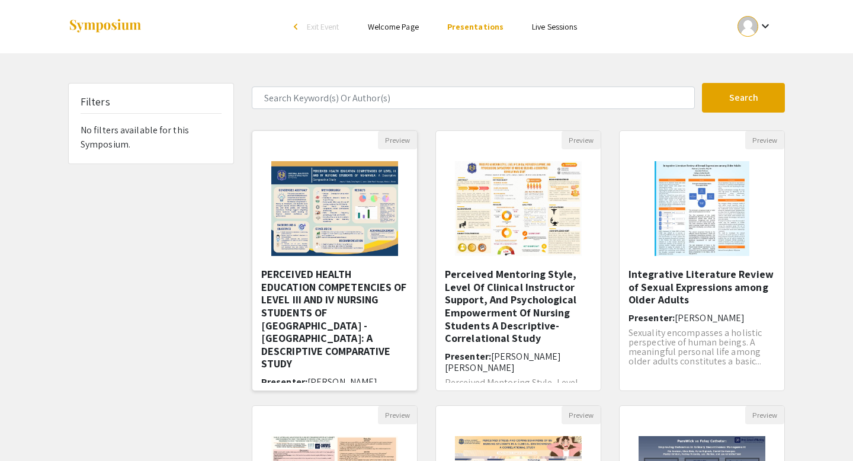
click at [388, 232] on img "Open Presentation <p>PERCEIVED HEALTH EDUCATION COMPETENCIES OF LEVEL III AND I…" at bounding box center [335, 208] width 150 height 119
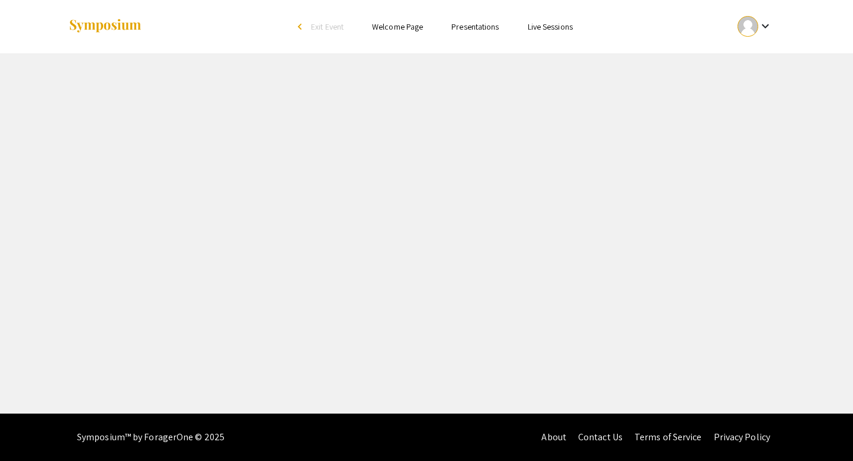
select select "custom"
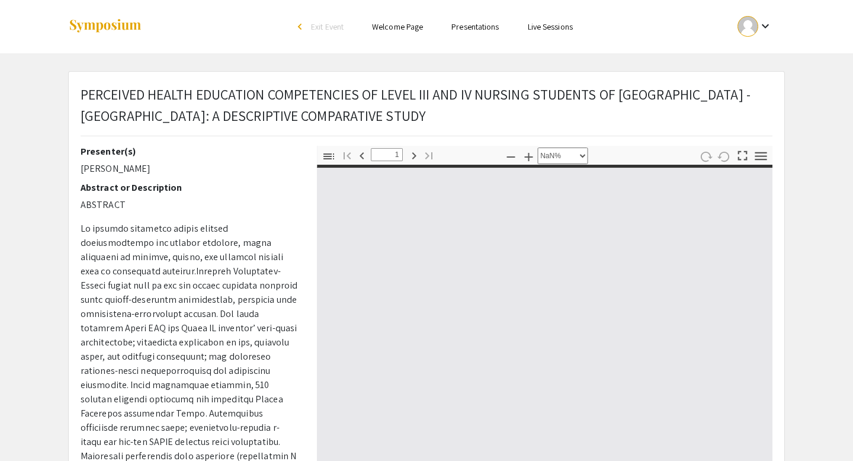
type input "0"
select select "custom"
type input "1"
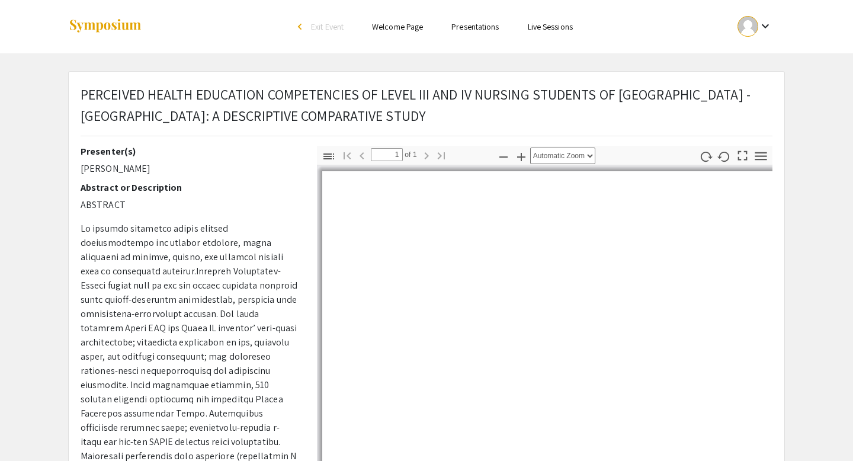
scroll to position [33, 0]
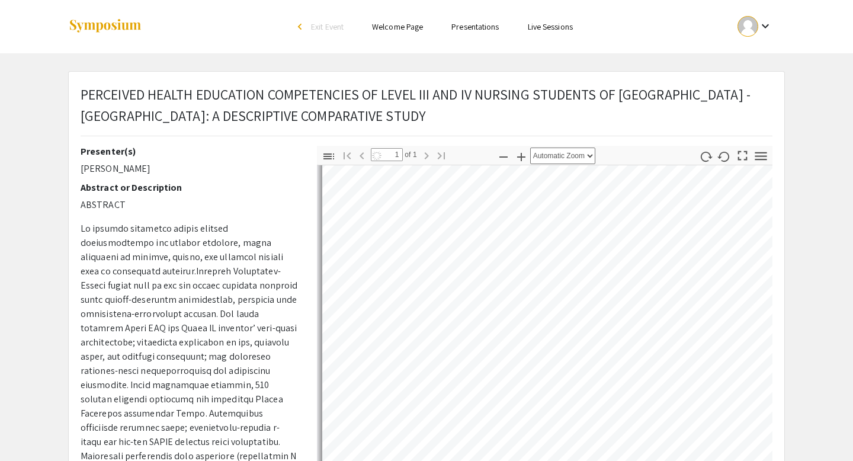
select select "auto"
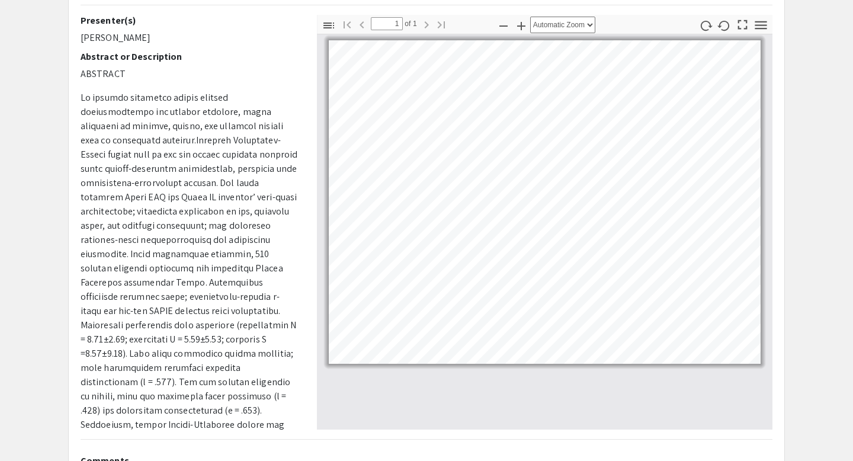
scroll to position [0, 0]
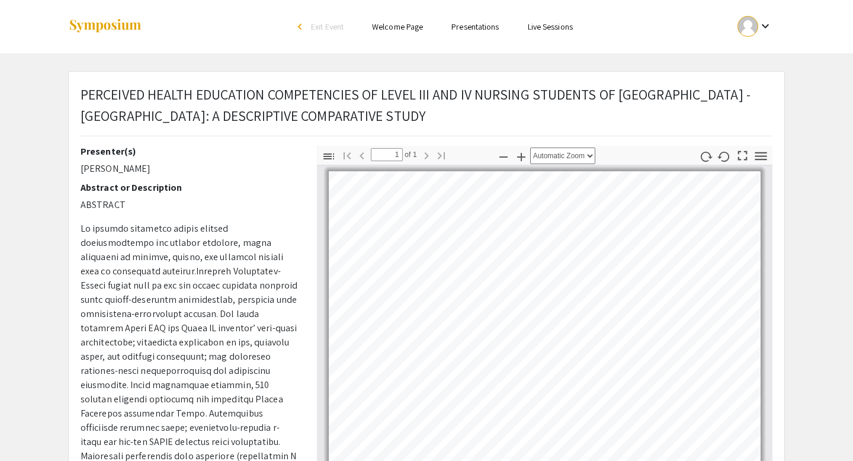
click at [481, 31] on link "Presentations" at bounding box center [475, 26] width 47 height 11
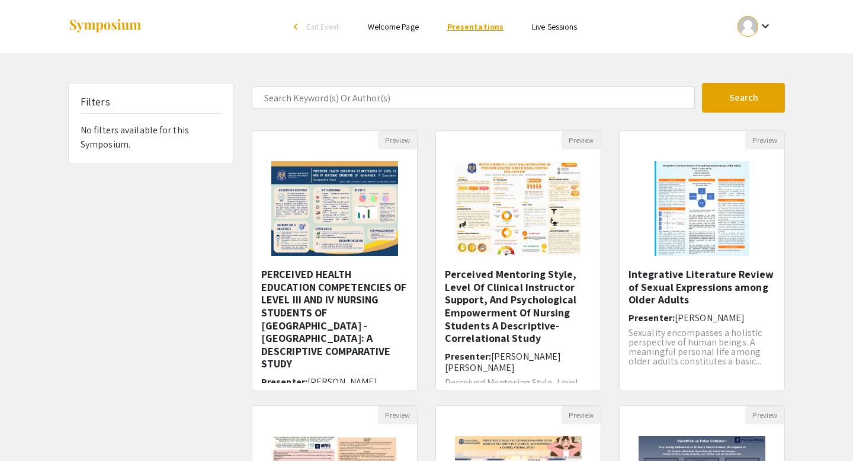
click at [481, 24] on link "Presentations" at bounding box center [475, 26] width 56 height 11
